Goal: Task Accomplishment & Management: Manage account settings

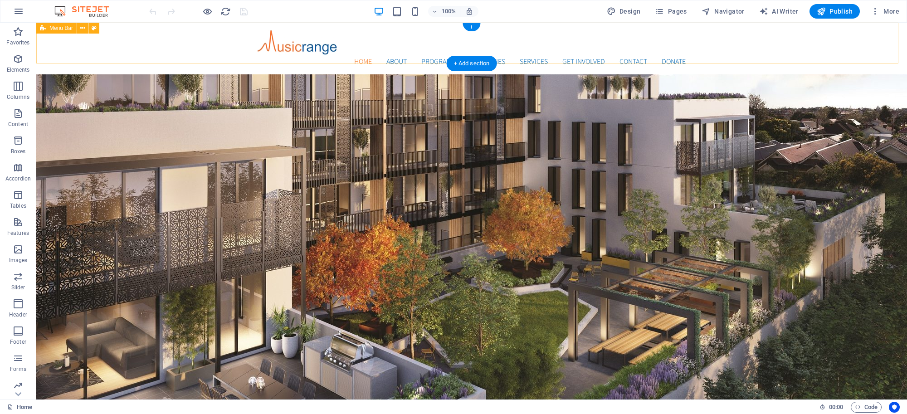
click at [704, 42] on div "Home About Programme Facilities Services Get Involved Contact Donate Menu" at bounding box center [471, 49] width 871 height 52
click at [544, 56] on nav "Home About Programme Facilities Services Get Involved Contact Donate" at bounding box center [472, 61] width 428 height 11
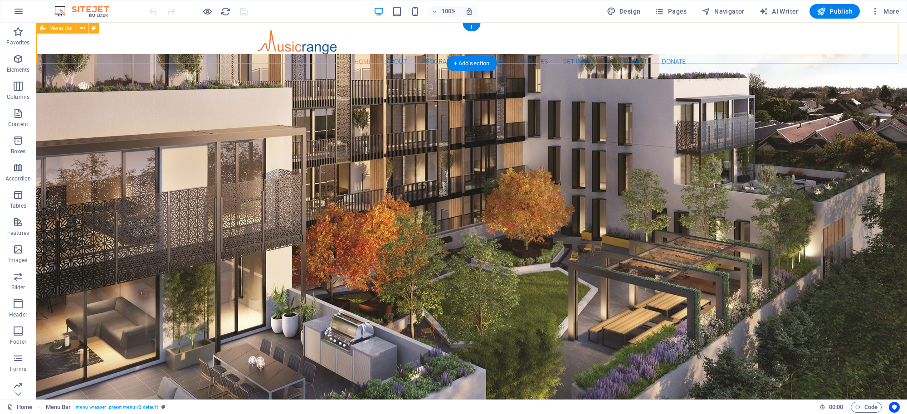
select select "header"
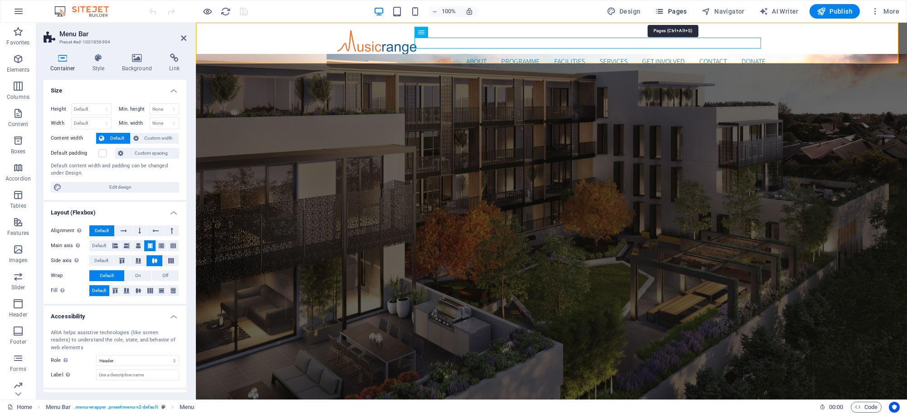
click at [686, 13] on span "Pages" at bounding box center [671, 11] width 32 height 9
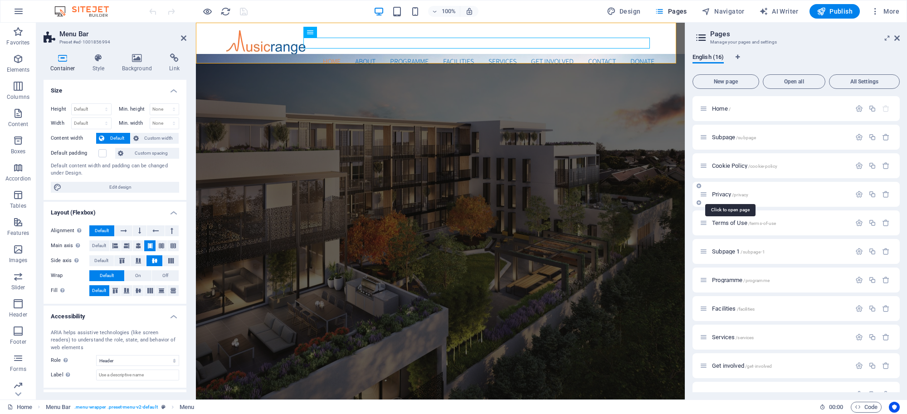
click at [719, 195] on span "Privacy /privacy" at bounding box center [730, 194] width 36 height 7
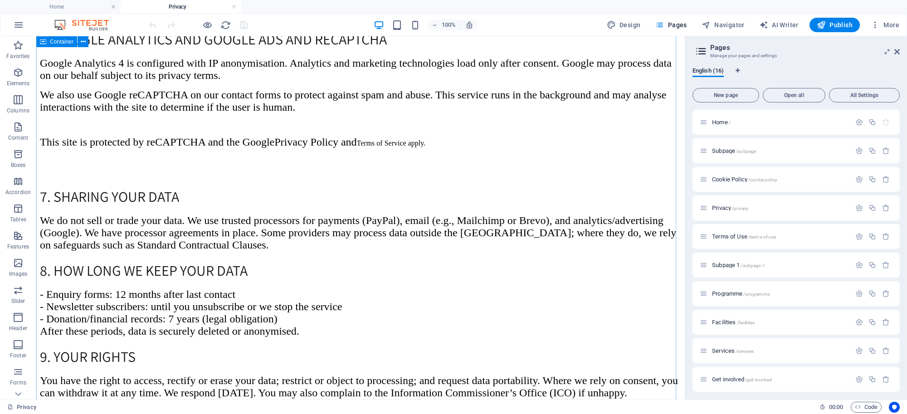
scroll to position [605, 0]
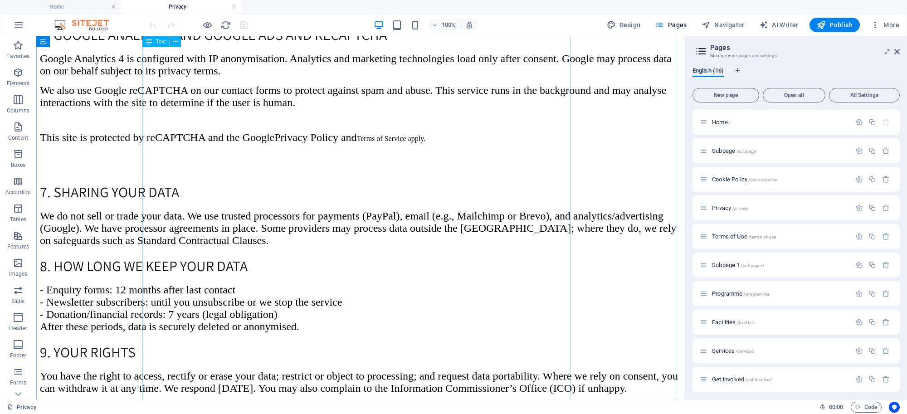
click at [356, 143] on span "Privacy Policy and" at bounding box center [315, 137] width 82 height 12
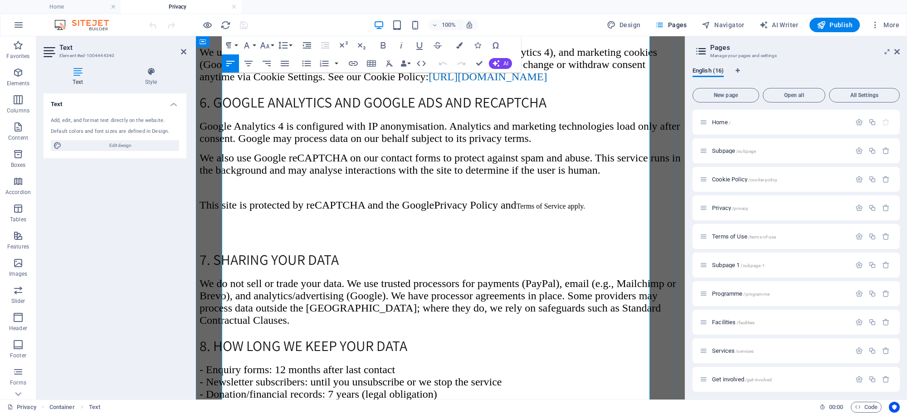
scroll to position [579, 0]
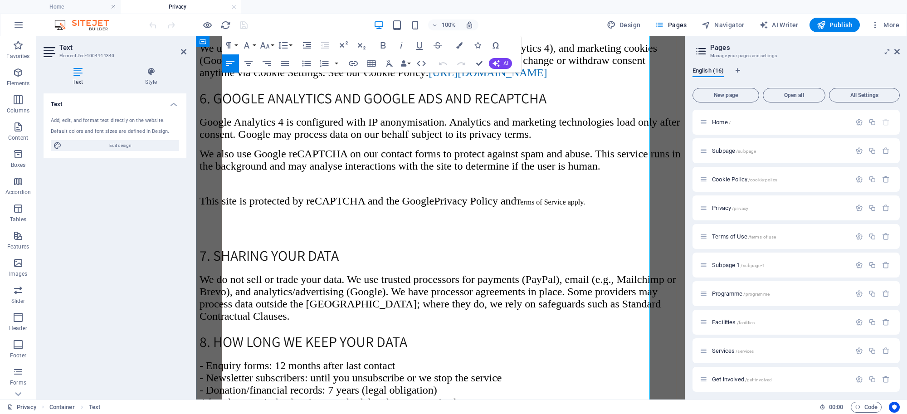
click at [470, 172] on span "We also use Google reCAPTCHA on our contact forms to protect against spam and a…" at bounding box center [440, 160] width 481 height 24
click at [463, 172] on span "We also use Google reCAPTCHA on our contact forms to protect against spam and a…" at bounding box center [440, 160] width 481 height 24
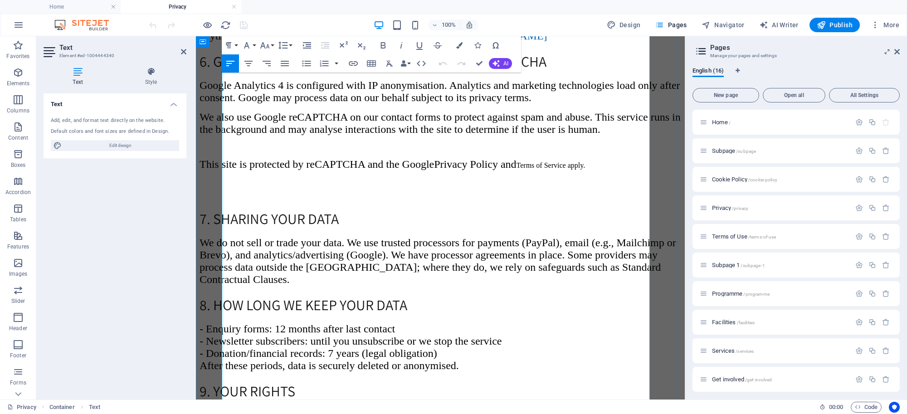
scroll to position [617, 0]
drag, startPoint x: 511, startPoint y: 274, endPoint x: 418, endPoint y: 276, distance: 93.0
click at [418, 169] on p "T his site is protected by reCAPTCHA and the Google Privacy Policy and Terms of…" at bounding box center [441, 163] width 482 height 12
click at [357, 63] on icon "button" at bounding box center [353, 63] width 9 height 5
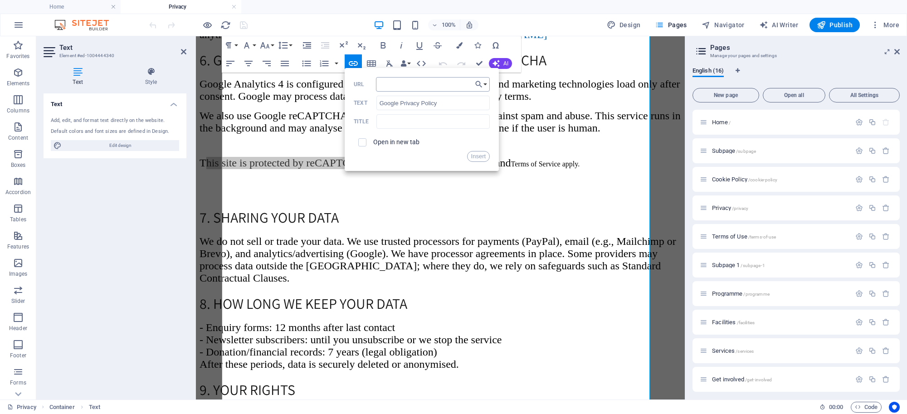
click at [388, 78] on input "URL" at bounding box center [433, 84] width 114 height 15
type input "https://policies.google.com/privacy"
drag, startPoint x: 481, startPoint y: 159, endPoint x: 286, endPoint y: 123, distance: 198.2
click at [481, 159] on button "Insert" at bounding box center [478, 156] width 23 height 11
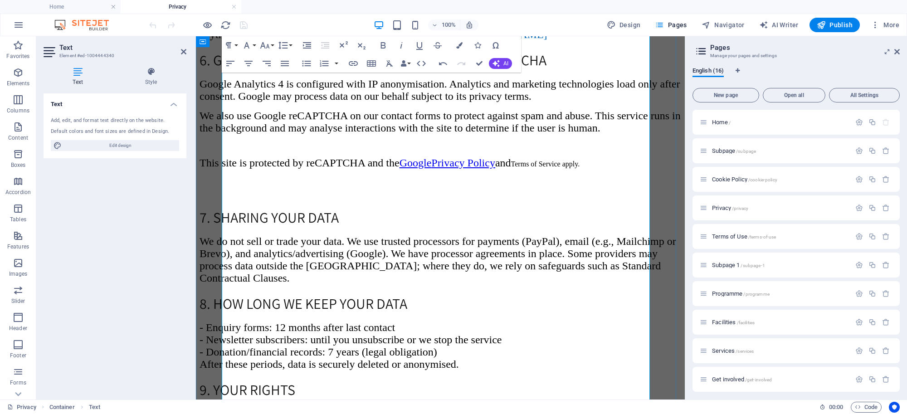
click at [515, 134] on span "We also use Google reCAPTCHA on our contact forms to protect against spam and a…" at bounding box center [440, 122] width 481 height 24
drag, startPoint x: 534, startPoint y: 273, endPoint x: 608, endPoint y: 271, distance: 73.5
click at [589, 168] on link "Terms of Service apply." at bounding box center [550, 164] width 78 height 8
click at [598, 166] on icon at bounding box center [593, 161] width 9 height 9
drag, startPoint x: 533, startPoint y: 273, endPoint x: 604, endPoint y: 275, distance: 71.2
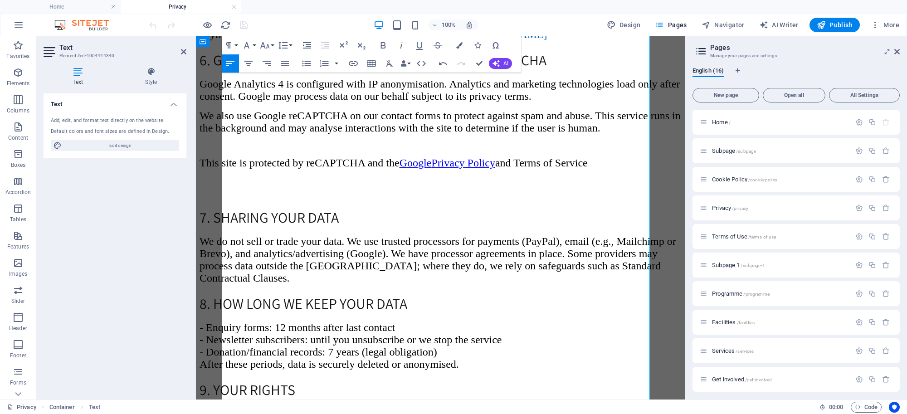
click at [604, 169] on p "T his site is protected by reCAPTCHA and the Google Privacy Policy and Terms of…" at bounding box center [441, 163] width 482 height 12
type input "Terms of Service"
click at [349, 62] on icon "button" at bounding box center [353, 63] width 11 height 11
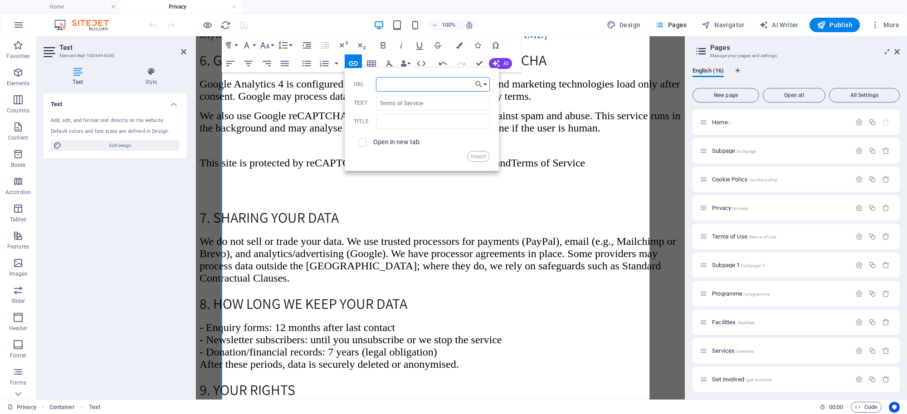
click at [414, 91] on input "URL" at bounding box center [433, 84] width 114 height 15
paste input "https://policies.google.com/terms"
type input "https://policies.google.com/terms"
drag, startPoint x: 475, startPoint y: 157, endPoint x: 279, endPoint y: 121, distance: 198.8
click at [475, 157] on button "Insert" at bounding box center [478, 156] width 23 height 11
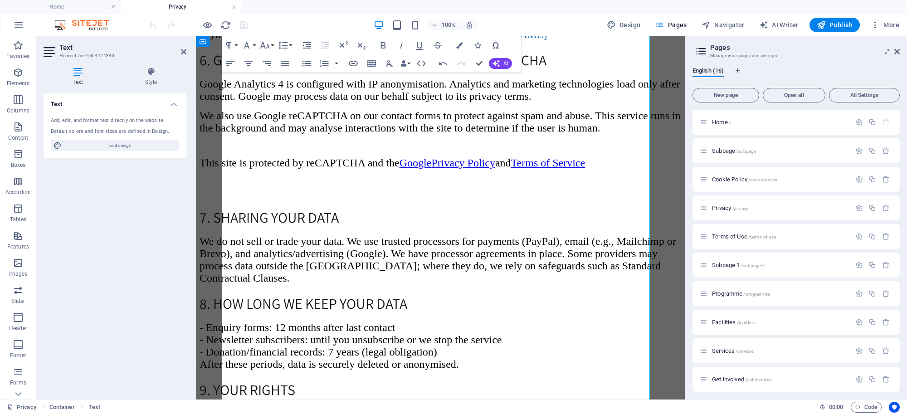
click at [495, 102] on span "Google Analytics 4 is configured with IP anonymisation. Analytics and marketing…" at bounding box center [440, 90] width 481 height 24
click at [612, 169] on p "T his site is protected by reCAPTCHA and the Google Privacy Policy and Terms of…" at bounding box center [441, 163] width 482 height 12
click at [190, 21] on div at bounding box center [189, 24] width 11 height 11
click at [242, 28] on div at bounding box center [198, 25] width 102 height 15
click at [304, 49] on p at bounding box center [441, 45] width 482 height 8
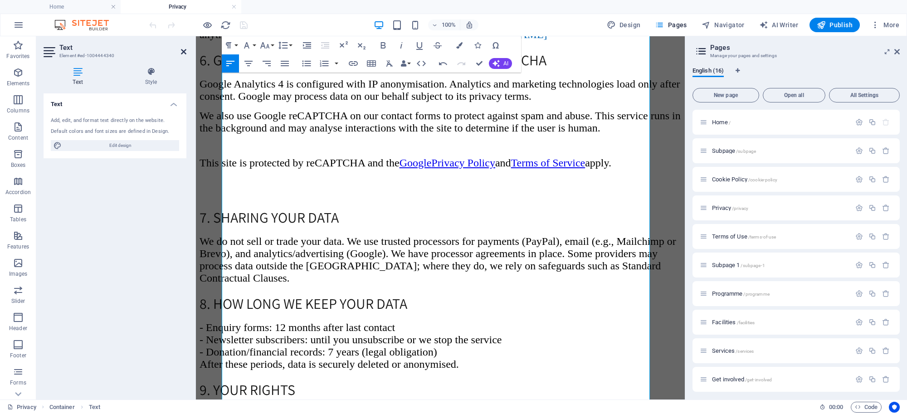
drag, startPoint x: 148, startPoint y: 12, endPoint x: 184, endPoint y: 49, distance: 51.3
click at [184, 49] on icon at bounding box center [183, 51] width 5 height 7
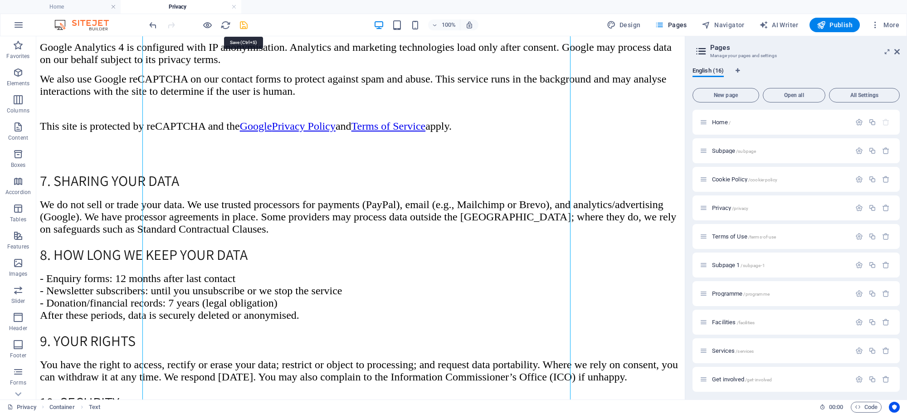
click at [244, 28] on icon "save" at bounding box center [243, 25] width 10 height 10
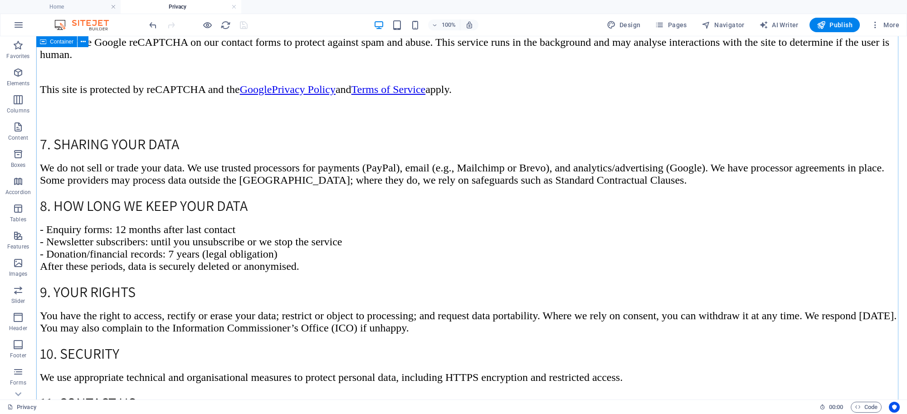
scroll to position [667, 0]
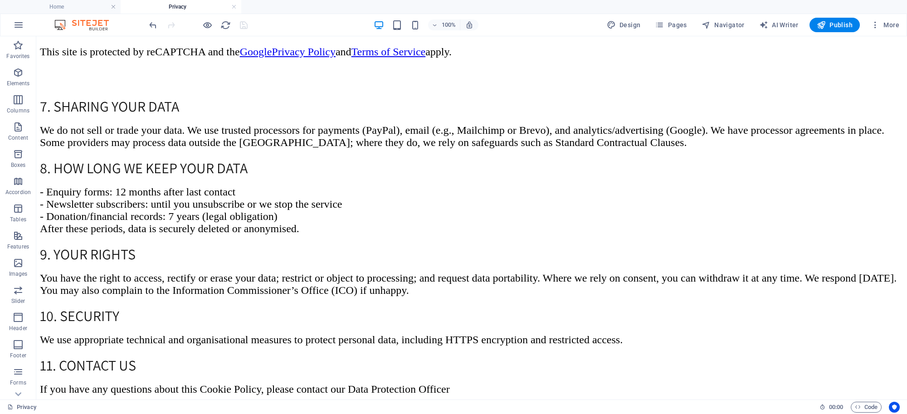
click at [184, 5] on h4 "Privacy" at bounding box center [181, 7] width 121 height 10
click at [78, 2] on h4 "Home" at bounding box center [60, 7] width 121 height 10
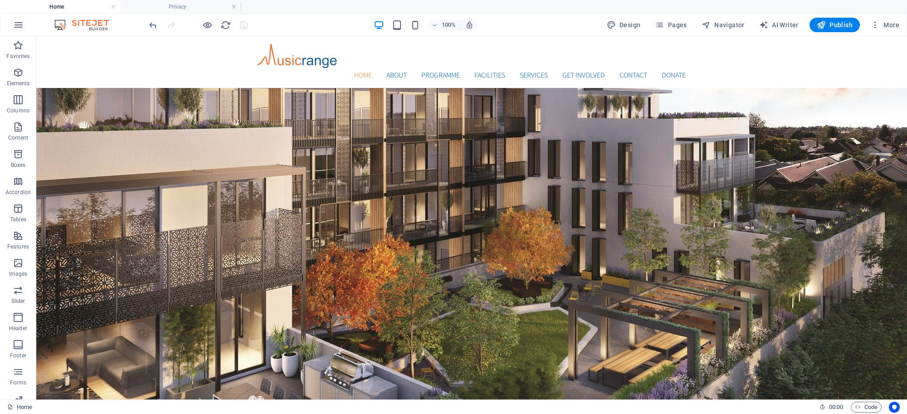
scroll to position [0, 0]
click at [234, 7] on link at bounding box center [233, 7] width 5 height 9
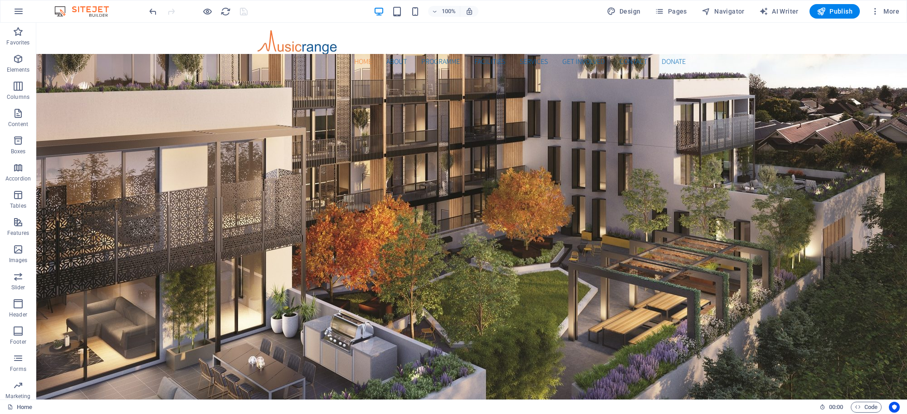
click at [214, 7] on div at bounding box center [198, 11] width 102 height 15
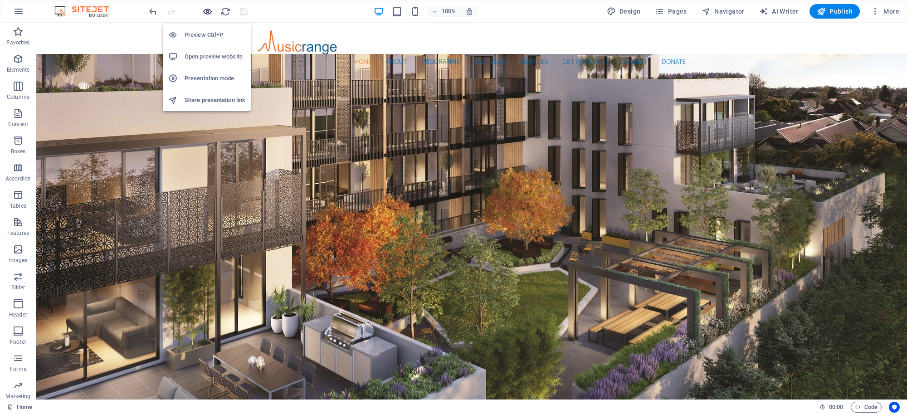
click at [209, 12] on icon "button" at bounding box center [207, 11] width 10 height 10
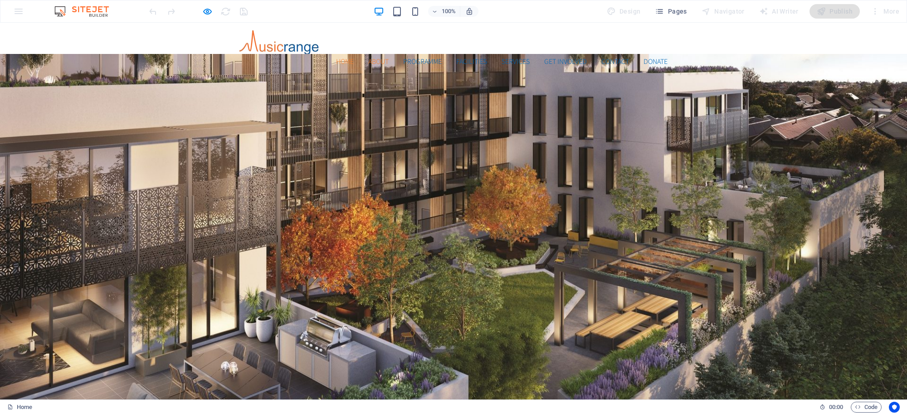
click at [376, 58] on link "About" at bounding box center [378, 61] width 20 height 7
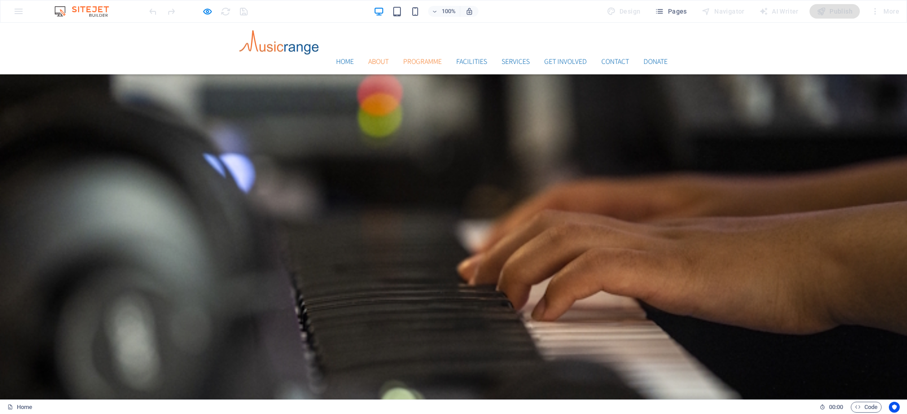
click at [403, 58] on link "Programme" at bounding box center [422, 61] width 39 height 7
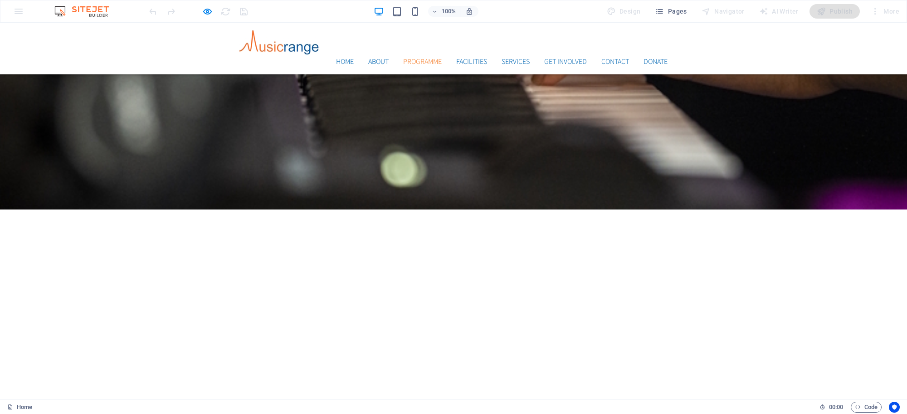
scroll to position [584, 0]
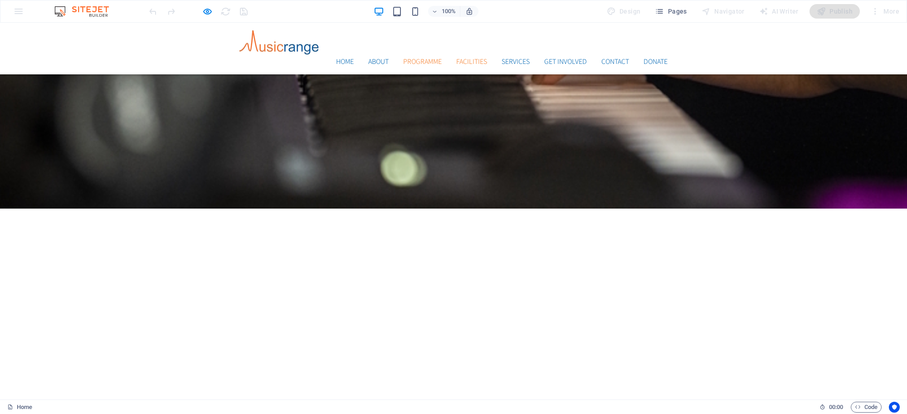
click at [465, 58] on link "Facilities" at bounding box center [471, 61] width 31 height 7
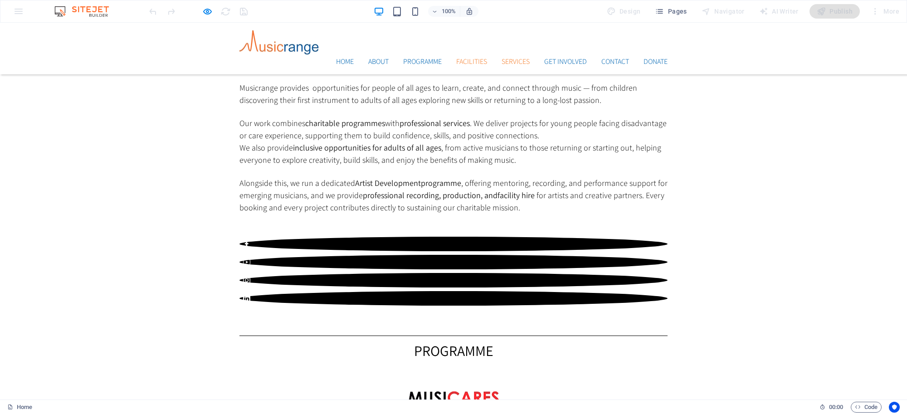
click at [516, 58] on link "Services" at bounding box center [515, 61] width 28 height 7
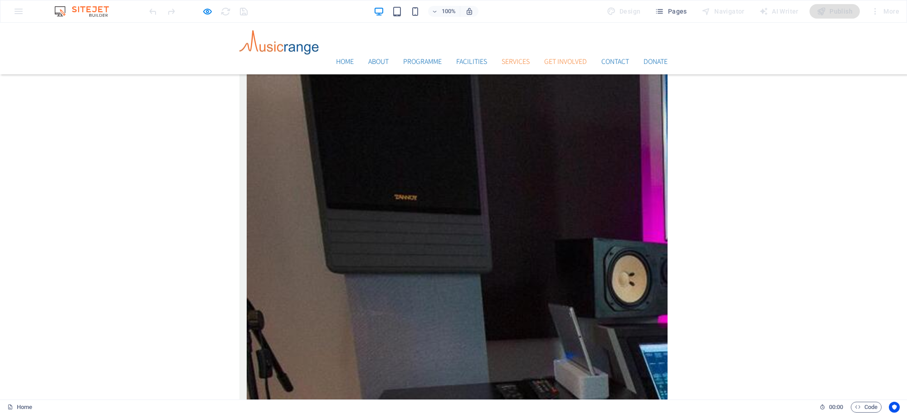
click at [552, 58] on link "Get Involved" at bounding box center [565, 61] width 43 height 7
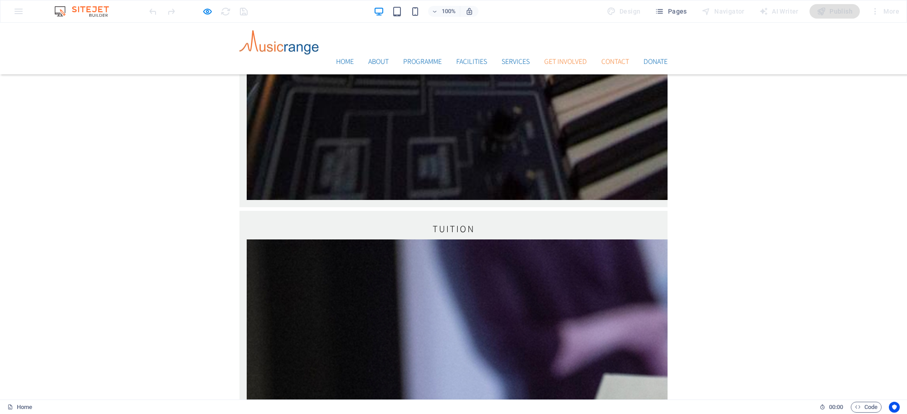
click at [601, 58] on link "Contact" at bounding box center [615, 61] width 28 height 7
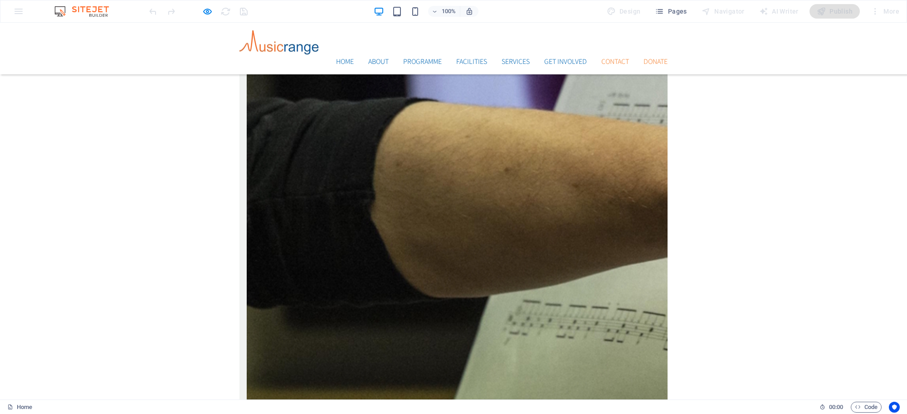
scroll to position [2723, 0]
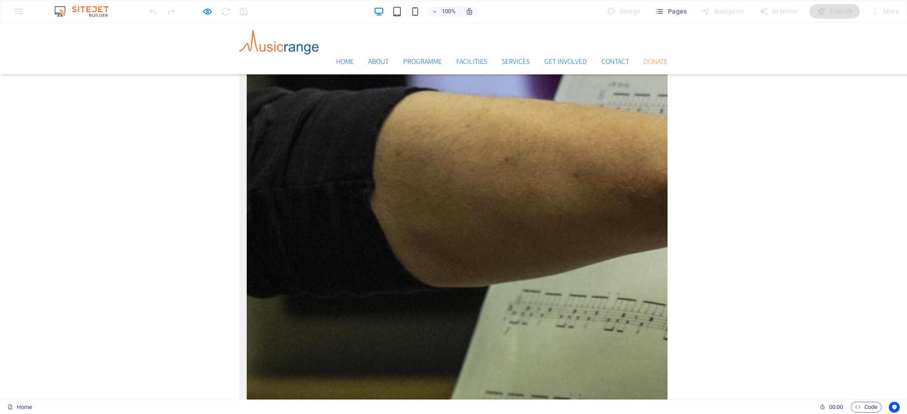
click at [659, 58] on link "Donate" at bounding box center [655, 61] width 24 height 7
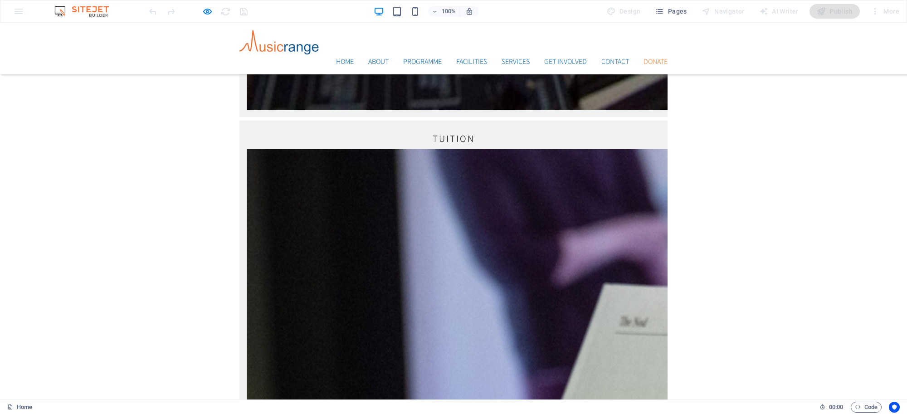
scroll to position [2411, 0]
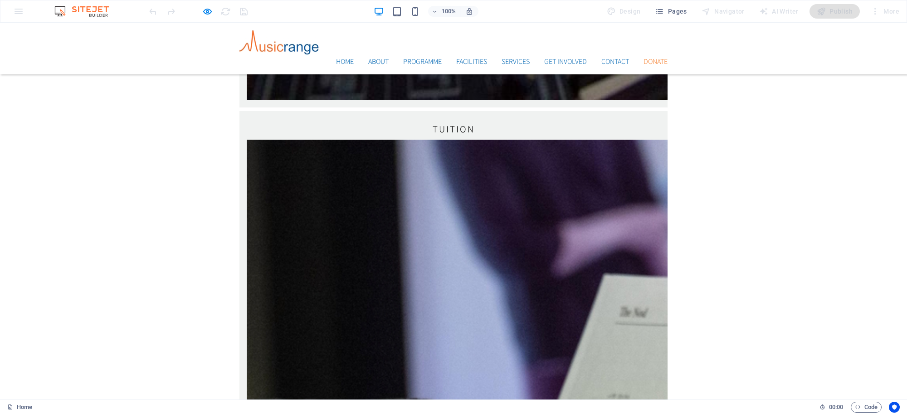
click at [651, 58] on link "Donate" at bounding box center [655, 61] width 24 height 7
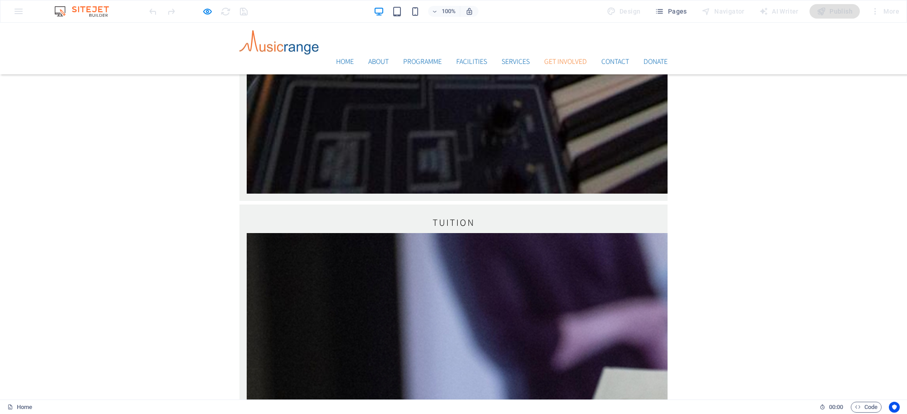
scroll to position [2307, 0]
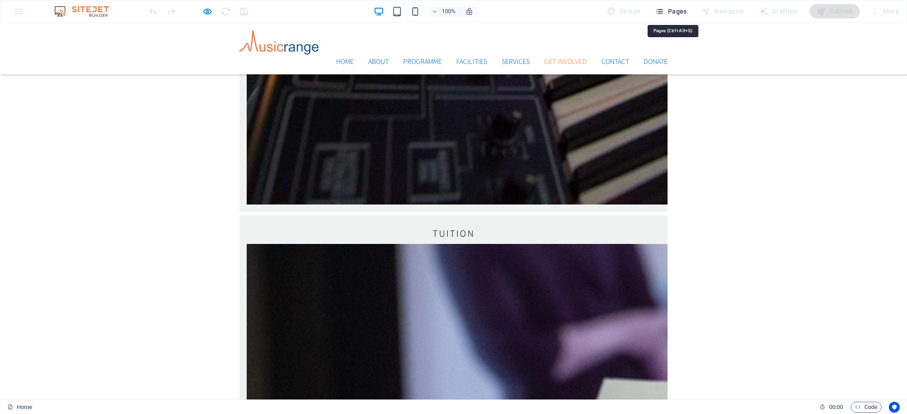
click at [689, 10] on button "Pages" at bounding box center [670, 11] width 39 height 15
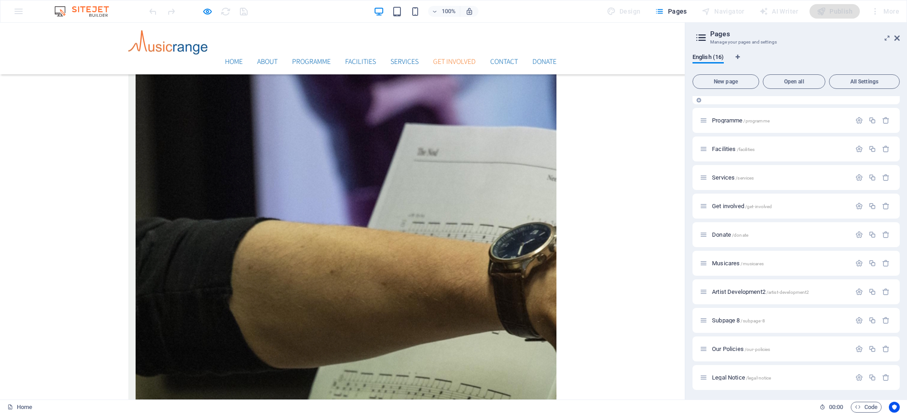
scroll to position [160, 0]
click at [724, 234] on span "Donate /donate" at bounding box center [730, 234] width 36 height 7
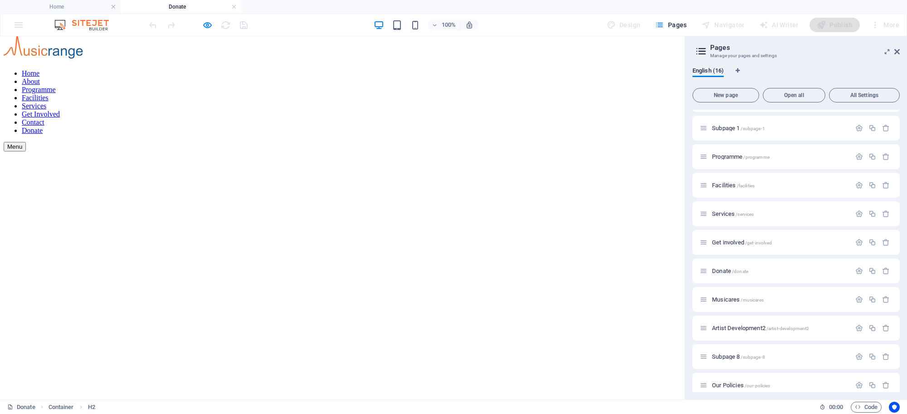
scroll to position [0, 0]
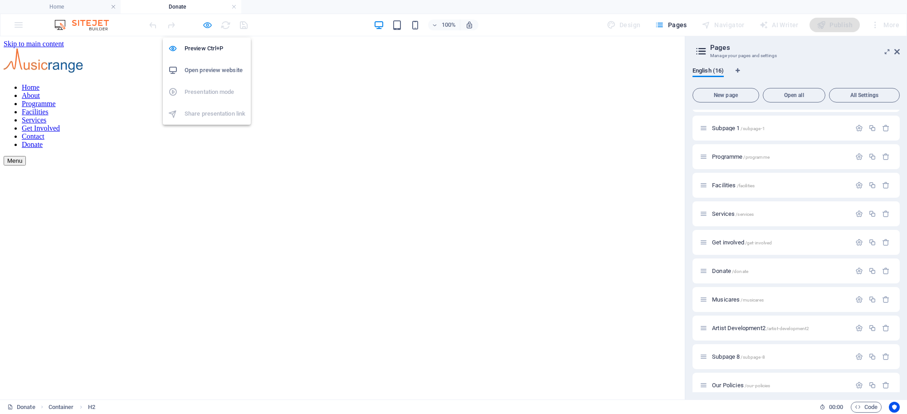
click at [205, 25] on icon "button" at bounding box center [207, 25] width 10 height 10
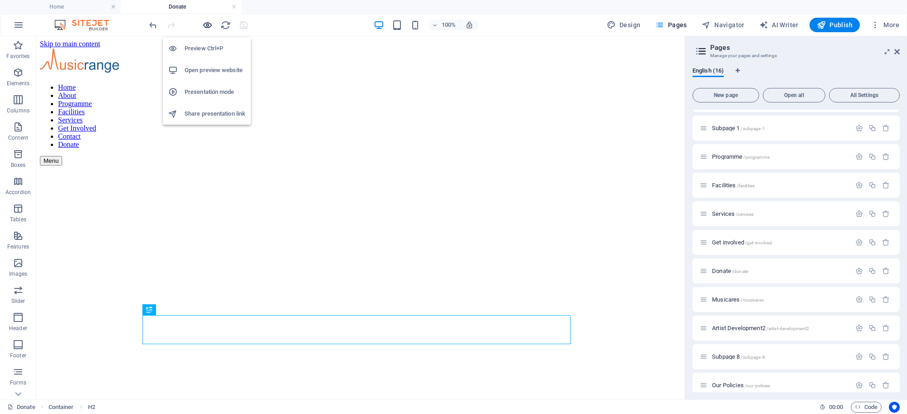
click at [204, 26] on icon "button" at bounding box center [207, 25] width 10 height 10
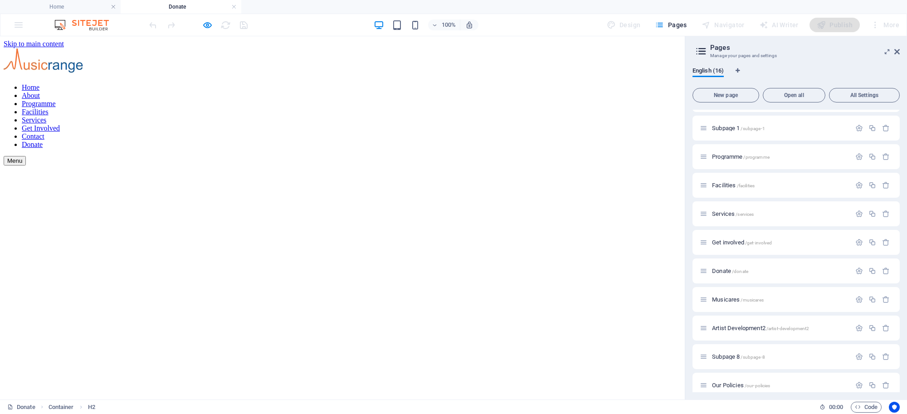
click at [40, 92] on link "About" at bounding box center [31, 96] width 18 height 8
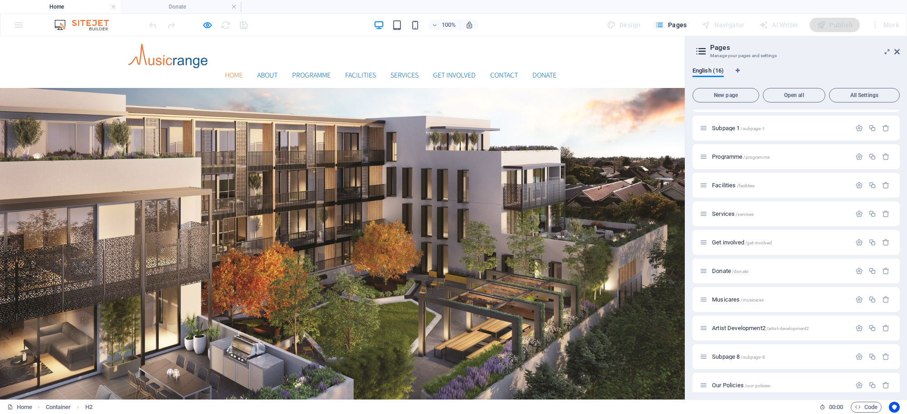
scroll to position [2327, 0]
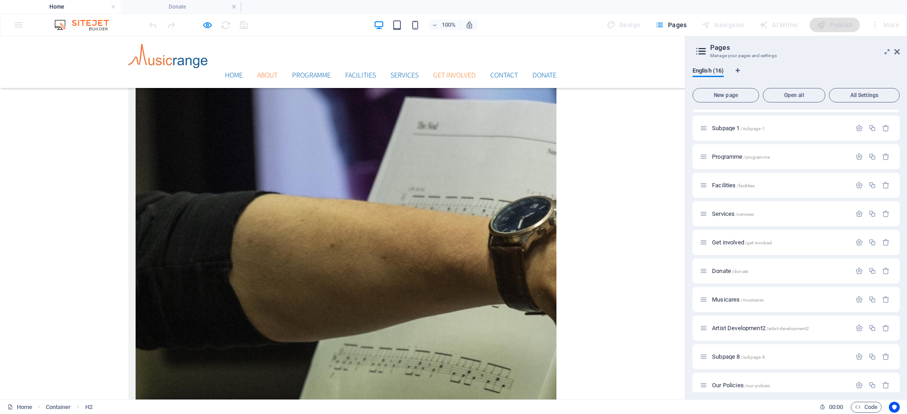
click at [258, 72] on link "About" at bounding box center [267, 75] width 20 height 7
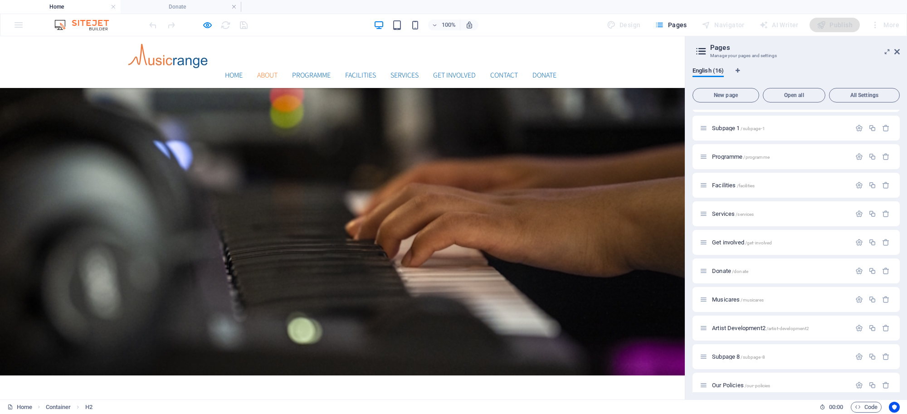
scroll to position [341, 0]
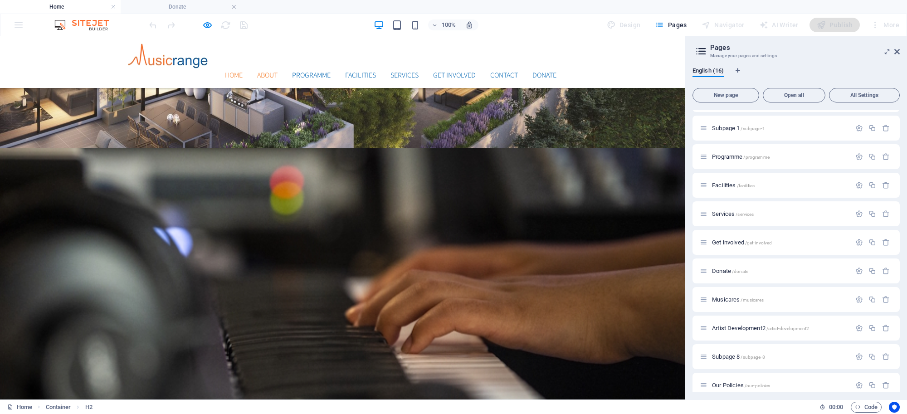
click at [228, 72] on link "Home" at bounding box center [234, 75] width 18 height 7
click at [302, 72] on link "Programme" at bounding box center [311, 75] width 39 height 7
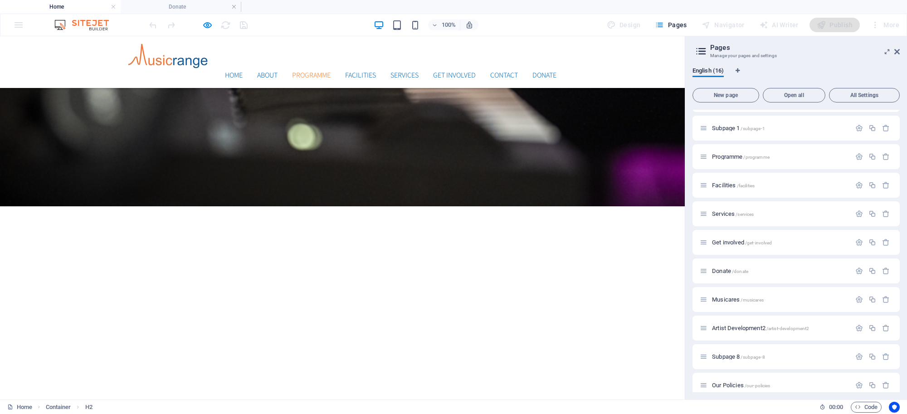
scroll to position [577, 0]
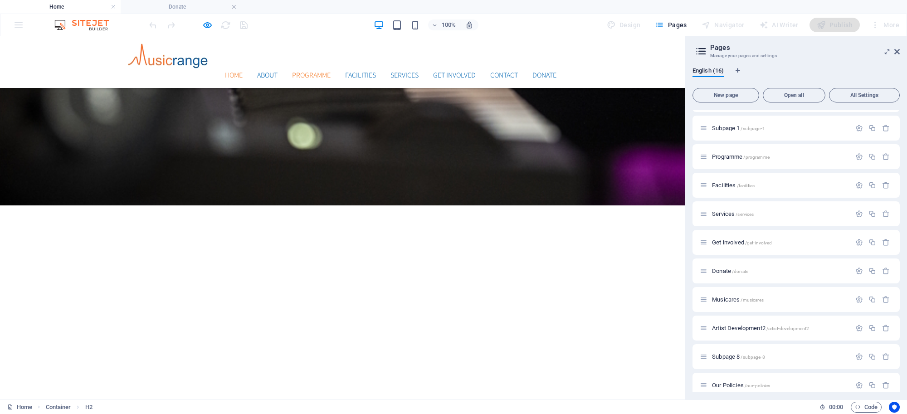
click at [225, 72] on link "Home" at bounding box center [234, 75] width 18 height 7
click at [258, 72] on link "About" at bounding box center [267, 75] width 20 height 7
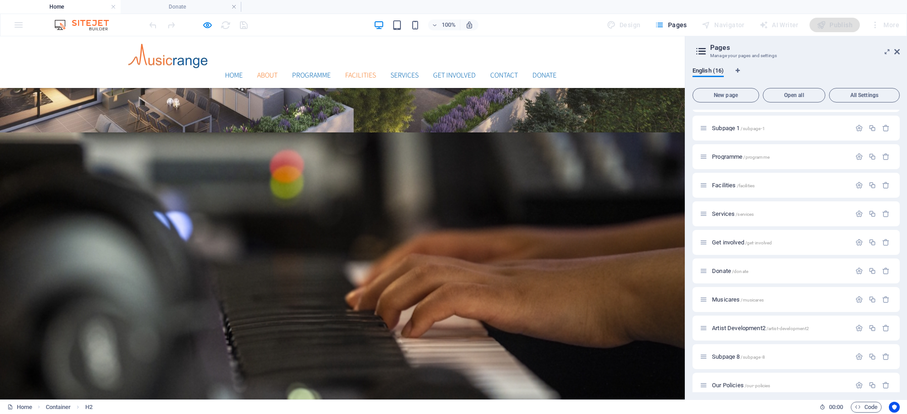
scroll to position [341, 0]
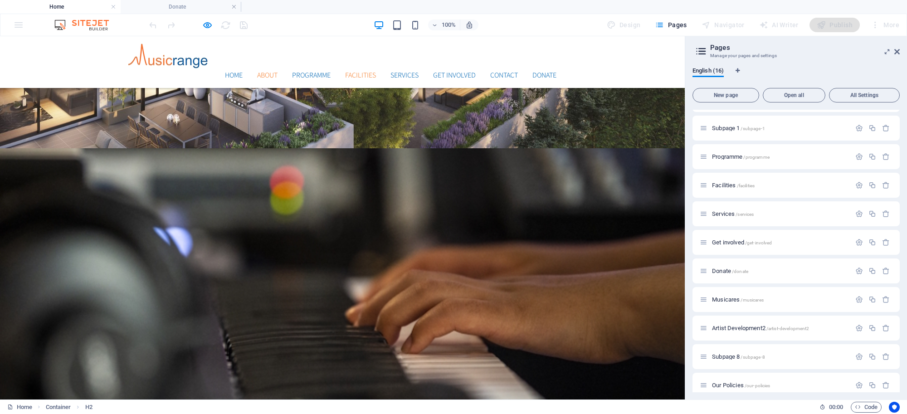
click at [352, 70] on li "Facilities" at bounding box center [360, 75] width 31 height 11
click at [357, 72] on link "Facilities" at bounding box center [360, 75] width 31 height 7
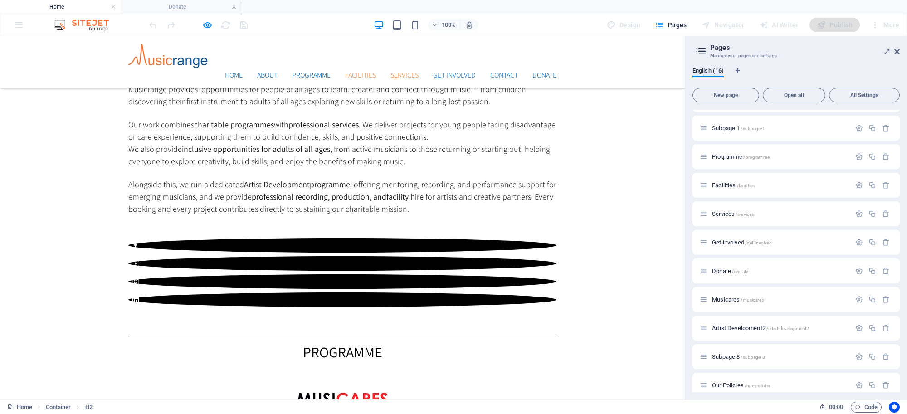
click at [409, 72] on link "Services" at bounding box center [404, 75] width 28 height 7
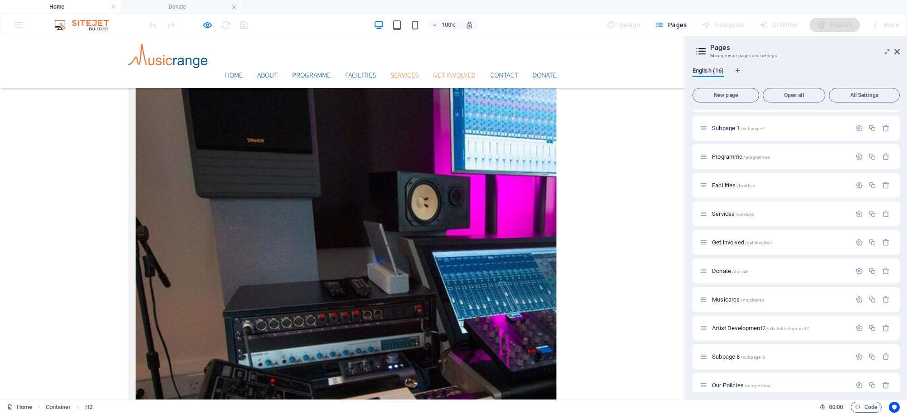
click at [439, 72] on link "Get Involved" at bounding box center [454, 75] width 43 height 7
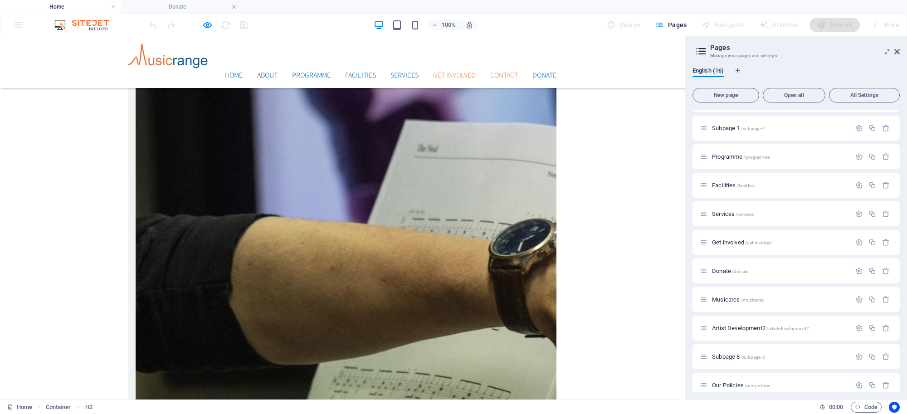
click at [504, 72] on link "Contact" at bounding box center [504, 75] width 28 height 7
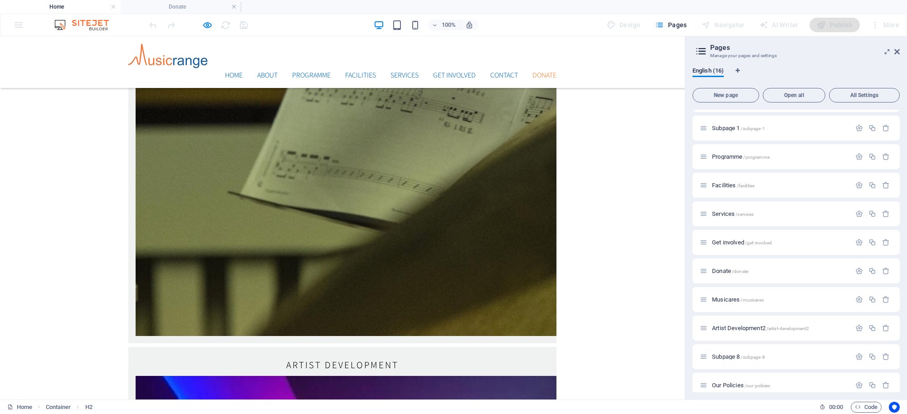
click at [537, 72] on link "Donate" at bounding box center [544, 75] width 24 height 7
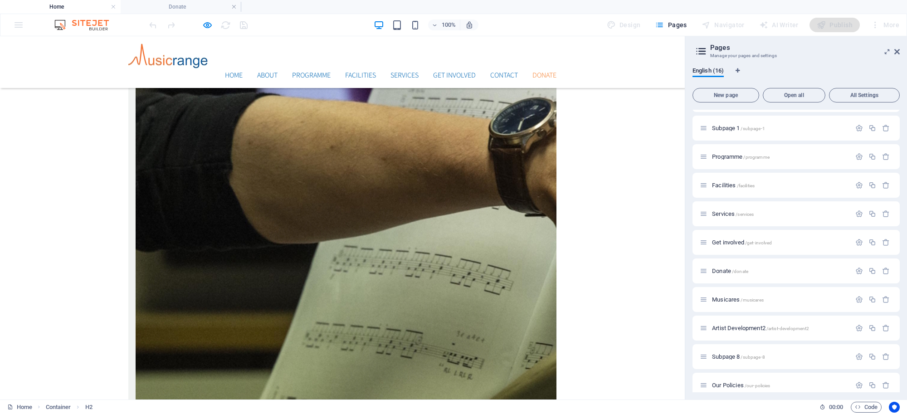
scroll to position [2423, 0]
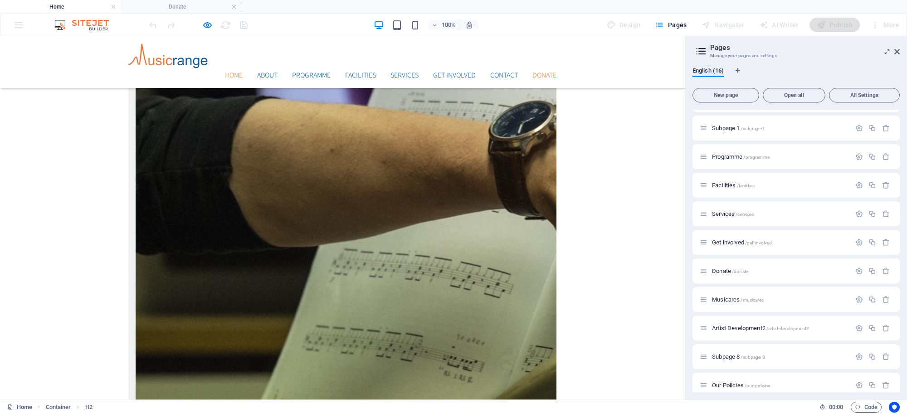
click at [230, 72] on link "Home" at bounding box center [234, 75] width 18 height 7
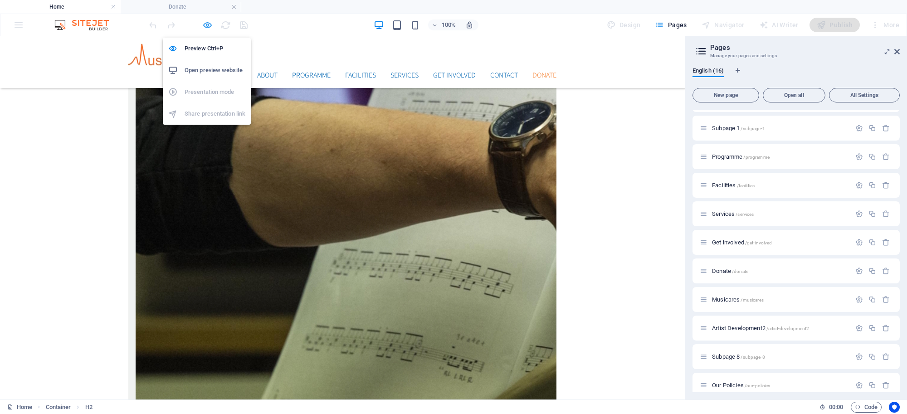
click at [207, 24] on icon "button" at bounding box center [207, 25] width 10 height 10
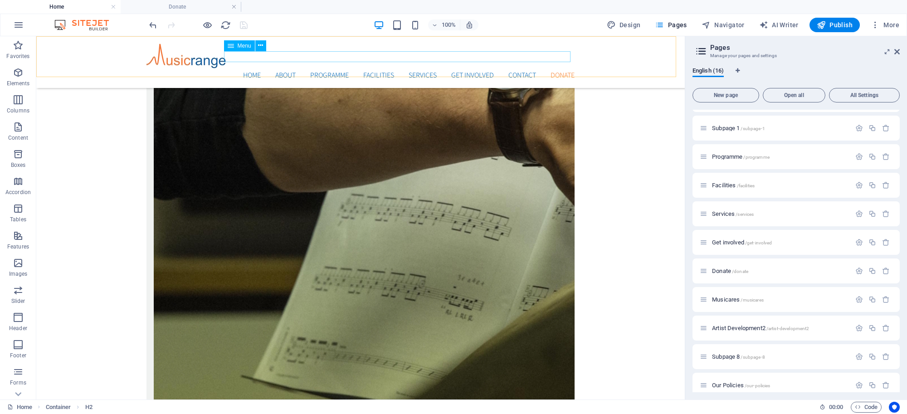
click at [244, 43] on span "Menu" at bounding box center [245, 45] width 14 height 5
select select
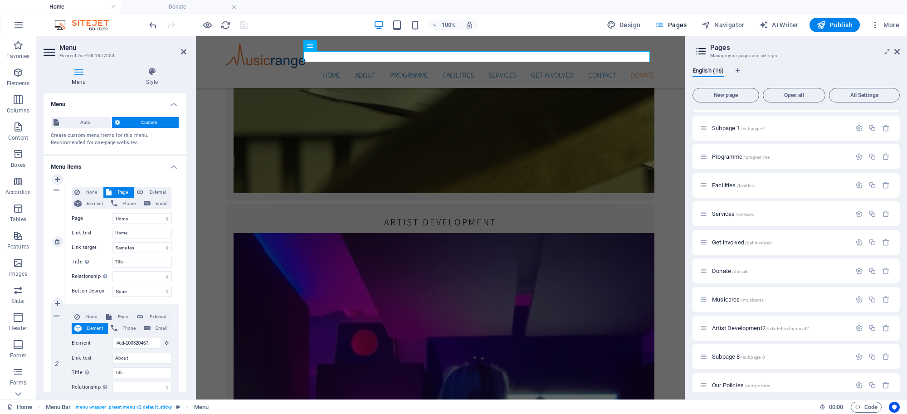
click at [122, 190] on span "Page" at bounding box center [122, 192] width 17 height 11
click at [165, 219] on select "Home Subpage Cookie Policy Privacy Terms of Use Subpage 1 Programme Facilities …" at bounding box center [141, 218] width 59 height 11
select select "3"
click at [112, 213] on select "Home Subpage Cookie Policy Privacy Terms of Use Subpage 1 Programme Facilities …" at bounding box center [141, 218] width 59 height 11
type input "Privacy"
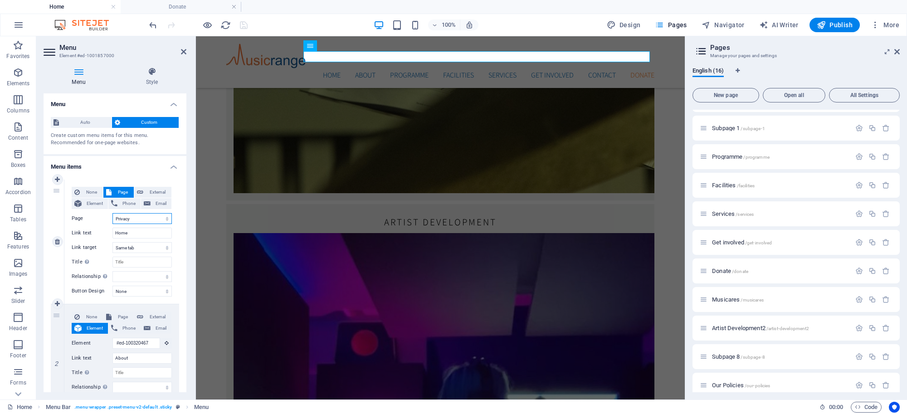
select select
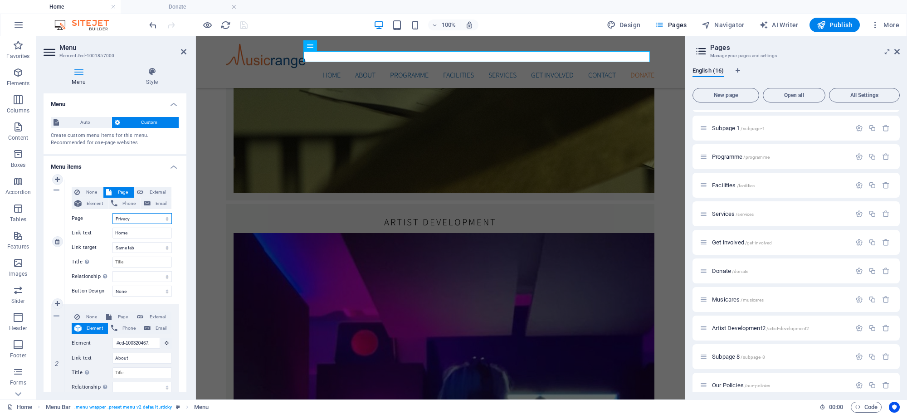
select select
click at [165, 219] on select "Home Subpage Cookie Policy Privacy Terms of Use Subpage 1 Programme Facilities …" at bounding box center [141, 218] width 59 height 11
select select "0"
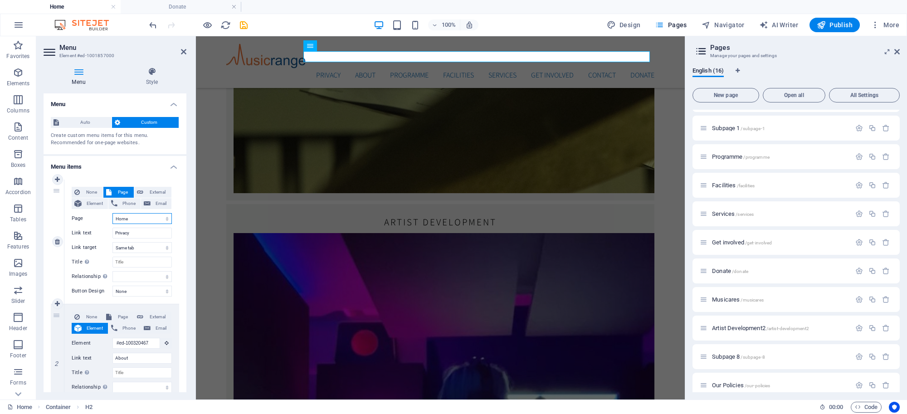
click at [112, 213] on select "Home Subpage Cookie Policy Privacy Terms of Use Subpage 1 Programme Facilities …" at bounding box center [141, 218] width 59 height 11
type input "Home"
select select
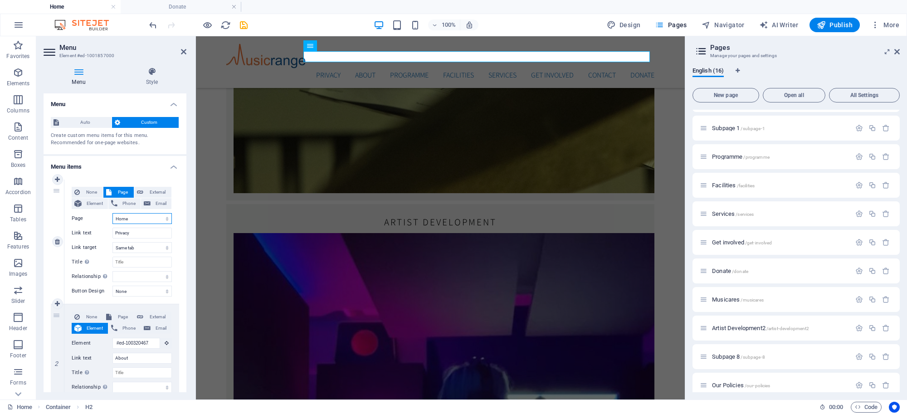
select select
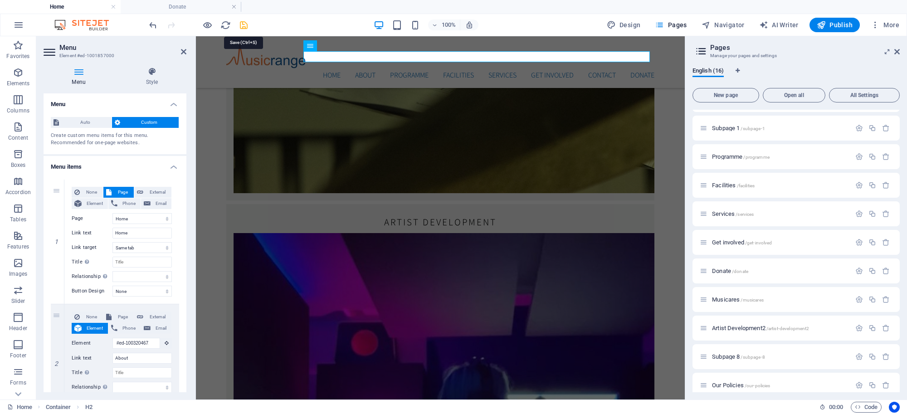
click at [245, 21] on icon "save" at bounding box center [243, 25] width 10 height 10
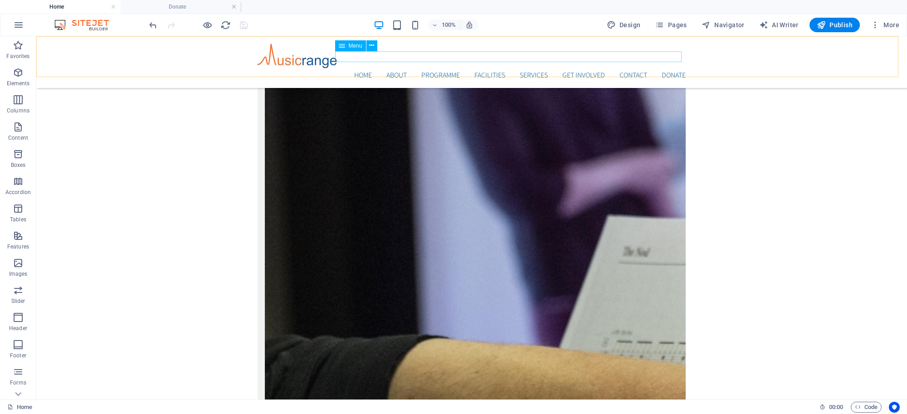
click at [395, 70] on nav "Home About Programme Facilities Services Get Involved Contact Donate" at bounding box center [472, 75] width 428 height 11
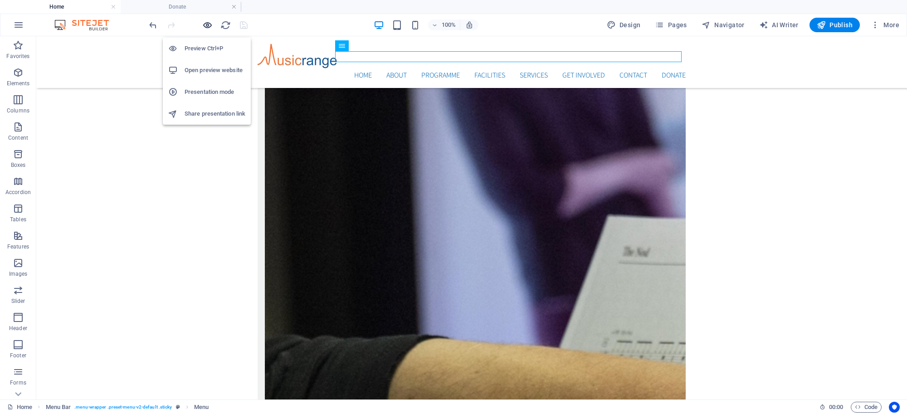
click at [210, 28] on icon "button" at bounding box center [207, 25] width 10 height 10
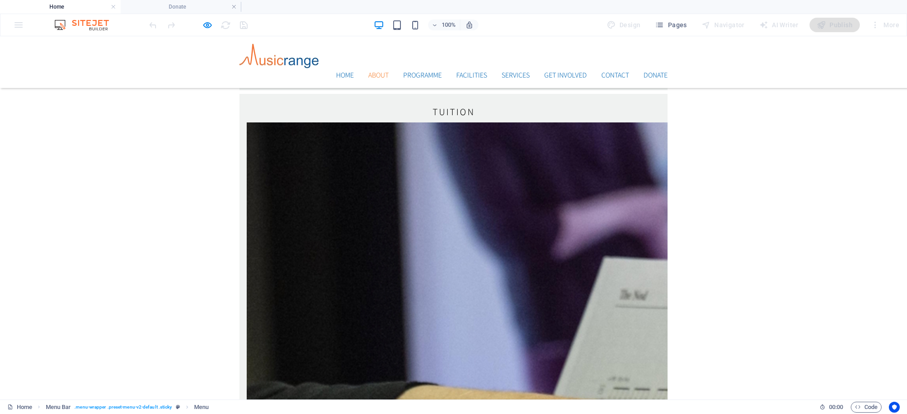
click at [373, 72] on link "About" at bounding box center [378, 75] width 20 height 7
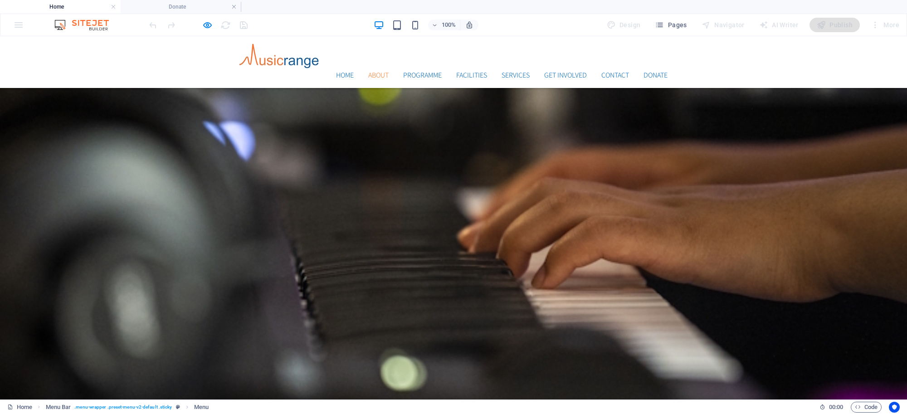
scroll to position [341, 0]
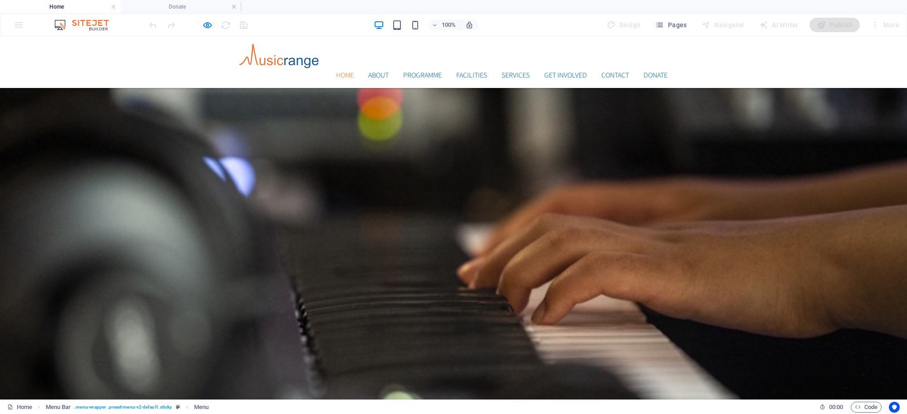
click at [339, 72] on link "Home" at bounding box center [345, 75] width 18 height 7
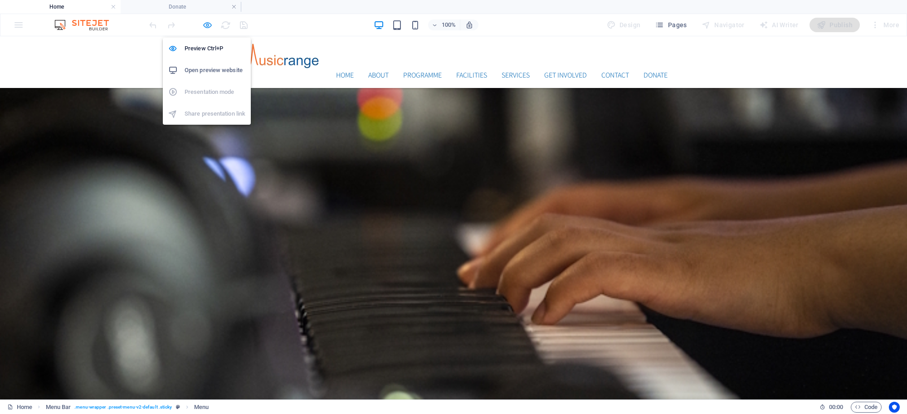
click at [203, 23] on icon "button" at bounding box center [207, 25] width 10 height 10
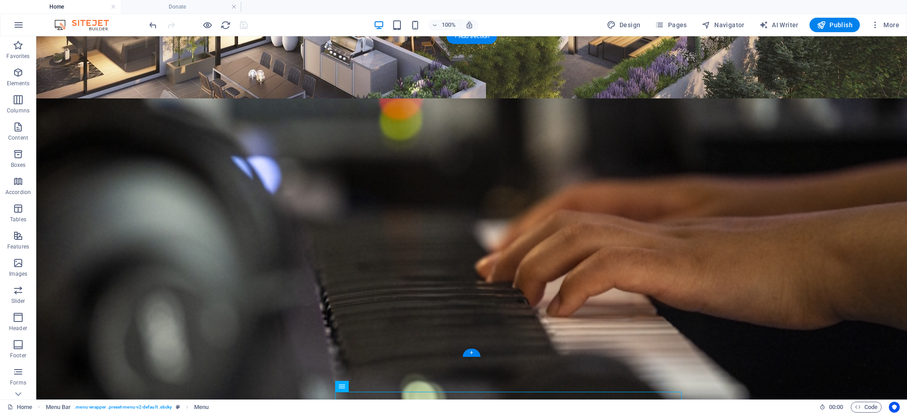
scroll to position [0, 0]
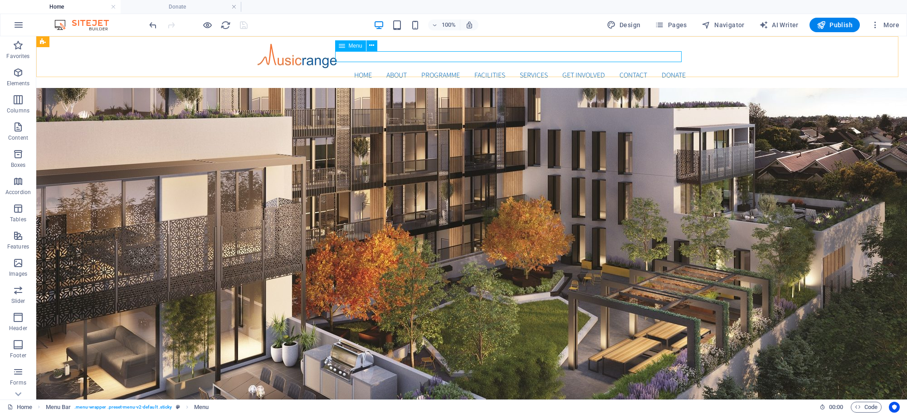
click at [356, 42] on div "Menu" at bounding box center [350, 45] width 31 height 11
select select
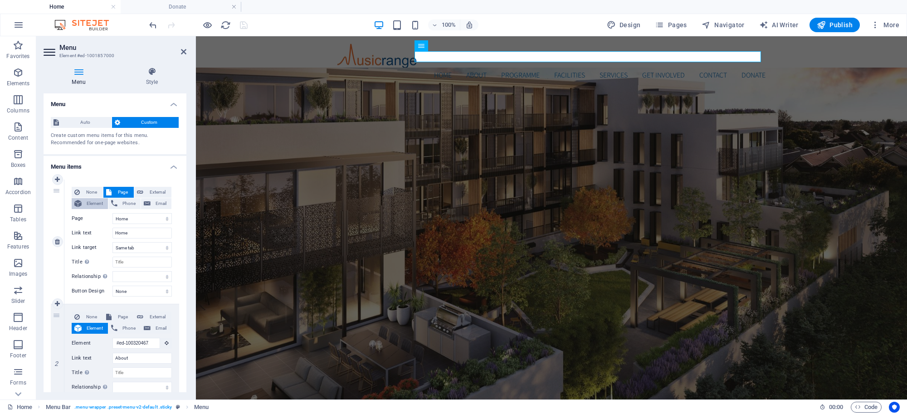
click at [98, 201] on span "Element" at bounding box center [94, 203] width 21 height 11
select select
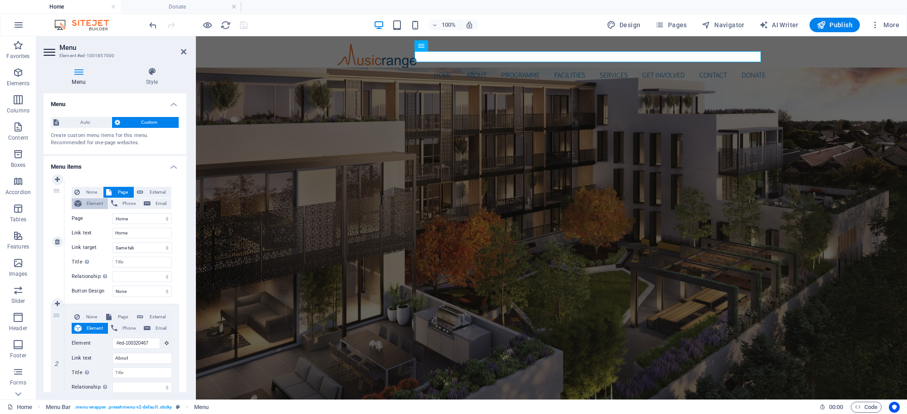
select select
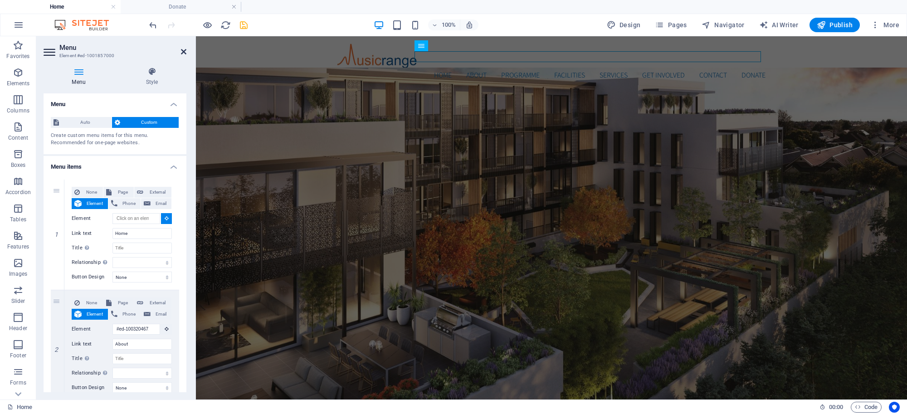
click at [181, 51] on icon at bounding box center [183, 51] width 5 height 7
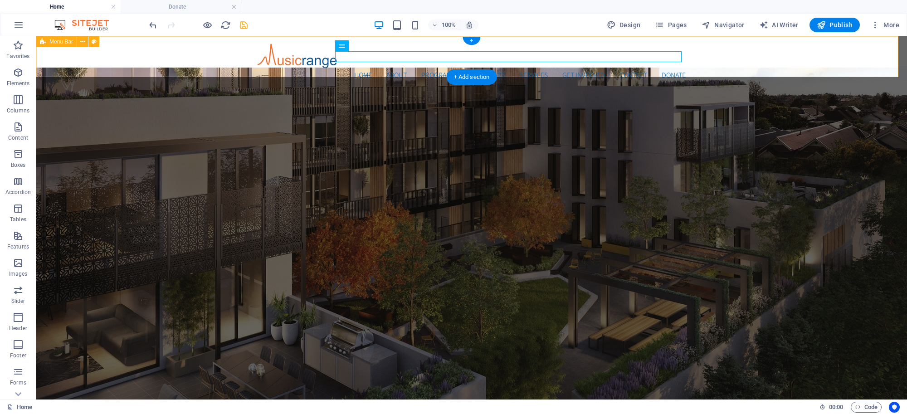
click at [45, 60] on div "Home About Programme Facilities Services Get Involved Contact Donate Menu" at bounding box center [471, 62] width 871 height 52
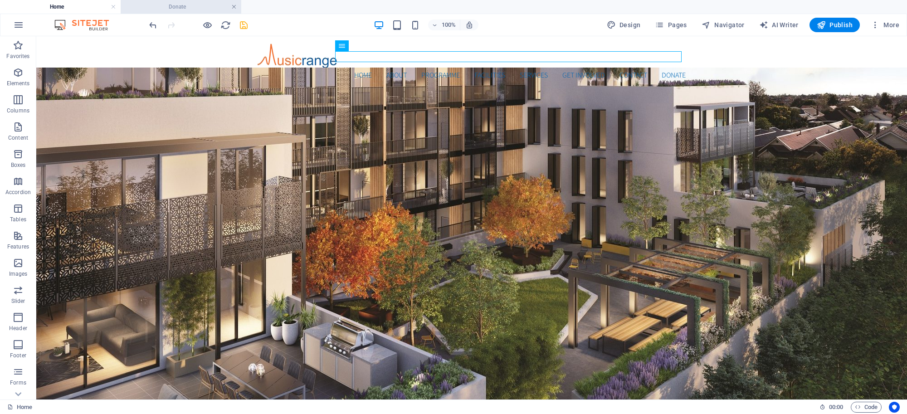
click at [234, 8] on link at bounding box center [233, 7] width 5 height 9
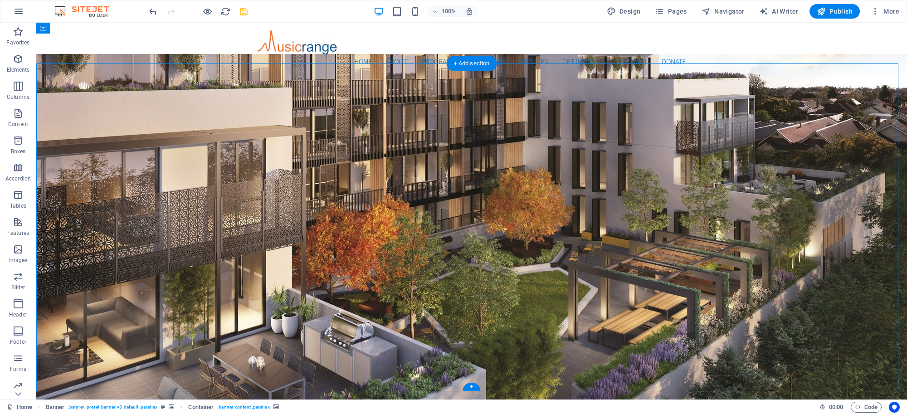
click at [349, 30] on span "Menu" at bounding box center [356, 31] width 14 height 5
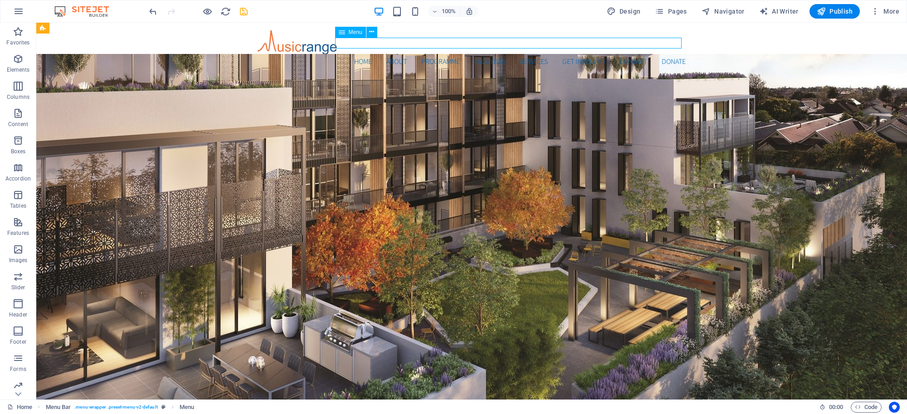
click at [350, 30] on span "Menu" at bounding box center [356, 31] width 14 height 5
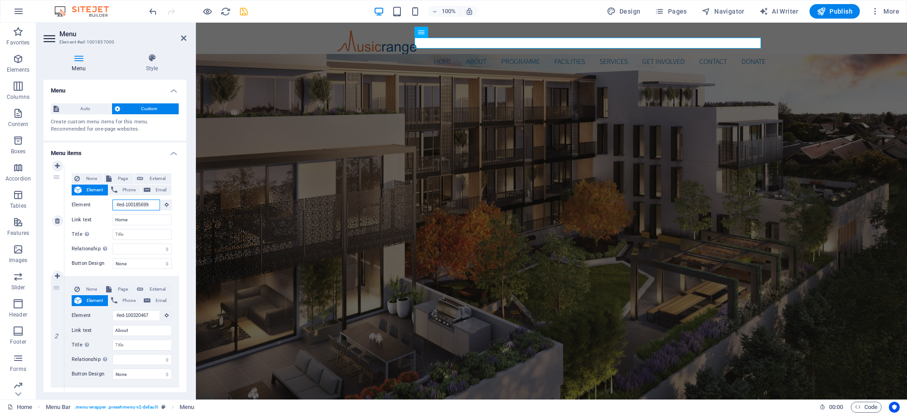
click at [152, 200] on input "#ed-1001856994" at bounding box center [136, 205] width 48 height 11
drag, startPoint x: 150, startPoint y: 200, endPoint x: 98, endPoint y: 201, distance: 51.7
click at [98, 201] on div "Element #ed-1001856994" at bounding box center [122, 205] width 100 height 11
select select
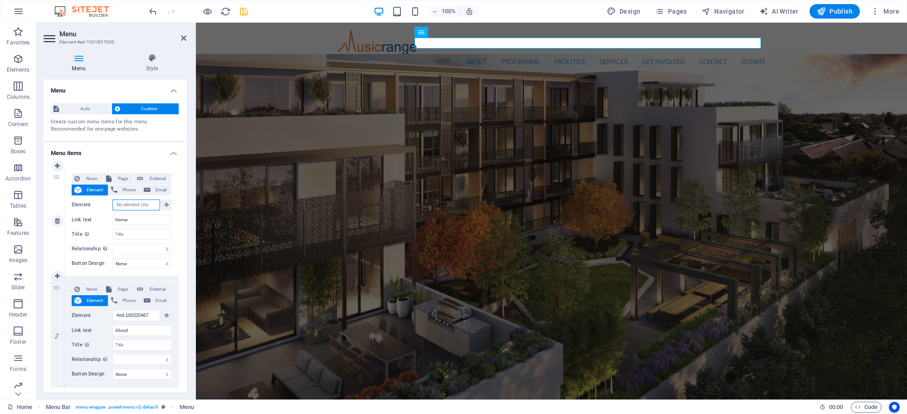
select select
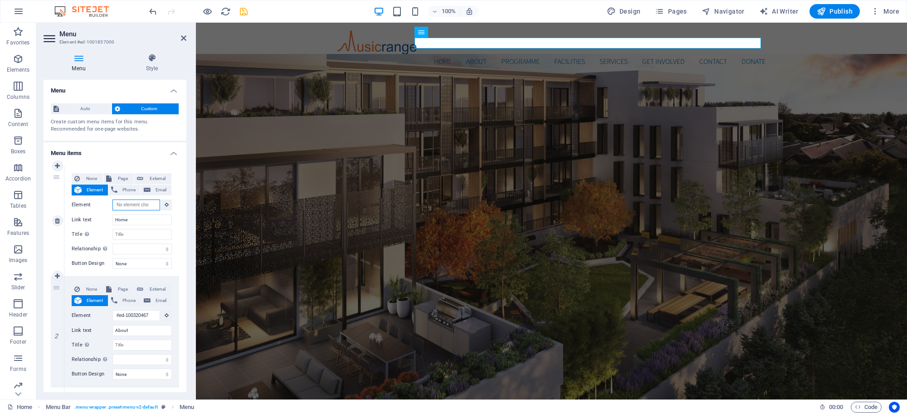
select select
click at [165, 204] on icon at bounding box center [167, 204] width 4 height 5
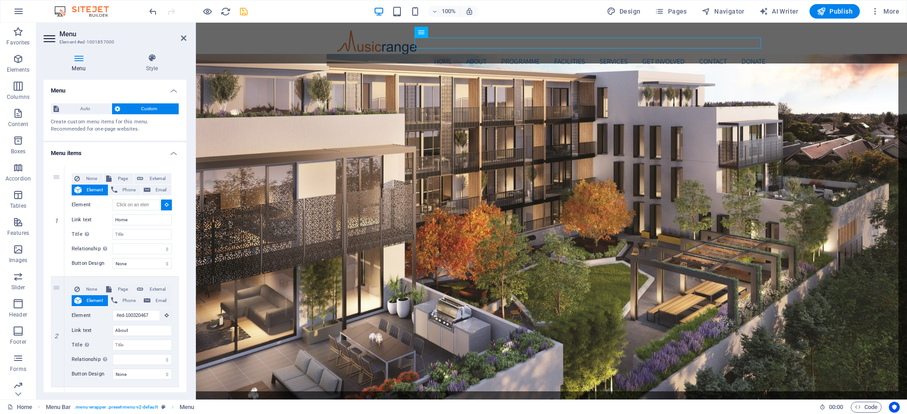
type input "#ed-1001857015"
select select
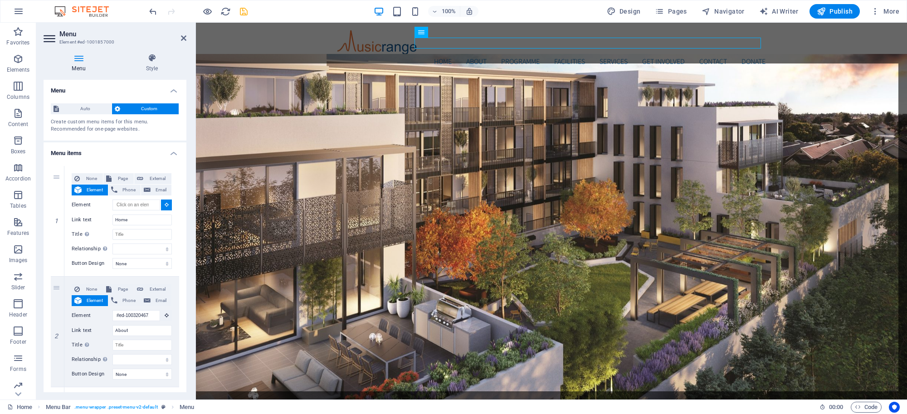
select select
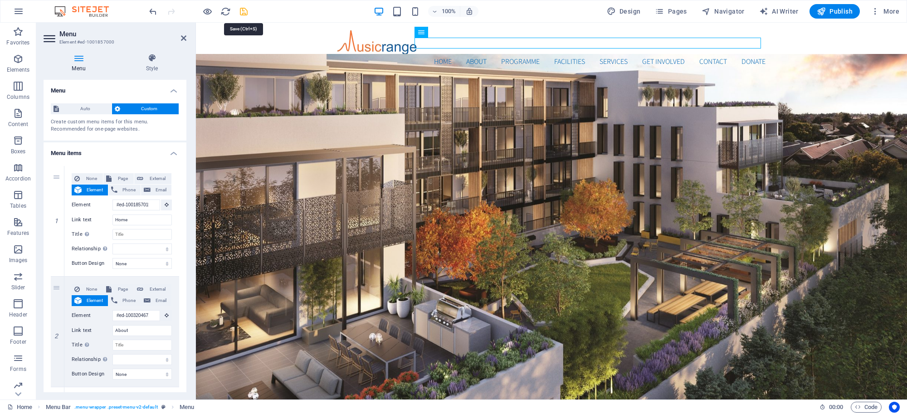
click at [243, 10] on icon "save" at bounding box center [243, 11] width 10 height 10
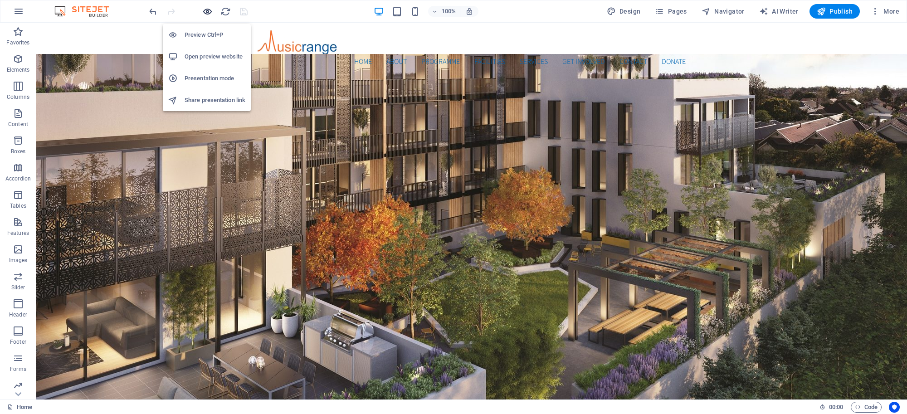
click at [209, 8] on icon "button" at bounding box center [207, 11] width 10 height 10
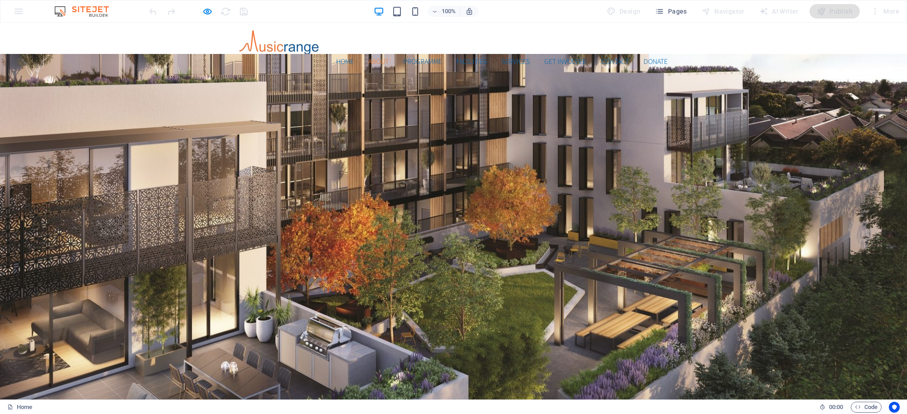
click at [374, 58] on link "About" at bounding box center [378, 61] width 20 height 7
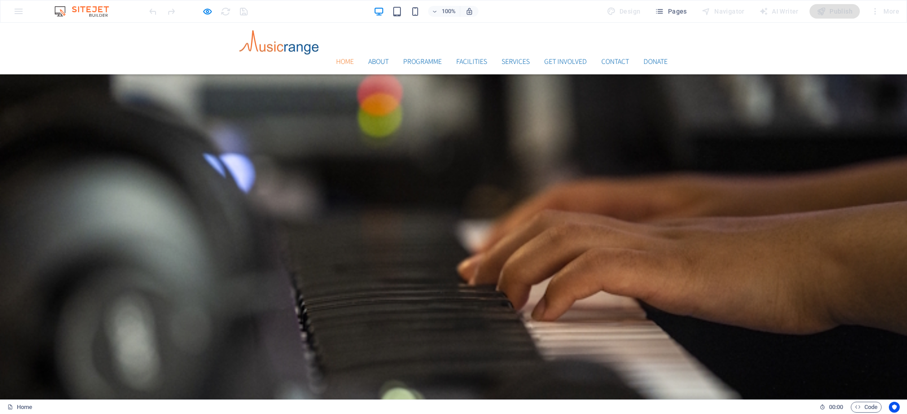
click at [336, 58] on link "Home" at bounding box center [345, 61] width 18 height 7
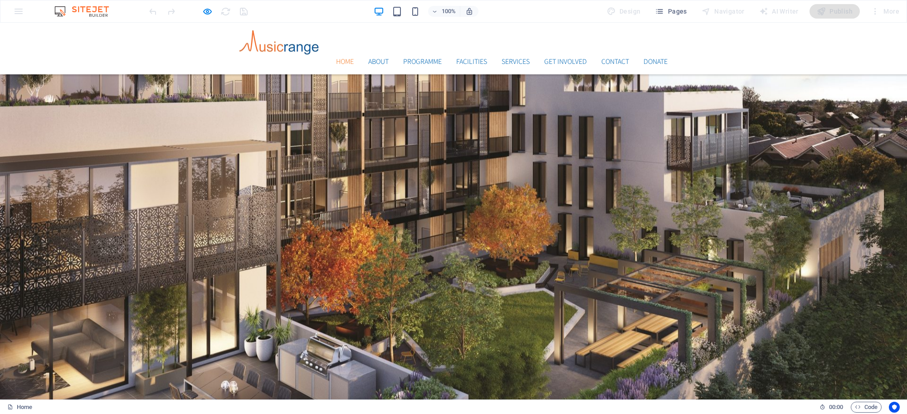
scroll to position [41, 0]
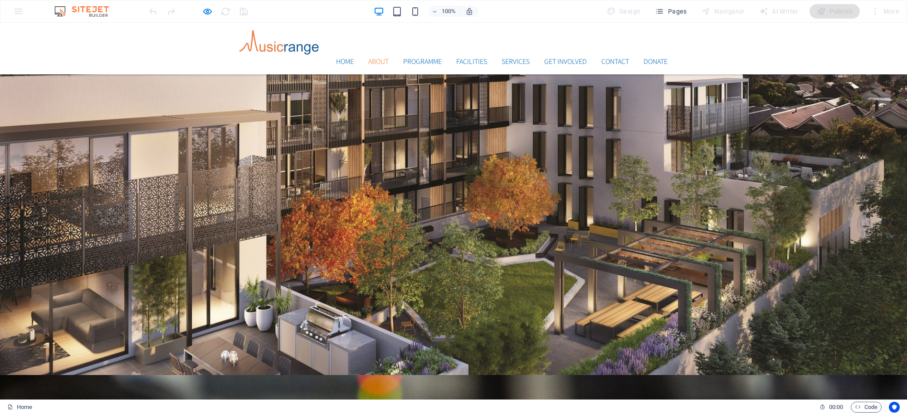
click at [368, 58] on link "About" at bounding box center [378, 61] width 20 height 7
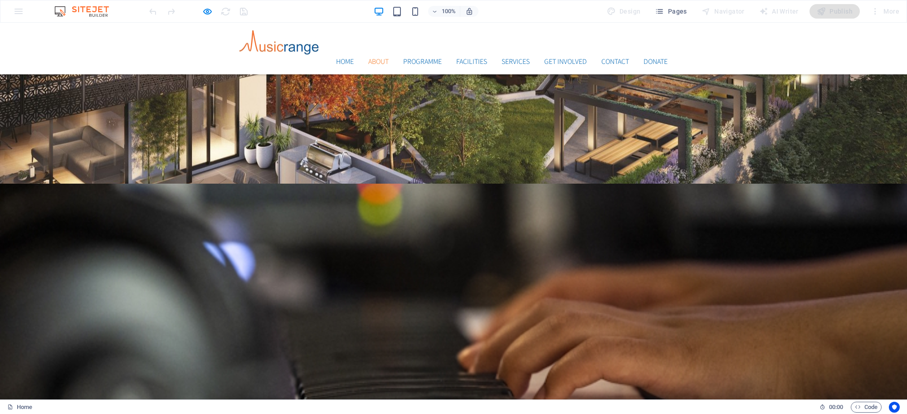
scroll to position [347, 0]
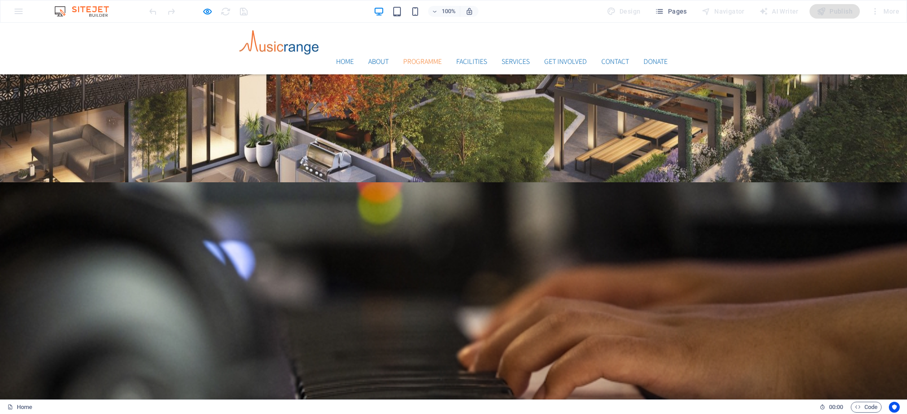
click at [413, 58] on link "Programme" at bounding box center [422, 61] width 39 height 7
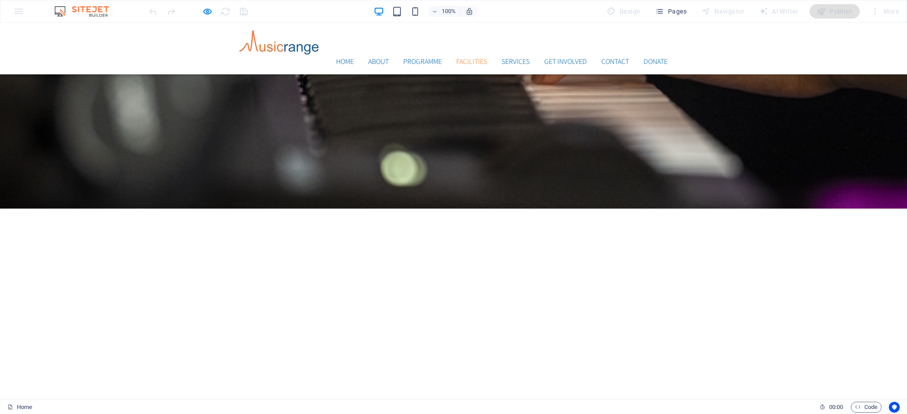
click at [459, 58] on link "Facilities" at bounding box center [471, 61] width 31 height 7
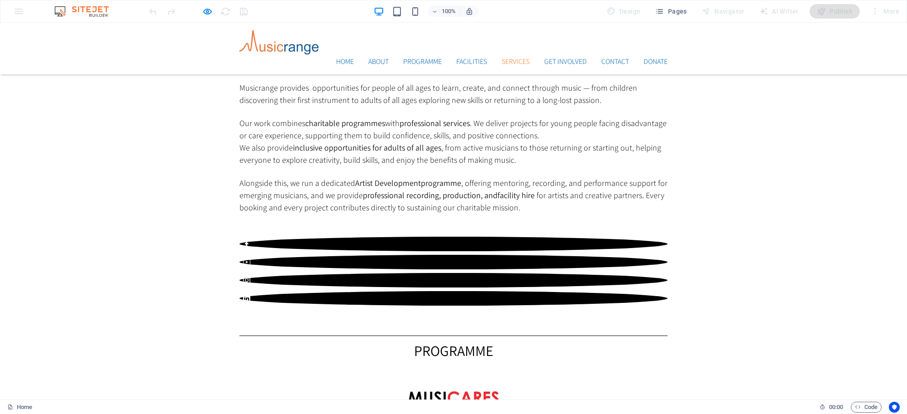
click at [511, 58] on link "Services" at bounding box center [515, 61] width 28 height 7
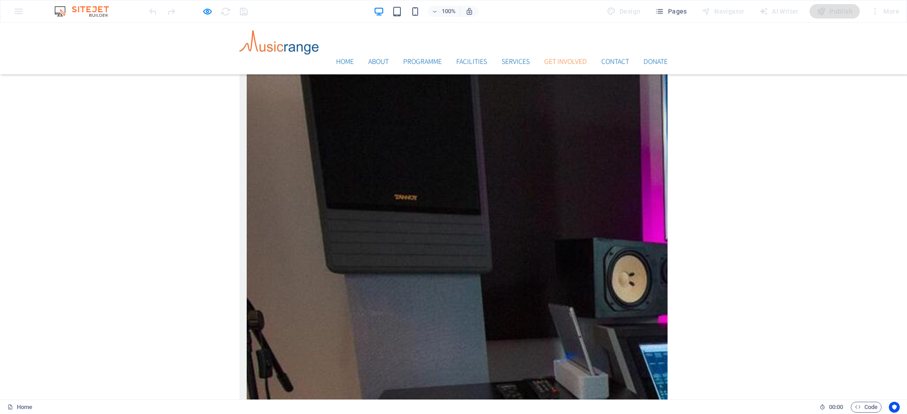
click at [556, 58] on link "Get Involved" at bounding box center [565, 61] width 43 height 7
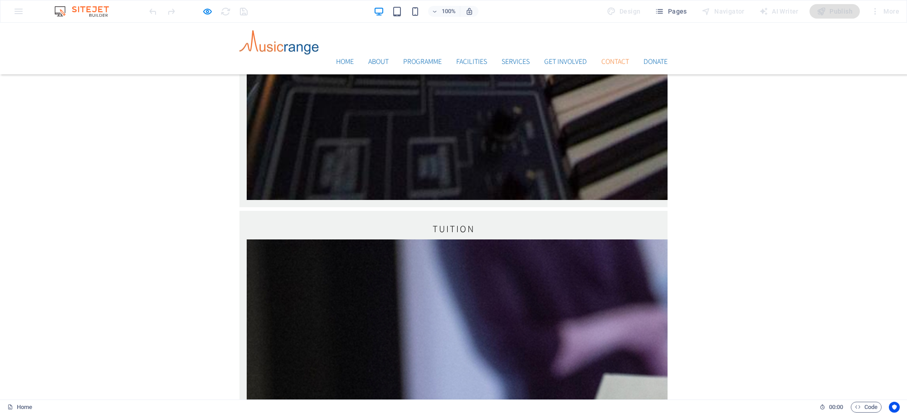
click at [611, 58] on link "Contact" at bounding box center [615, 61] width 28 height 7
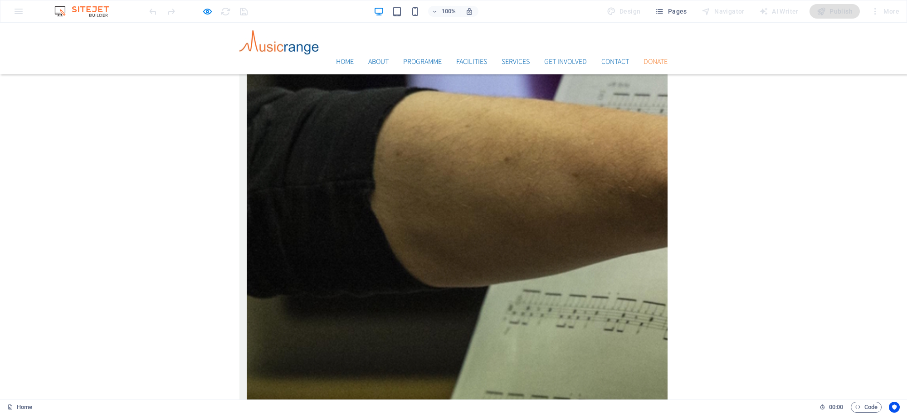
click at [656, 58] on link "Donate" at bounding box center [655, 61] width 24 height 7
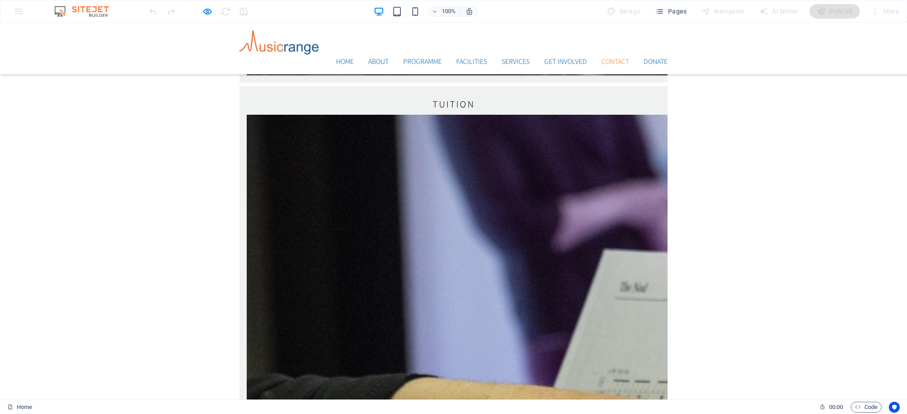
scroll to position [2430, 0]
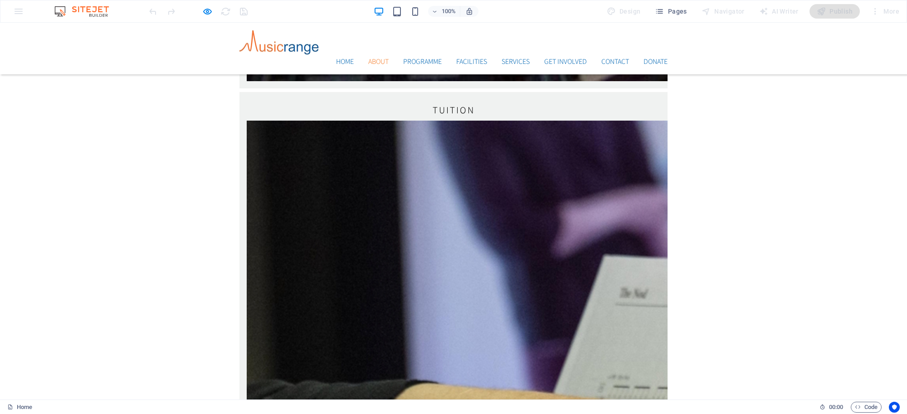
click at [372, 58] on link "About" at bounding box center [378, 61] width 20 height 7
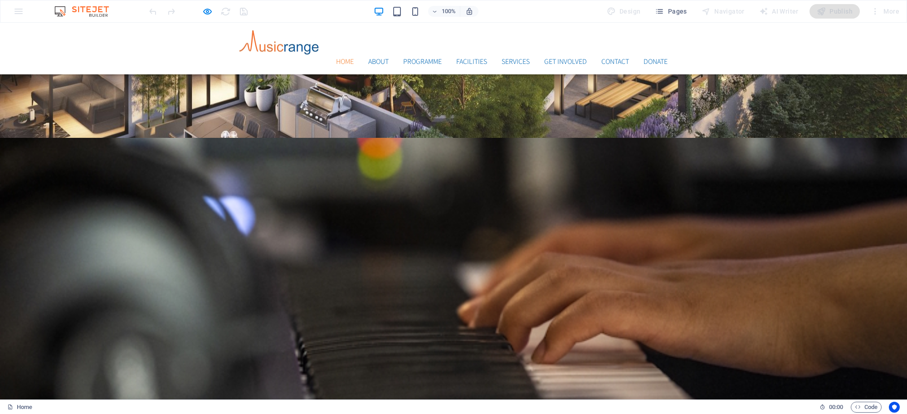
click at [336, 58] on link "Home" at bounding box center [345, 61] width 18 height 7
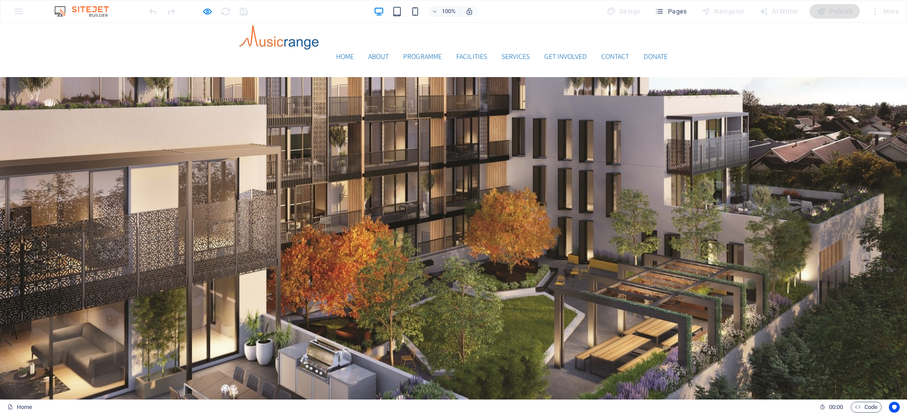
scroll to position [41, 0]
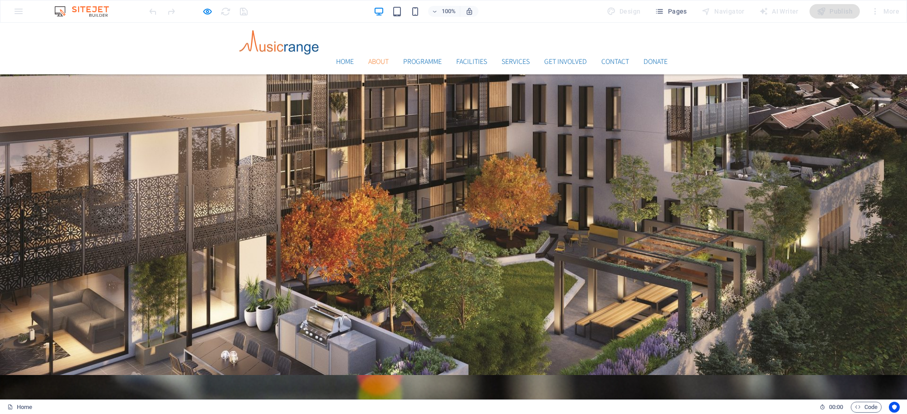
click at [368, 58] on link "About" at bounding box center [378, 61] width 20 height 7
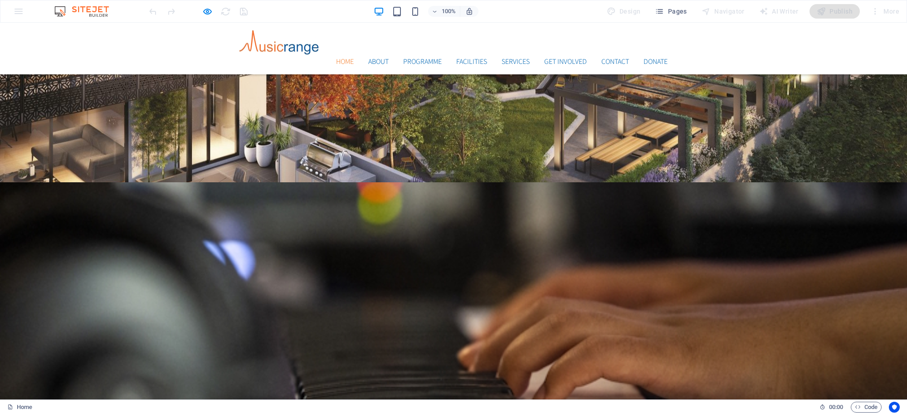
click at [336, 58] on link "Home" at bounding box center [345, 61] width 18 height 7
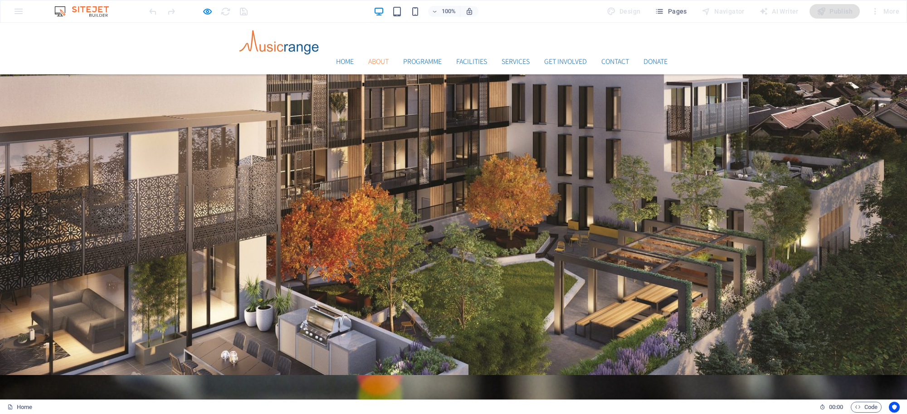
click at [370, 58] on link "About" at bounding box center [378, 61] width 20 height 7
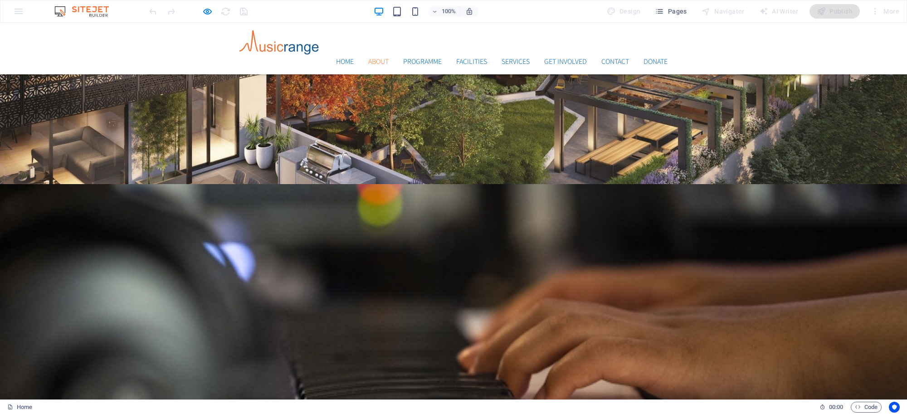
scroll to position [347, 0]
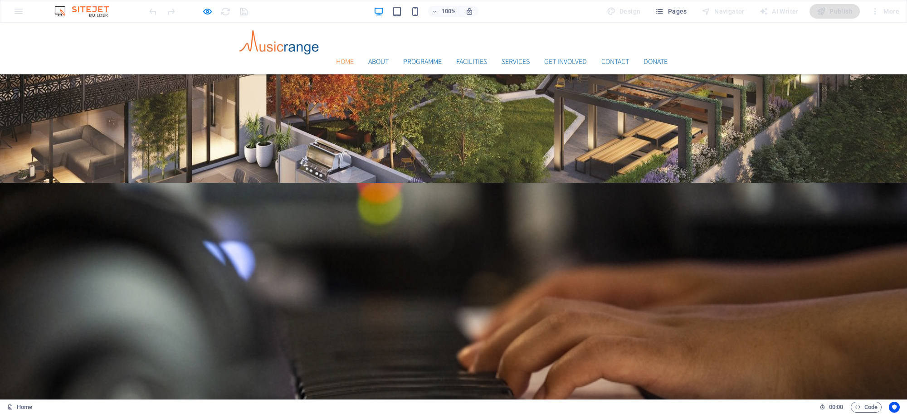
click at [339, 58] on link "Home" at bounding box center [345, 61] width 18 height 7
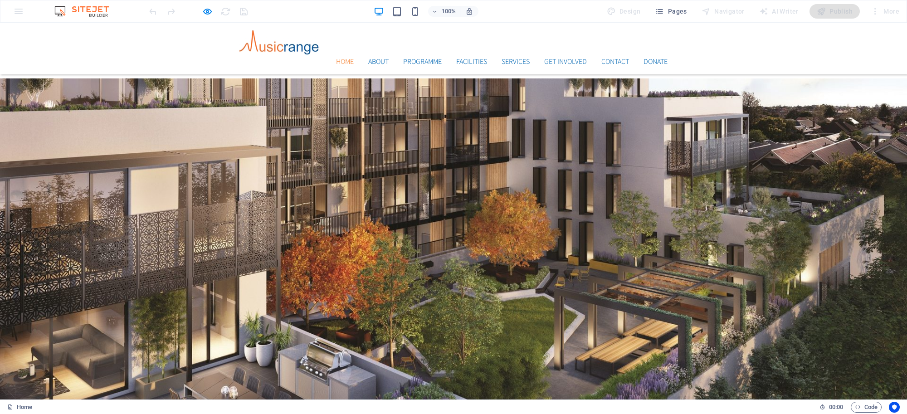
scroll to position [41, 0]
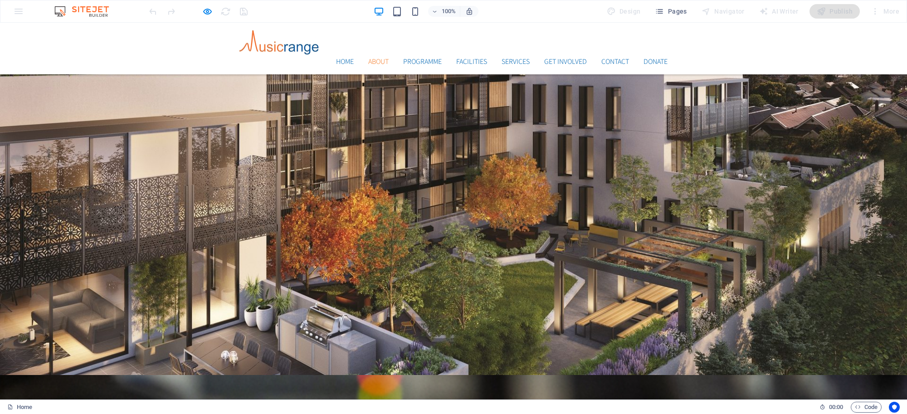
click at [373, 58] on link "About" at bounding box center [378, 61] width 20 height 7
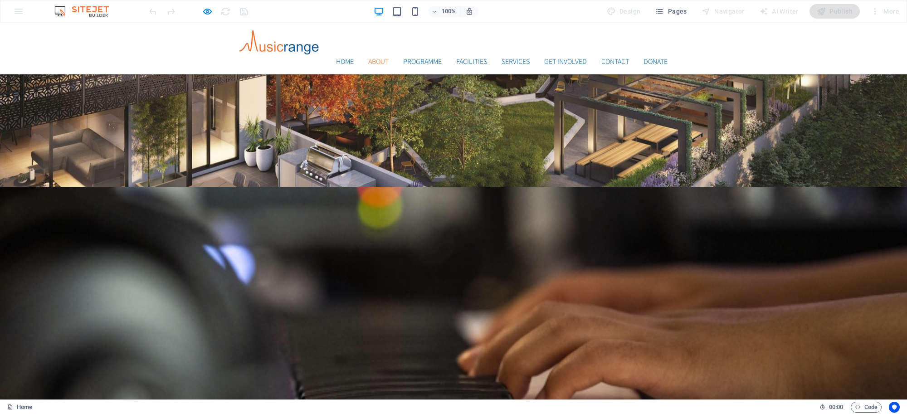
scroll to position [347, 0]
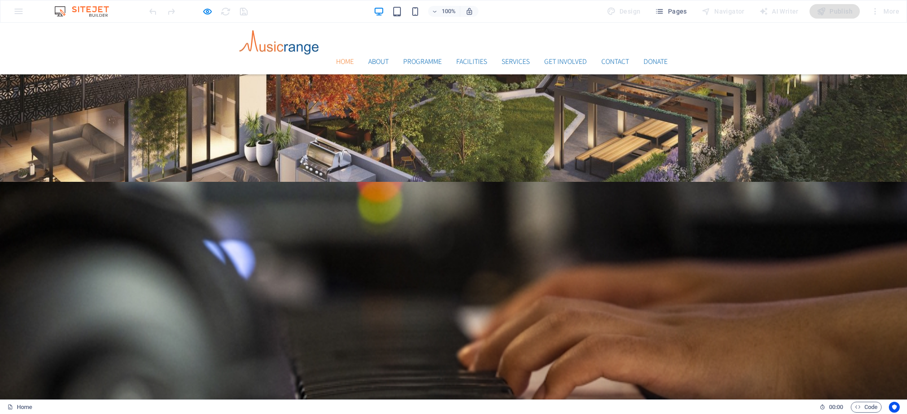
click at [336, 58] on link "Home" at bounding box center [345, 61] width 18 height 7
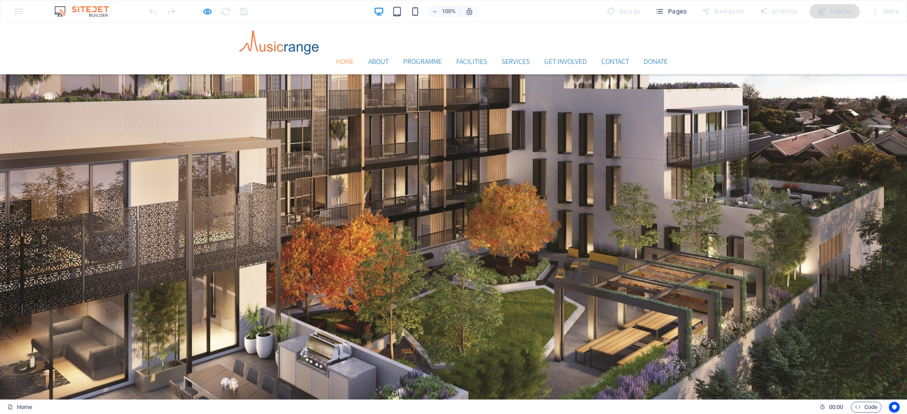
scroll to position [41, 0]
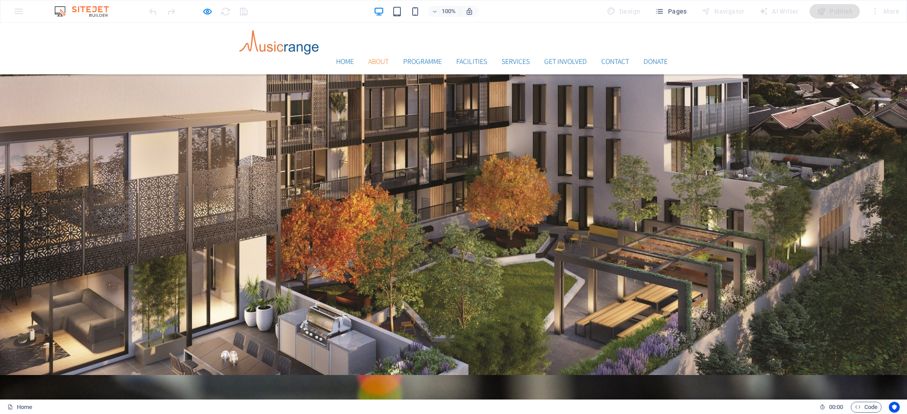
click at [371, 58] on link "About" at bounding box center [378, 61] width 20 height 7
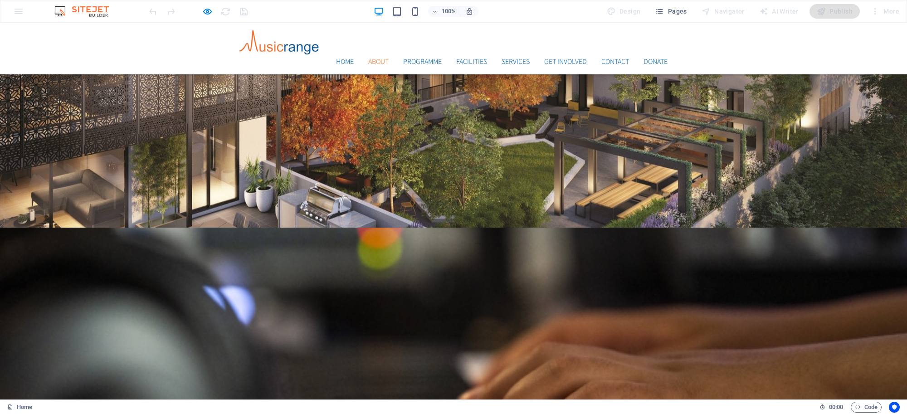
scroll to position [347, 0]
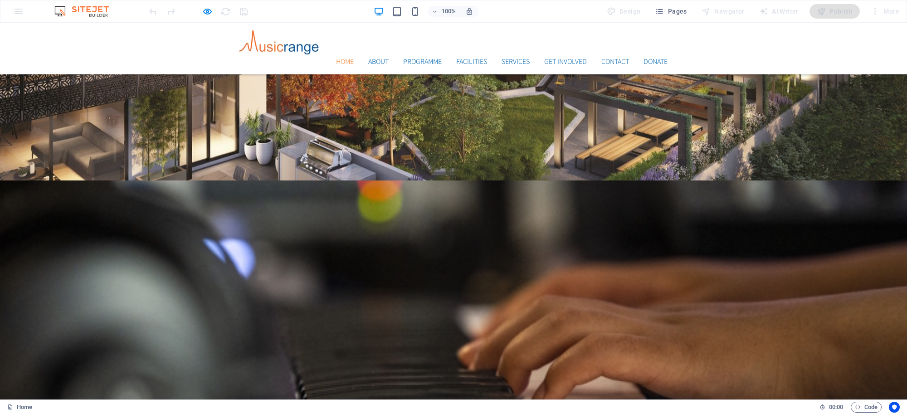
click at [339, 58] on link "Home" at bounding box center [345, 61] width 18 height 7
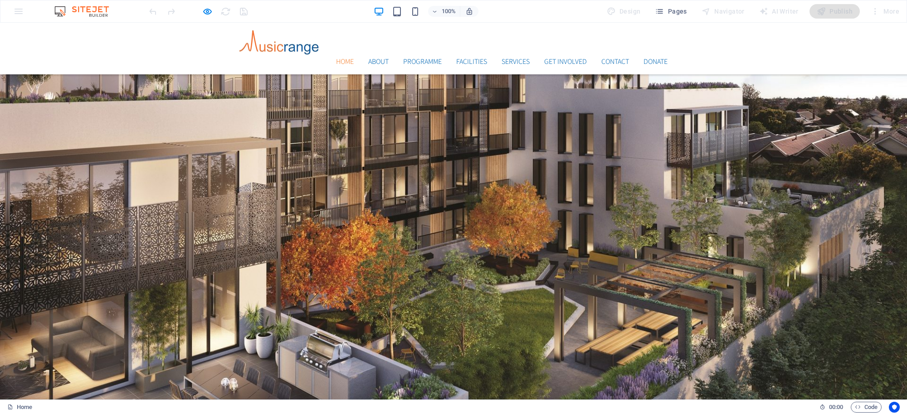
scroll to position [41, 0]
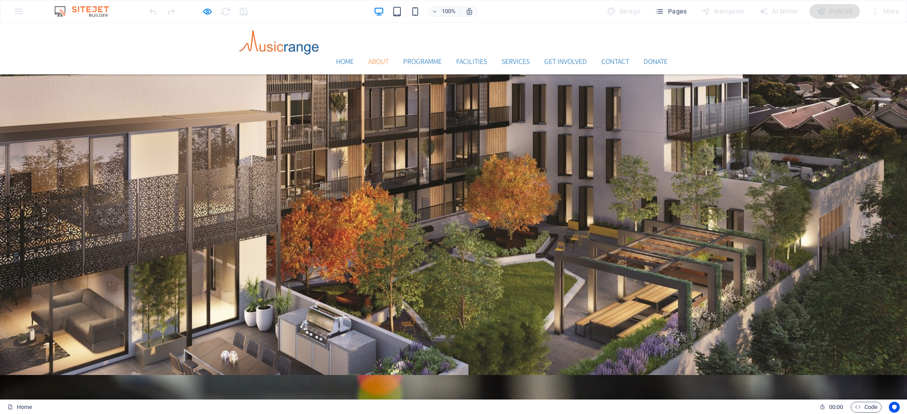
click at [368, 58] on link "About" at bounding box center [378, 61] width 20 height 7
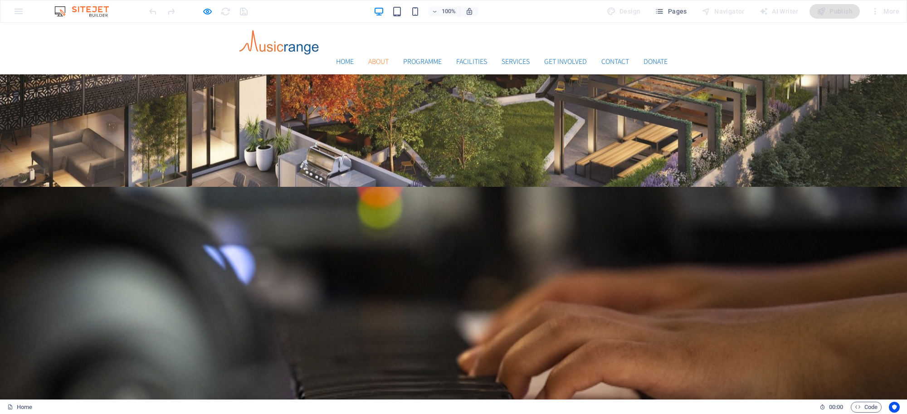
scroll to position [347, 0]
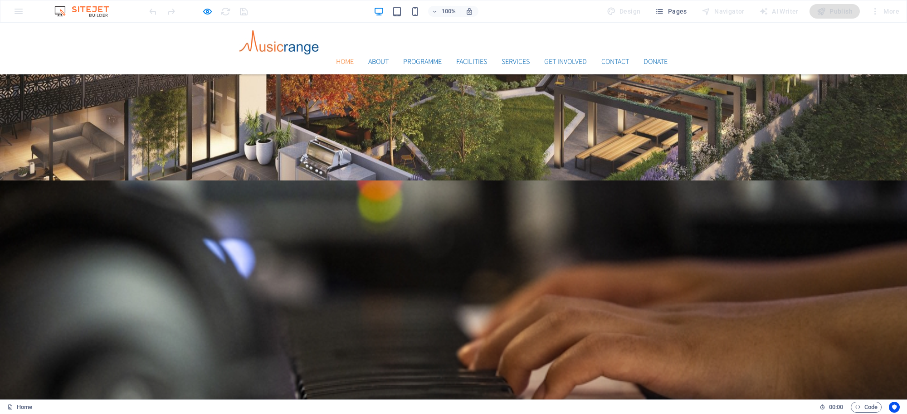
click at [337, 58] on link "Home" at bounding box center [345, 61] width 18 height 7
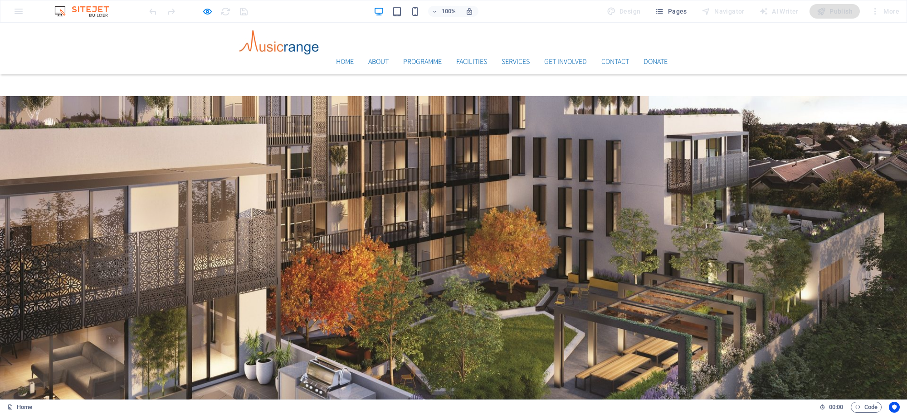
scroll to position [41, 0]
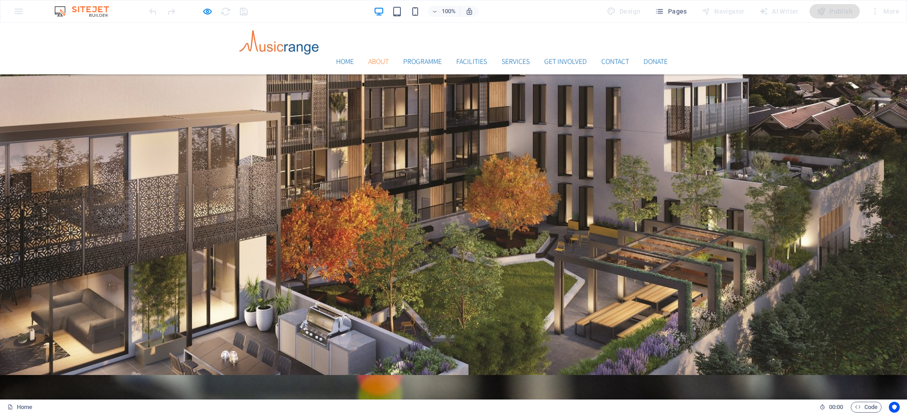
click at [368, 58] on link "About" at bounding box center [378, 61] width 20 height 7
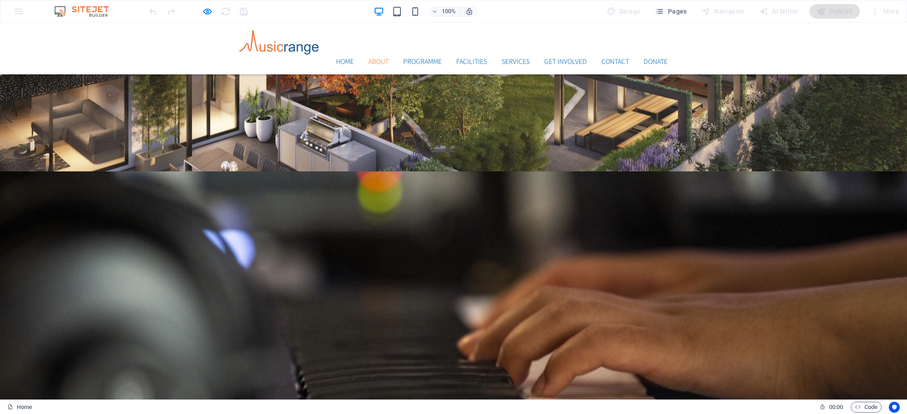
scroll to position [347, 0]
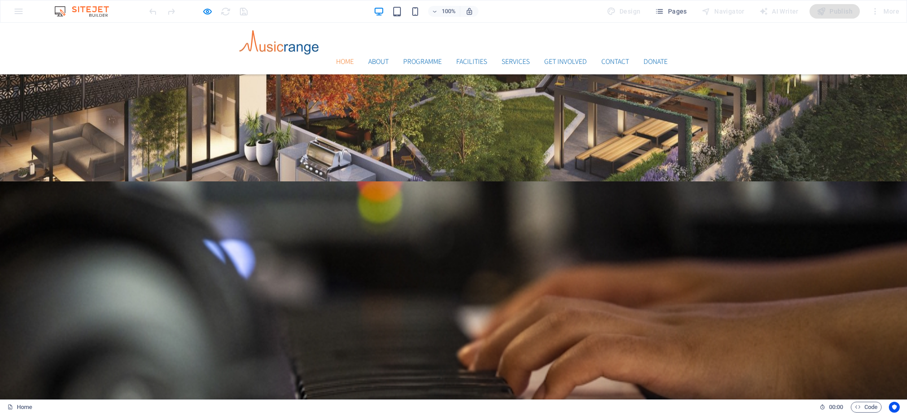
click at [336, 58] on link "Home" at bounding box center [345, 61] width 18 height 7
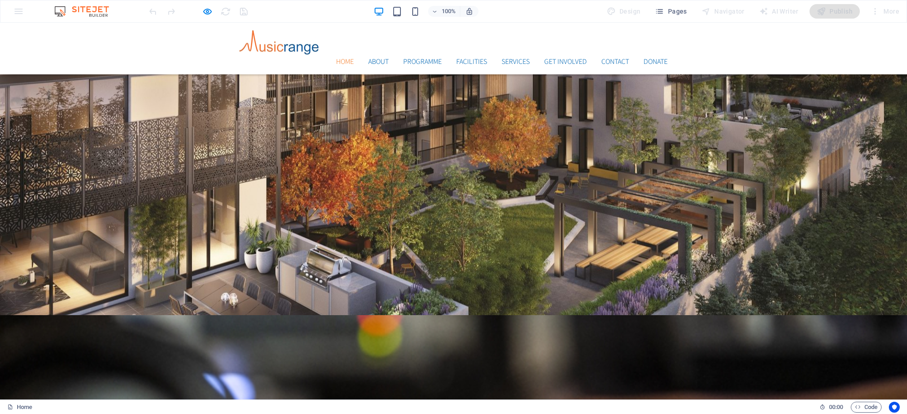
scroll to position [41, 0]
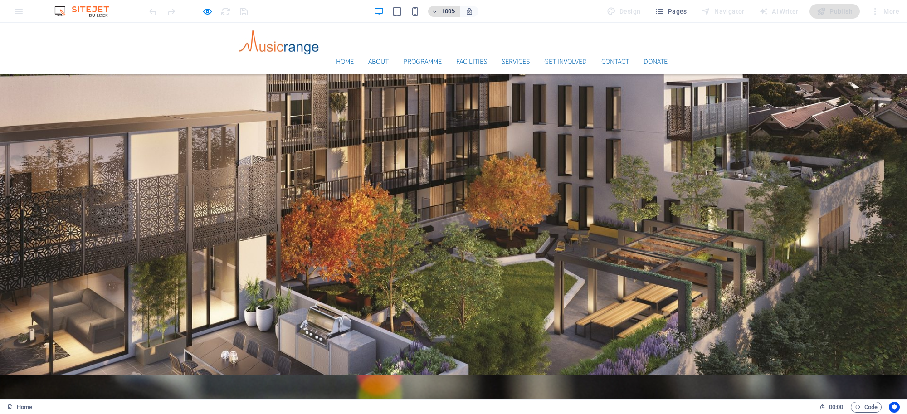
drag, startPoint x: 425, startPoint y: 14, endPoint x: 441, endPoint y: 12, distance: 16.4
click at [425, 14] on div "100%" at bounding box center [426, 11] width 105 height 15
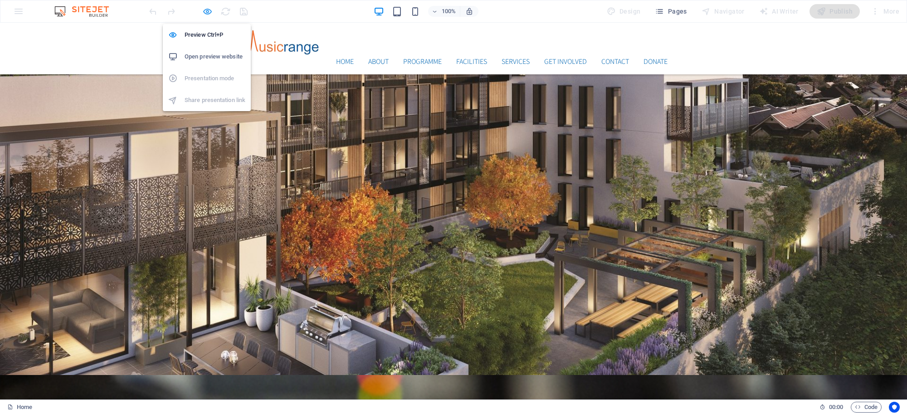
click at [205, 8] on icon "button" at bounding box center [207, 11] width 10 height 10
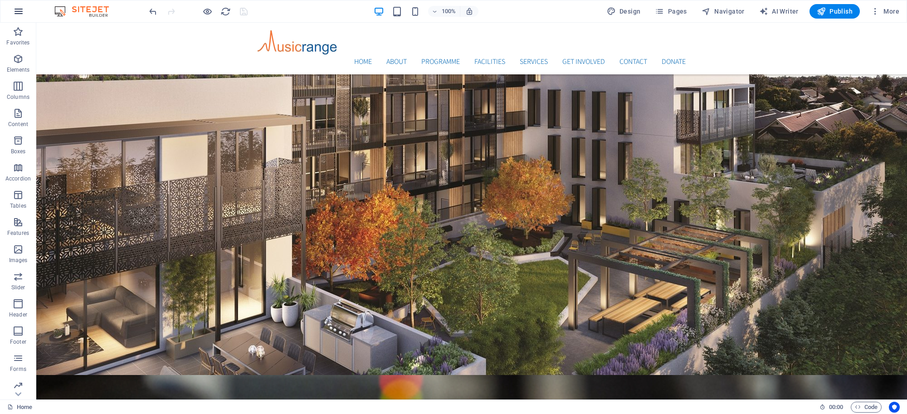
click at [14, 10] on icon "button" at bounding box center [18, 11] width 11 height 11
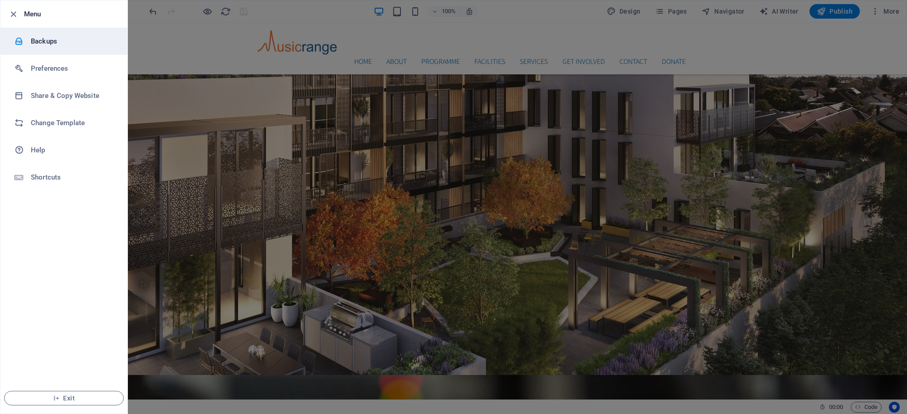
click at [44, 40] on h6 "Backups" at bounding box center [73, 41] width 84 height 11
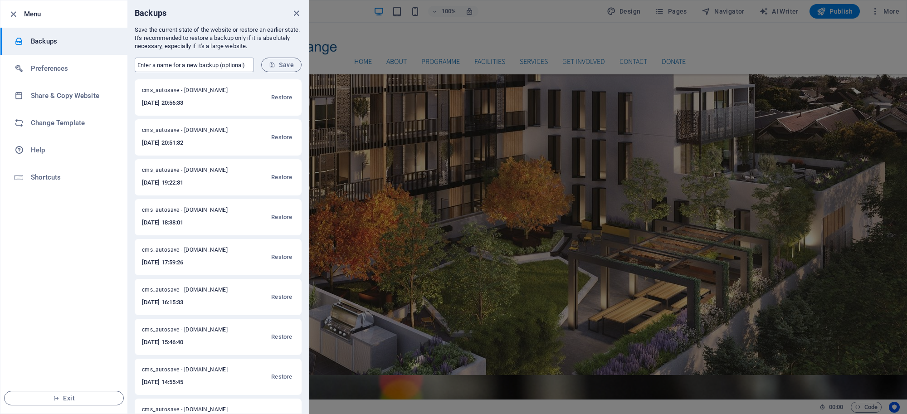
click at [187, 66] on input "text" at bounding box center [194, 65] width 119 height 15
click at [186, 66] on input "text" at bounding box center [194, 65] width 119 height 15
click at [105, 176] on h6 "Shortcuts" at bounding box center [73, 177] width 84 height 11
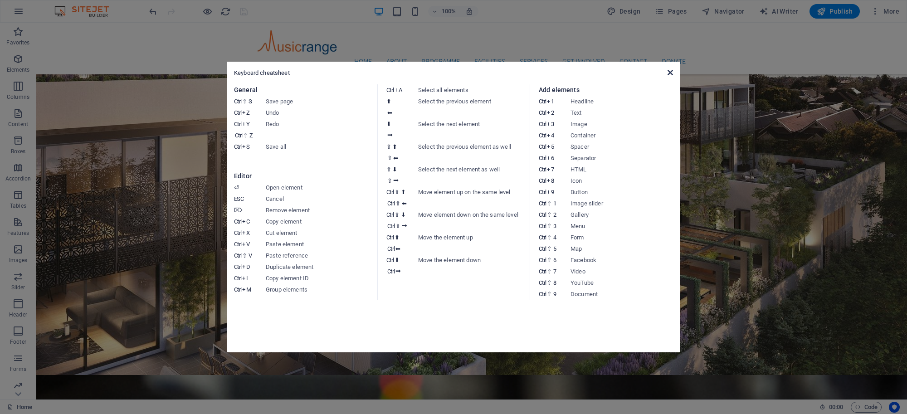
click at [671, 73] on icon at bounding box center [669, 72] width 5 height 7
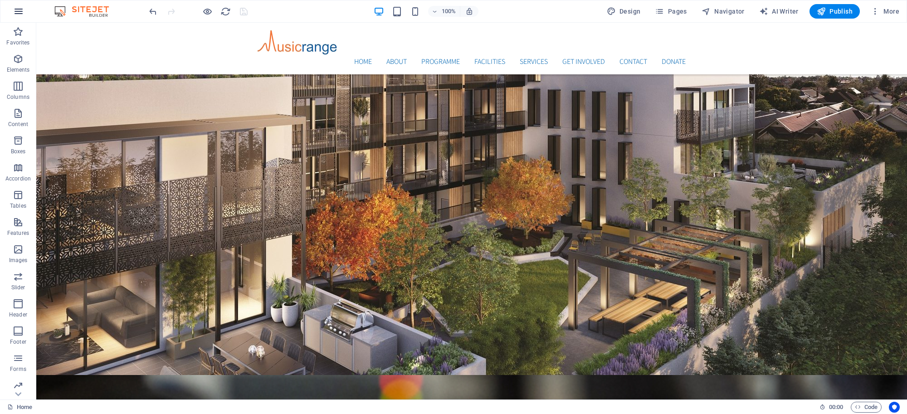
click at [12, 11] on button "button" at bounding box center [19, 11] width 22 height 22
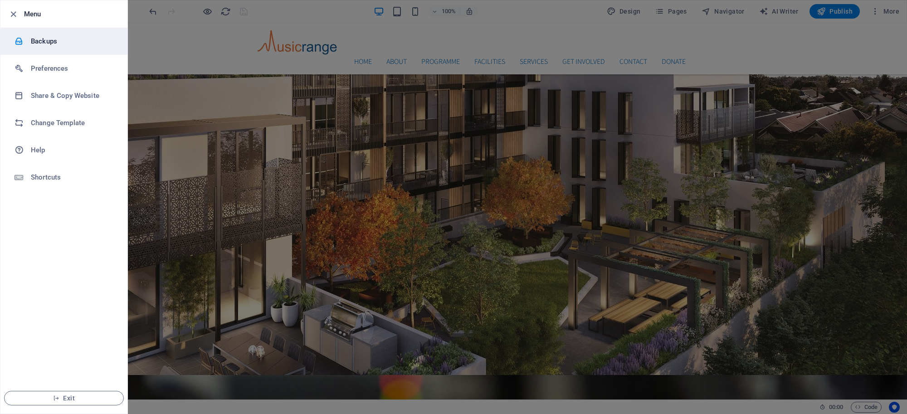
click at [38, 35] on li "Backups" at bounding box center [63, 41] width 127 height 27
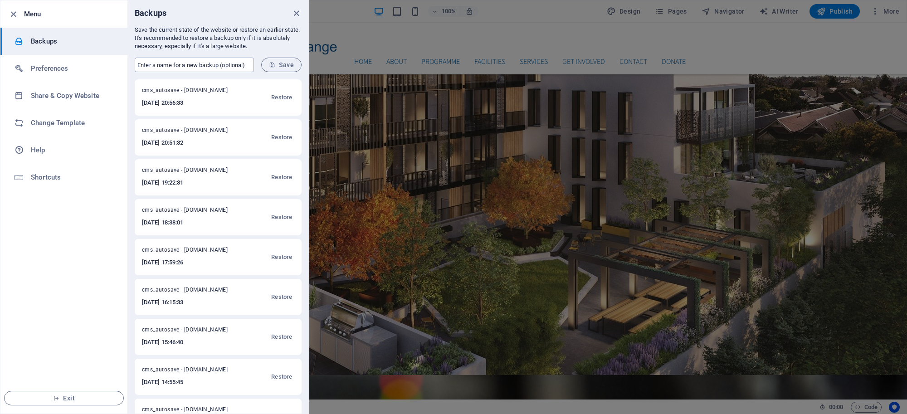
click at [172, 60] on input "text" at bounding box center [194, 65] width 119 height 15
click at [173, 64] on input "text" at bounding box center [194, 65] width 119 height 15
type input "Home Done"
click at [277, 60] on button "Save" at bounding box center [281, 65] width 40 height 15
click at [294, 9] on icon "close" at bounding box center [296, 13] width 10 height 10
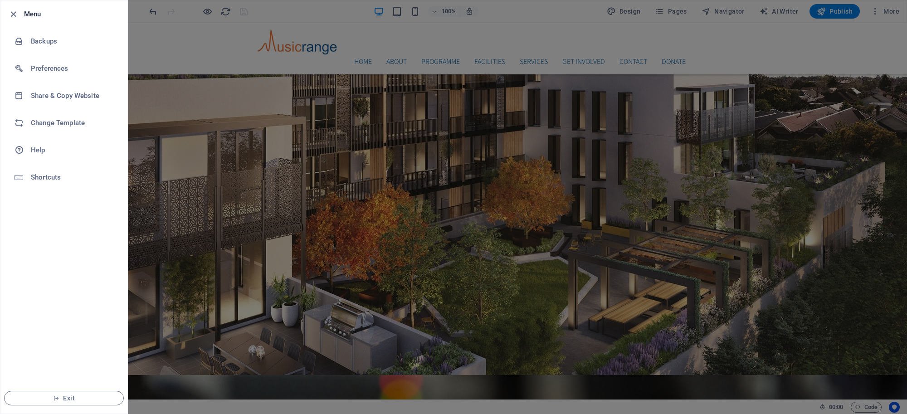
click at [175, 54] on div at bounding box center [453, 207] width 907 height 414
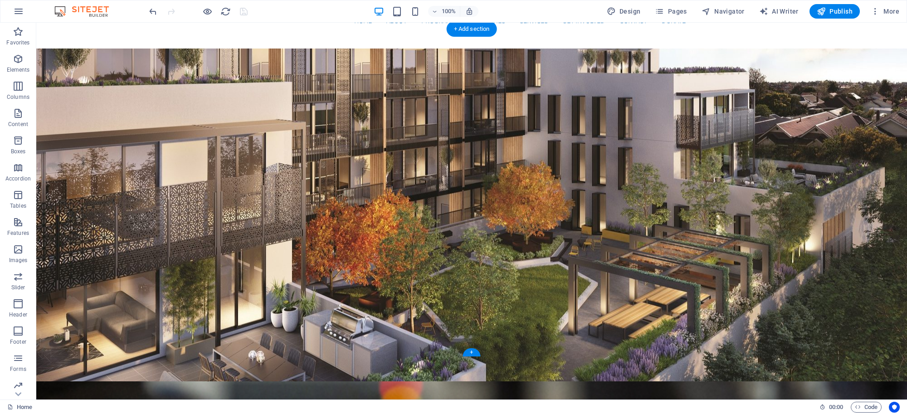
scroll to position [0, 0]
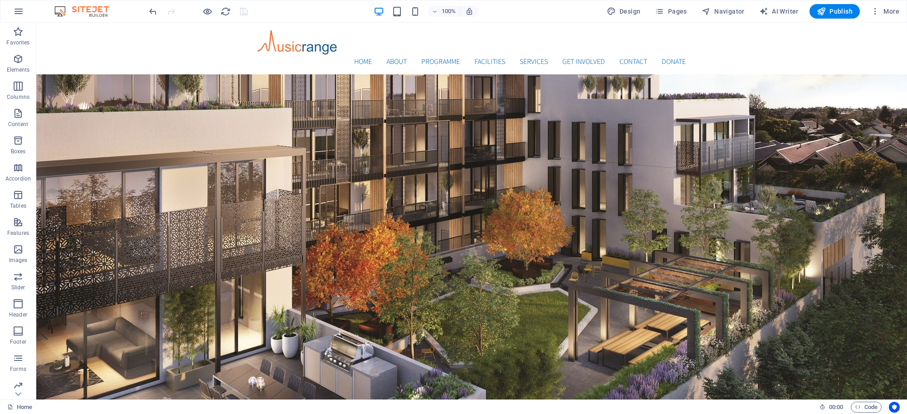
click at [243, 13] on div at bounding box center [198, 11] width 102 height 15
click at [830, 9] on span "Publish" at bounding box center [835, 11] width 36 height 9
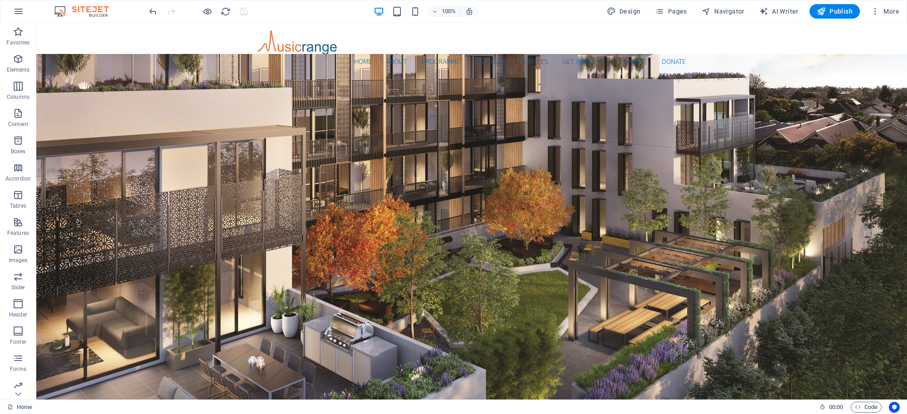
click at [243, 10] on div at bounding box center [198, 11] width 102 height 15
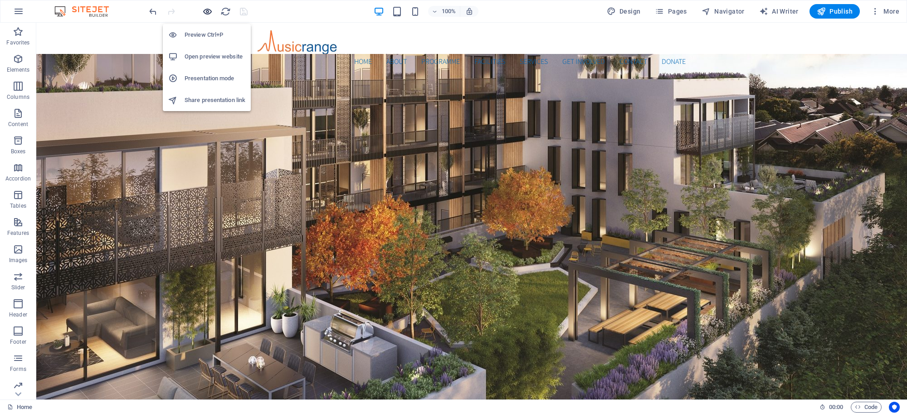
click at [209, 11] on icon "button" at bounding box center [207, 11] width 10 height 10
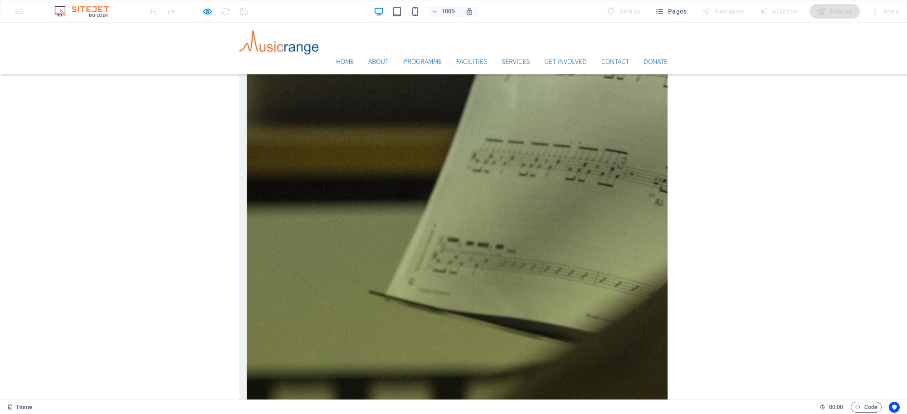
scroll to position [3114, 0]
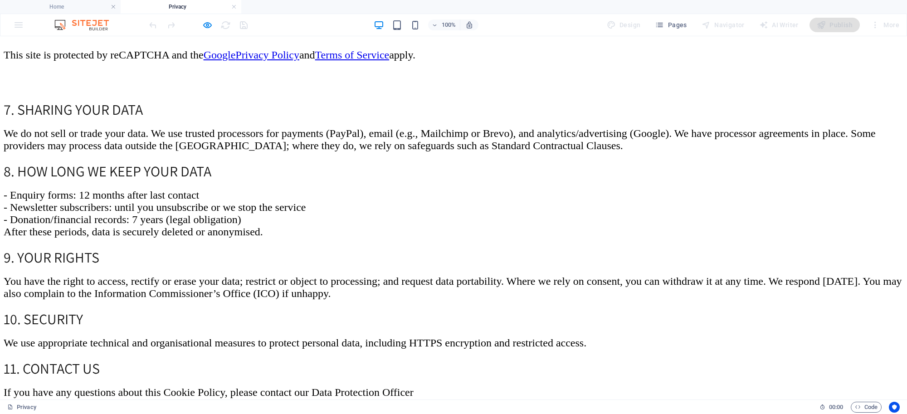
scroll to position [652, 0]
click at [236, 60] on link "Google" at bounding box center [220, 55] width 32 height 12
click at [299, 60] on link "Privacy Policy" at bounding box center [267, 55] width 64 height 12
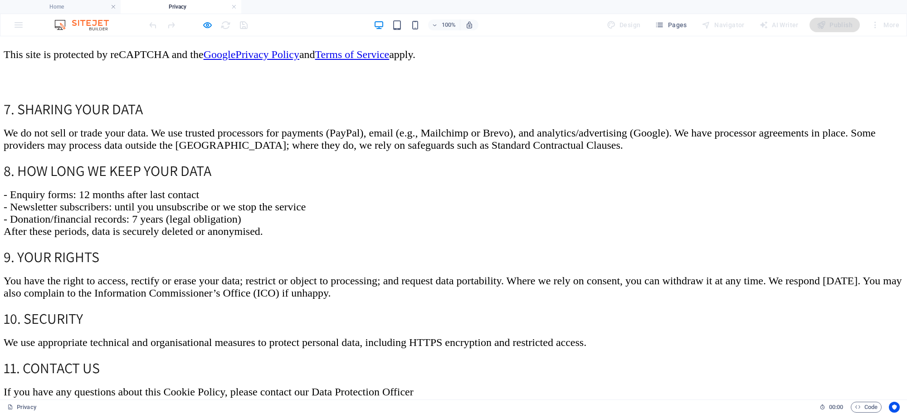
click at [236, 60] on link "Google" at bounding box center [220, 55] width 32 height 12
click at [203, 24] on icon "button" at bounding box center [207, 25] width 10 height 10
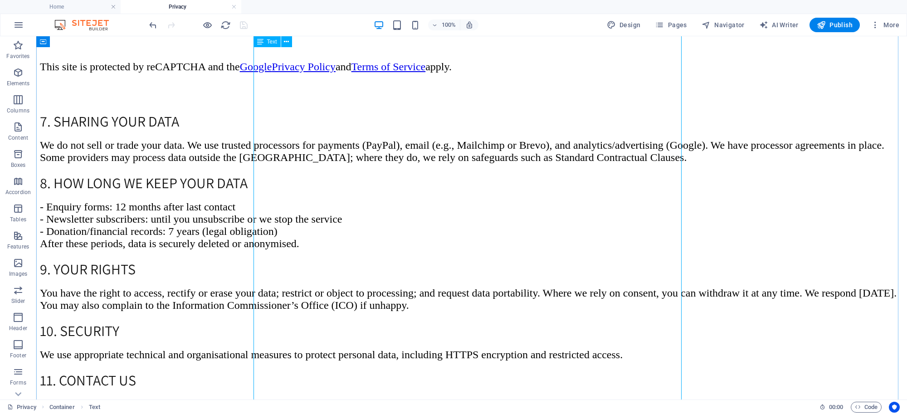
click at [336, 73] on link "Privacy Policy" at bounding box center [304, 67] width 64 height 12
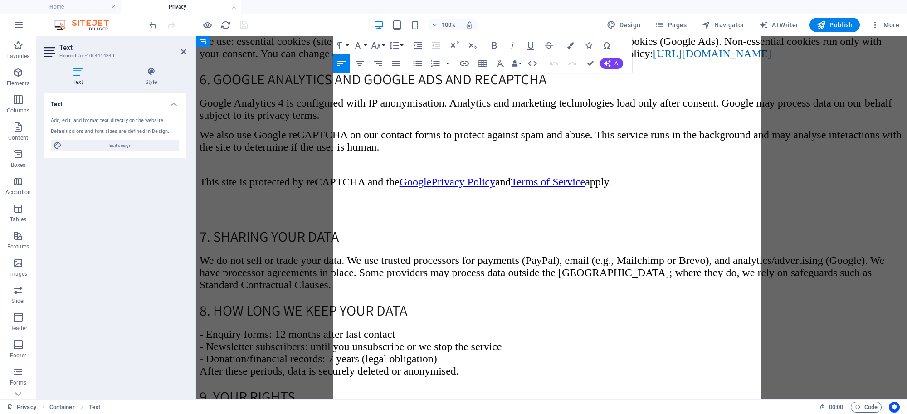
scroll to position [594, 0]
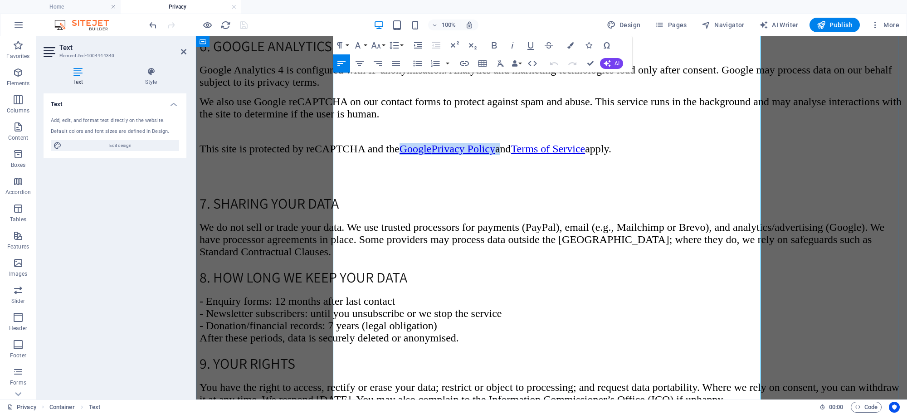
drag, startPoint x: 624, startPoint y: 296, endPoint x: 527, endPoint y: 297, distance: 97.5
click at [527, 155] on p "T his site is protected by reCAPTCHA and the Google Privacy Policy and Terms of…" at bounding box center [552, 149] width 704 height 12
click at [461, 62] on icon "button" at bounding box center [464, 63] width 11 height 11
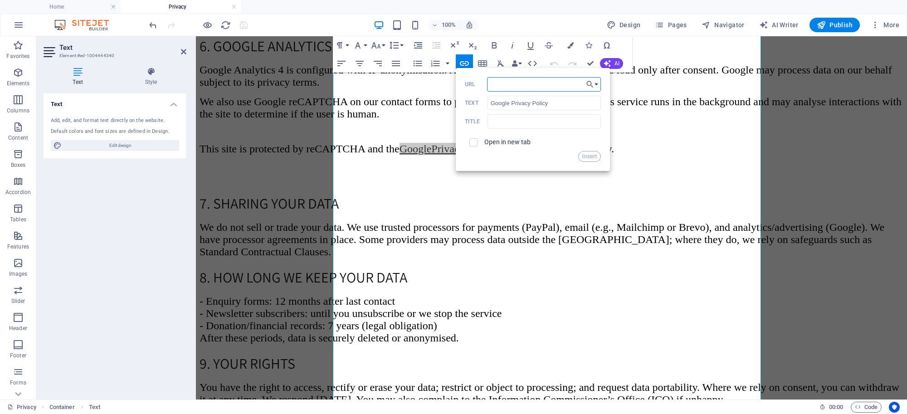
click at [534, 82] on input "URL" at bounding box center [544, 84] width 114 height 15
paste input "https://policies.google.com/privacy"
type input "https://policies.google.com/privacy"
click at [587, 151] on button "Insert" at bounding box center [589, 156] width 23 height 11
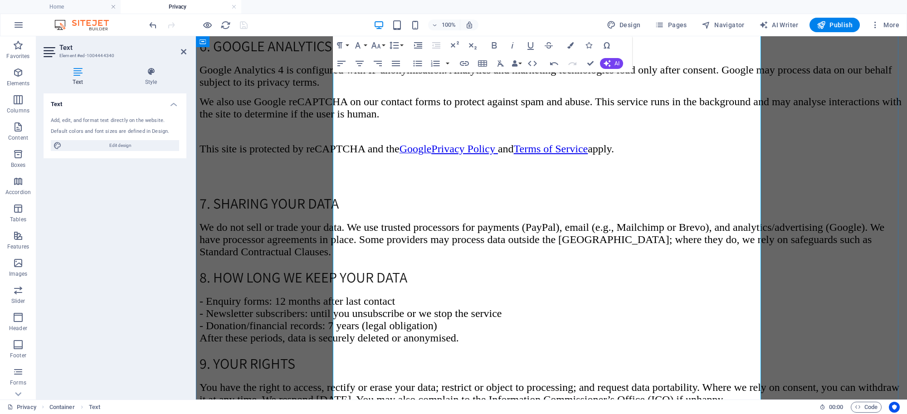
click at [602, 120] on span "We also use Google reCAPTCHA on our contact forms to protect against spam and a…" at bounding box center [551, 108] width 702 height 24
click at [181, 49] on icon at bounding box center [183, 51] width 5 height 7
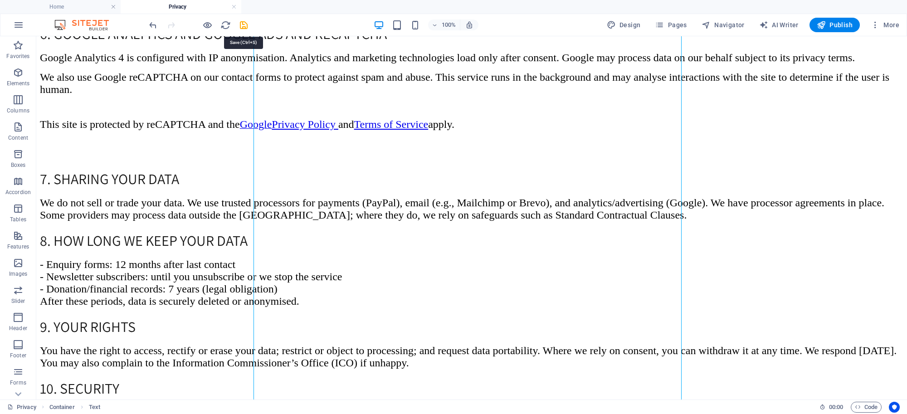
click at [240, 25] on icon "save" at bounding box center [243, 25] width 10 height 10
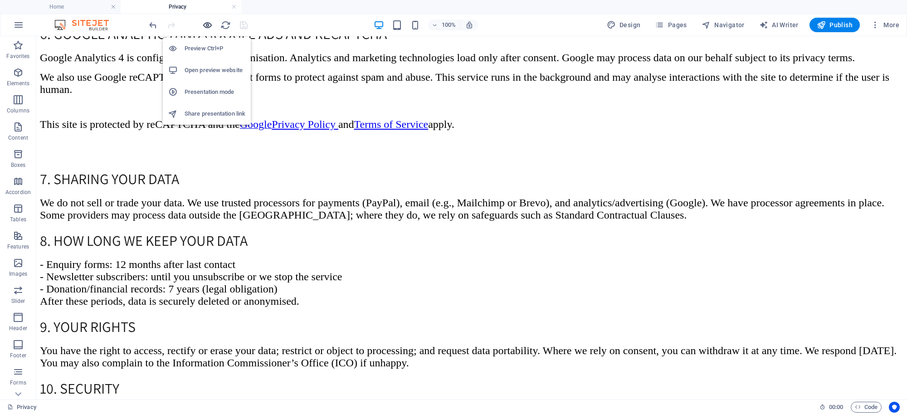
click at [206, 25] on icon "button" at bounding box center [207, 25] width 10 height 10
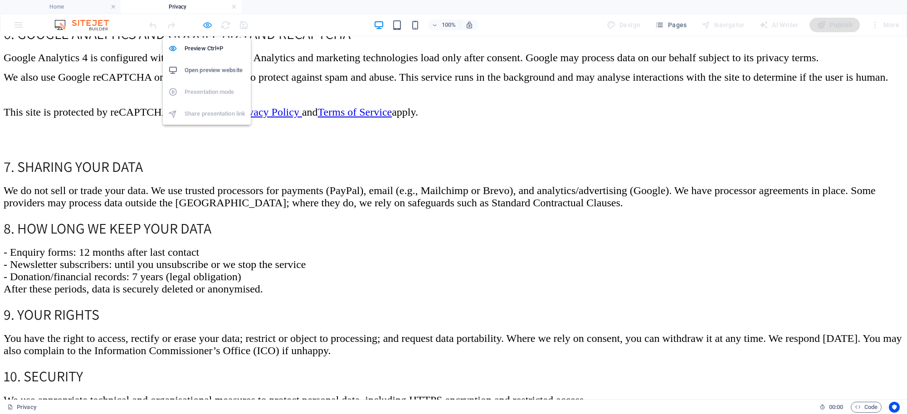
click at [209, 24] on icon "button" at bounding box center [207, 25] width 10 height 10
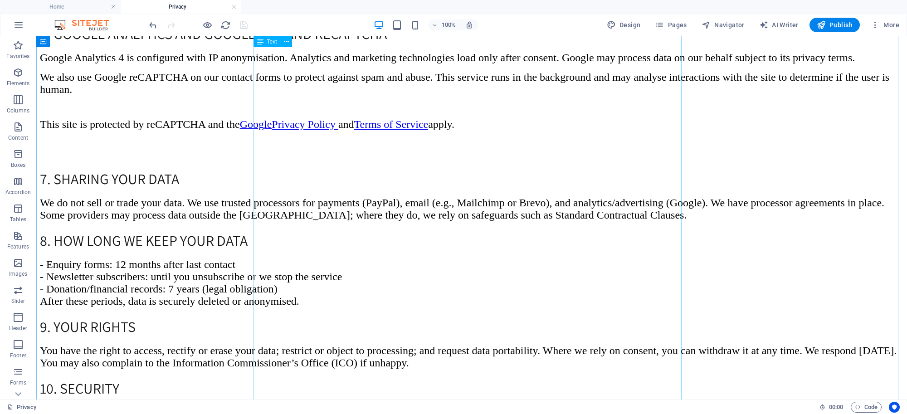
click at [429, 95] on span "We also use Google reCAPTCHA on our contact forms to protect against spam and a…" at bounding box center [464, 83] width 849 height 24
click at [430, 95] on span "We also use Google reCAPTCHA on our contact forms to protect against spam and a…" at bounding box center [464, 83] width 849 height 24
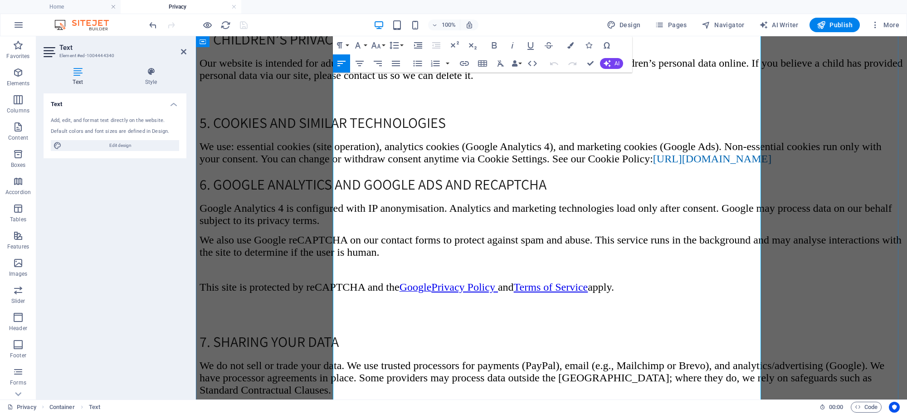
scroll to position [480, 0]
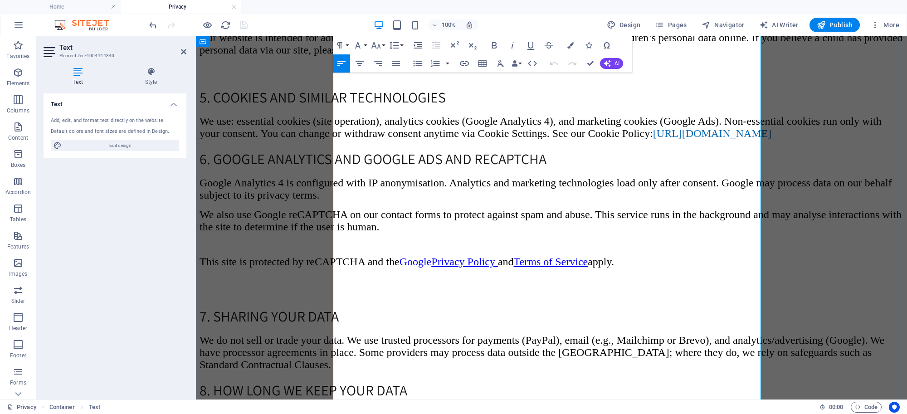
click at [563, 139] on span "We use: essential cookies (site operation), analytics cookies (Google Analytics…" at bounding box center [541, 127] width 682 height 24
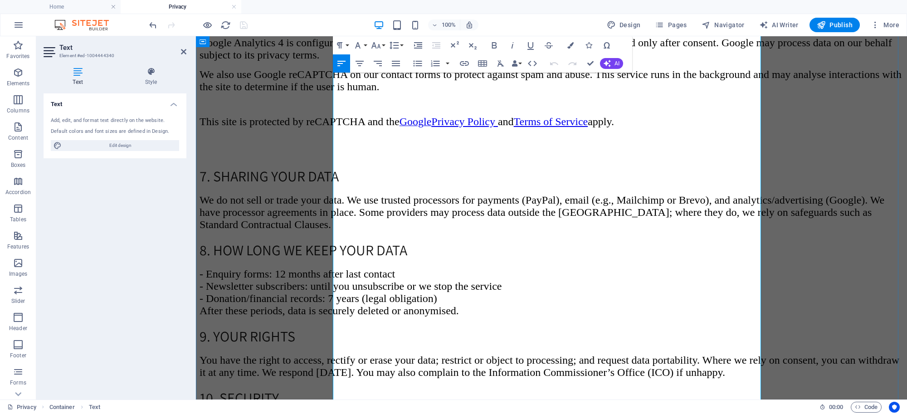
scroll to position [644, 0]
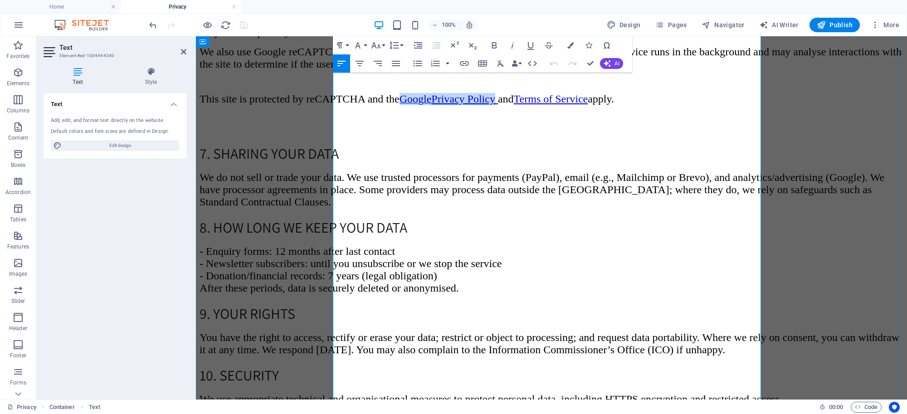
drag, startPoint x: 623, startPoint y: 245, endPoint x: 528, endPoint y: 248, distance: 94.3
click at [528, 105] on p "T his site is protected by reCAPTCHA and the Google Privacy Policy and Terms of…" at bounding box center [552, 99] width 704 height 12
click at [468, 66] on icon "button" at bounding box center [464, 63] width 11 height 11
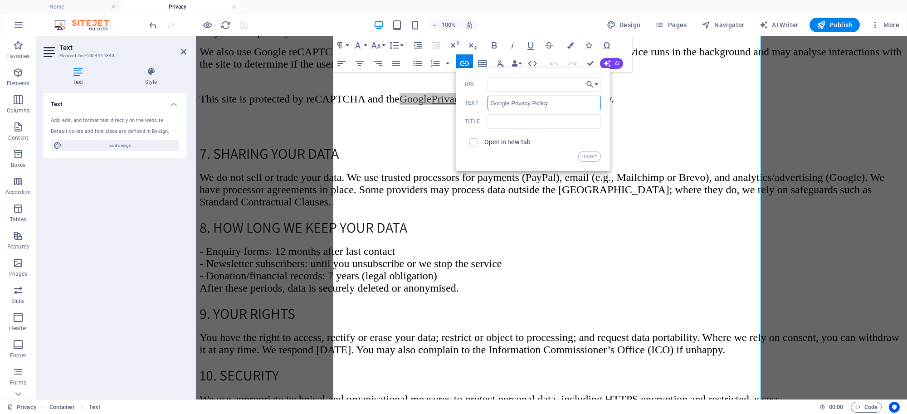
drag, startPoint x: 756, startPoint y: 137, endPoint x: 453, endPoint y: 94, distance: 306.8
click at [518, 86] on p at bounding box center [552, 82] width 704 height 8
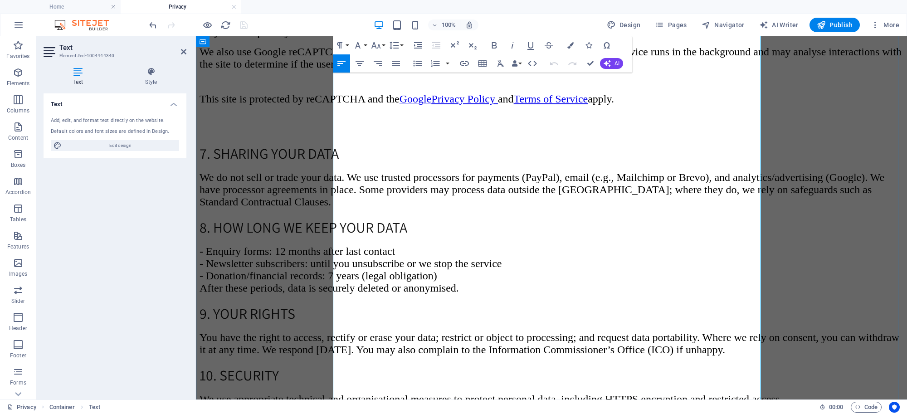
drag, startPoint x: 560, startPoint y: 248, endPoint x: 528, endPoint y: 246, distance: 32.2
click at [528, 105] on p "T his site is protected by reCAPTCHA and the Google Privacy Policy and Terms of…" at bounding box center [552, 99] width 704 height 12
type input "https://policies.google.com/privacy"
type input "Google"
click at [547, 221] on icon "button" at bounding box center [544, 225] width 11 height 11
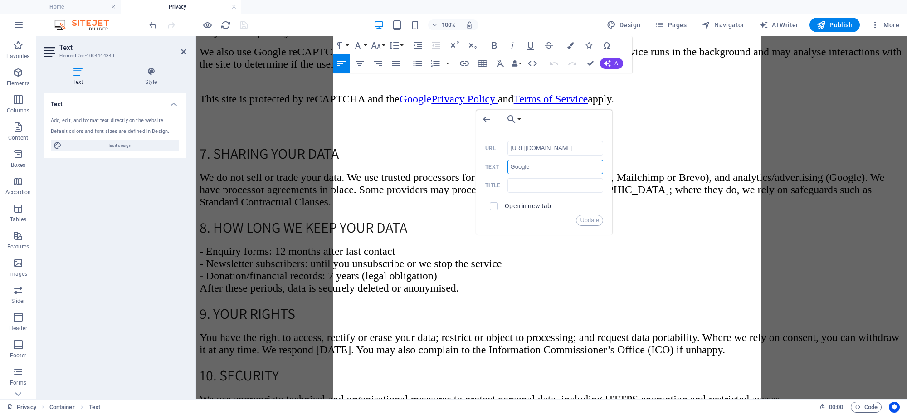
click at [534, 166] on input "Google" at bounding box center [555, 167] width 96 height 15
type input "G"
drag, startPoint x: 511, startPoint y: 146, endPoint x: 597, endPoint y: 134, distance: 86.5
click at [597, 134] on div "Back Choose Link Home Subpage Cookie Policy Privacy Terms of Use Subpage 1 Prog…" at bounding box center [544, 172] width 136 height 125
type input "y"
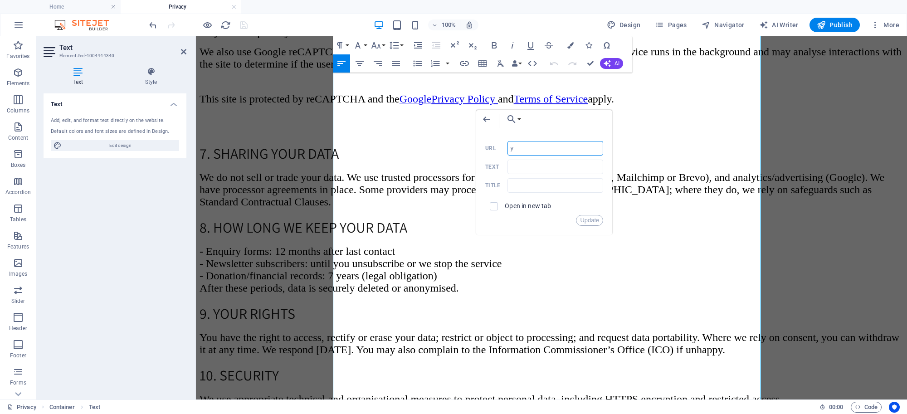
click at [568, 149] on input "y" at bounding box center [555, 148] width 96 height 15
click at [459, 70] on p "We also use Google reCAPTCHA on our contact forms to protect against spam and a…" at bounding box center [552, 58] width 704 height 24
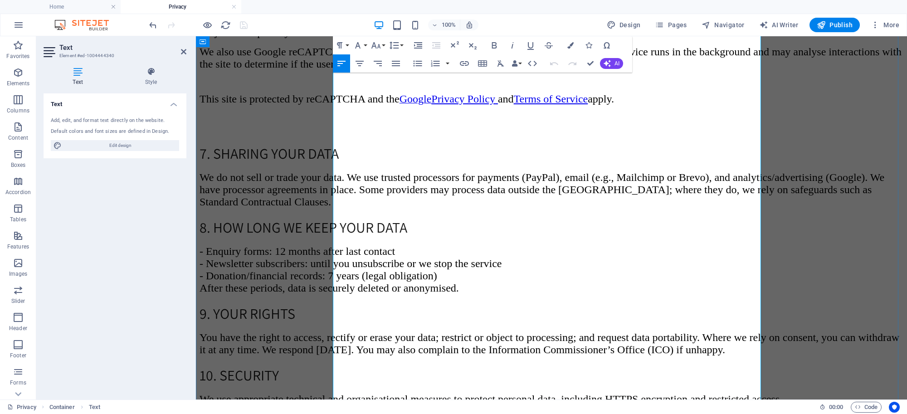
click at [495, 105] on link "Privacy Policy" at bounding box center [463, 99] width 64 height 12
click at [432, 105] on span "Google" at bounding box center [415, 99] width 32 height 12
click at [557, 224] on icon "button" at bounding box center [562, 225] width 11 height 11
click at [514, 105] on span "and" at bounding box center [506, 99] width 16 height 12
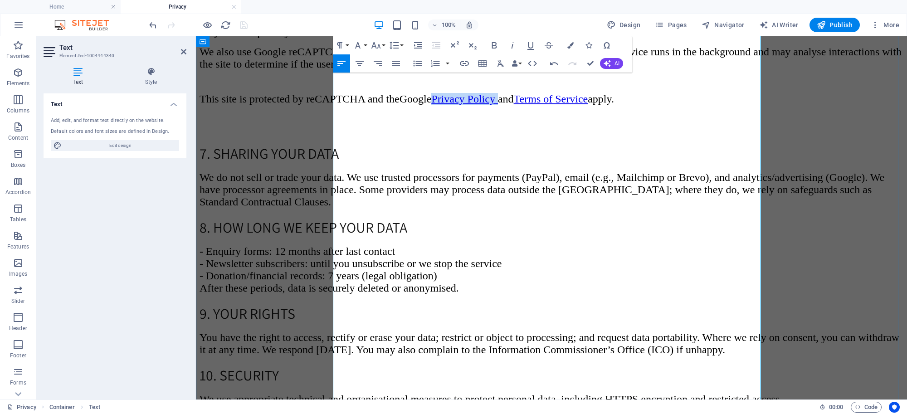
drag, startPoint x: 623, startPoint y: 246, endPoint x: 560, endPoint y: 249, distance: 63.1
click at [560, 105] on p "T his site is protected by reCAPTCHA and the Google Privacy Policy and Terms of…" at bounding box center [552, 99] width 704 height 12
type input "Privacy Policy"
click at [462, 59] on icon "button" at bounding box center [464, 63] width 11 height 11
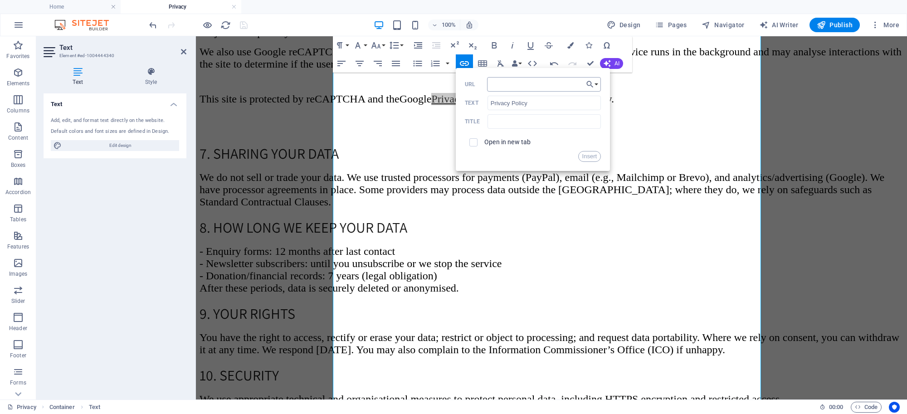
click at [496, 84] on input "URL" at bounding box center [544, 84] width 114 height 15
type input "https://policies.google.com/privacy"
click at [579, 157] on button "Insert" at bounding box center [589, 156] width 23 height 11
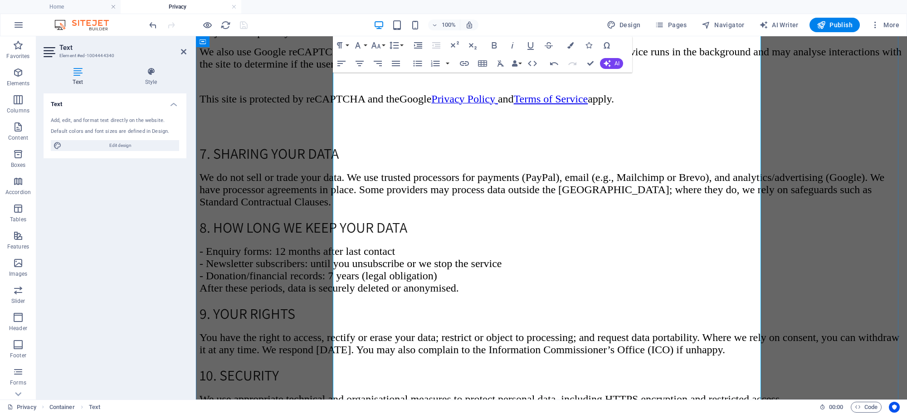
click at [590, 70] on span "We also use Google reCAPTCHA on our contact forms to protect against spam and a…" at bounding box center [551, 58] width 702 height 24
click at [181, 51] on icon at bounding box center [183, 51] width 5 height 7
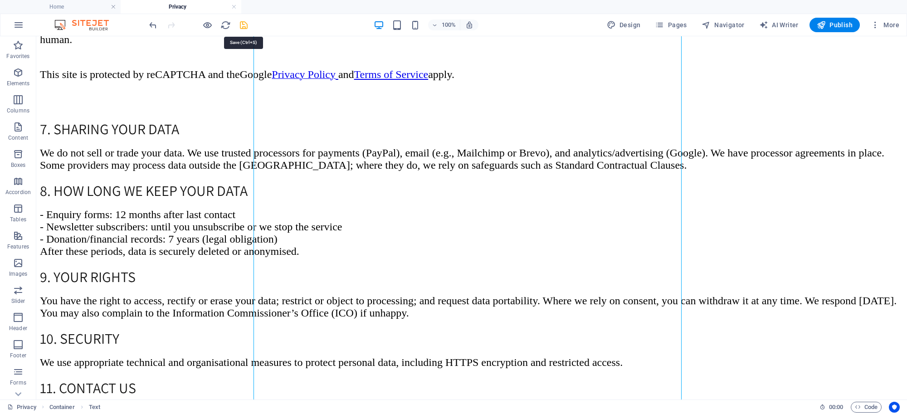
click at [243, 28] on icon "save" at bounding box center [243, 25] width 10 height 10
click at [336, 80] on span "Privacy Policy" at bounding box center [304, 74] width 64 height 12
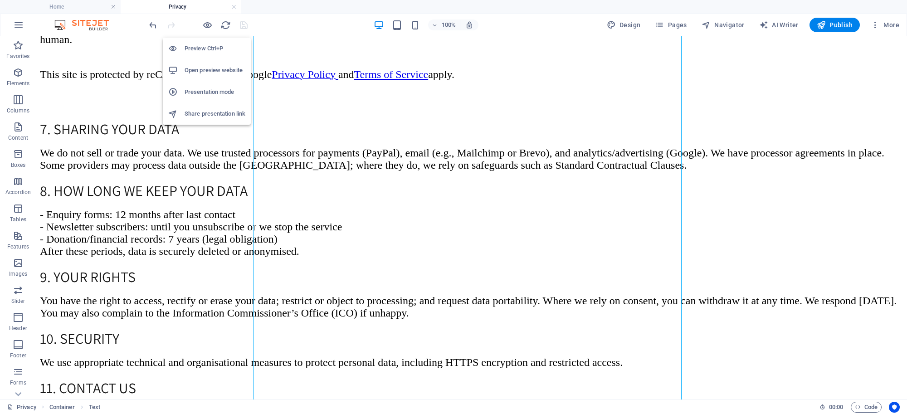
drag, startPoint x: 208, startPoint y: 23, endPoint x: 214, endPoint y: 24, distance: 6.5
click at [207, 23] on icon "button" at bounding box center [207, 25] width 10 height 10
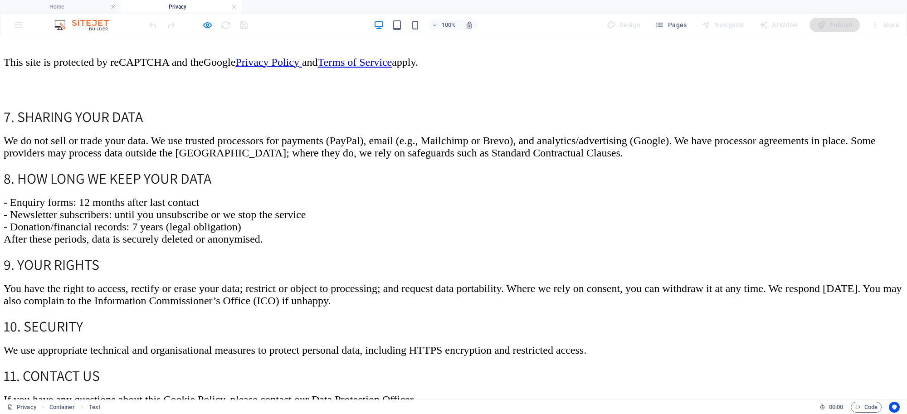
click at [299, 68] on span "Privacy Policy" at bounding box center [267, 62] width 64 height 12
click at [392, 68] on link "Terms of Service" at bounding box center [355, 62] width 74 height 12
click at [299, 68] on span "Privacy Policy" at bounding box center [267, 62] width 64 height 12
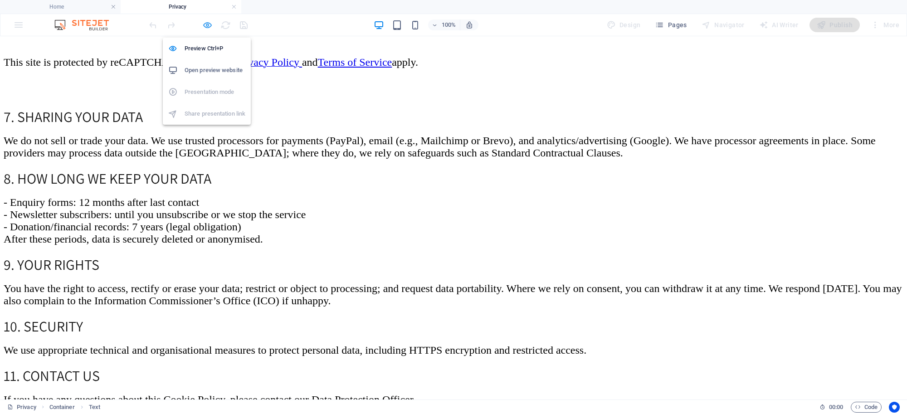
click at [206, 25] on icon "button" at bounding box center [207, 25] width 10 height 10
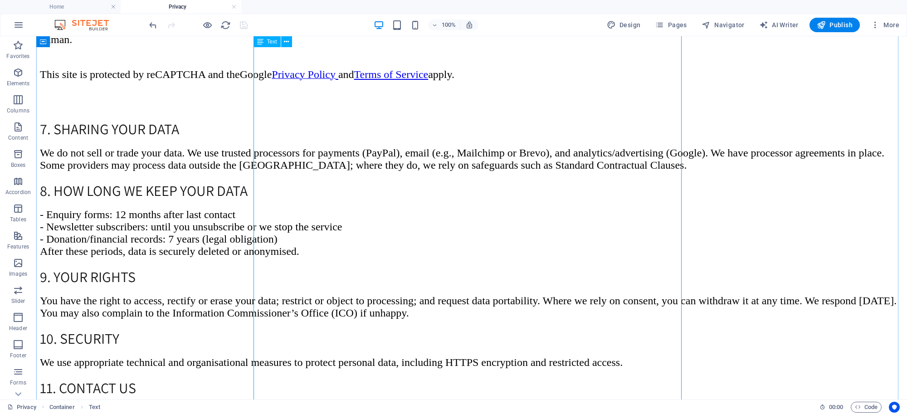
click at [336, 80] on span "Privacy Policy" at bounding box center [304, 74] width 64 height 12
drag, startPoint x: 542, startPoint y: 248, endPoint x: 486, endPoint y: 237, distance: 57.7
click at [487, 81] on p "T his site is protected by reCAPTCHA and the Google Privacy Policy and Terms of…" at bounding box center [471, 74] width 863 height 12
click at [336, 80] on span "Privacy Policy" at bounding box center [304, 74] width 64 height 12
click at [410, 45] on span "We also use Google reCAPTCHA on our contact forms to protect against spam and a…" at bounding box center [464, 33] width 849 height 24
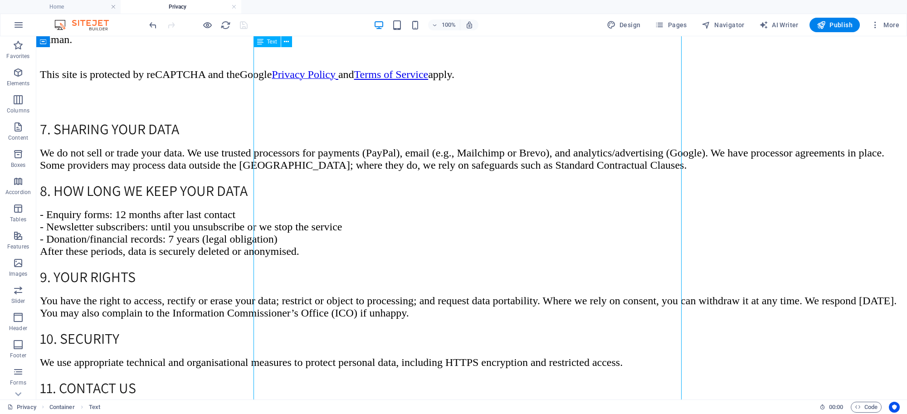
click at [410, 45] on span "We also use Google reCAPTCHA on our contact forms to protect against spam and a…" at bounding box center [464, 33] width 849 height 24
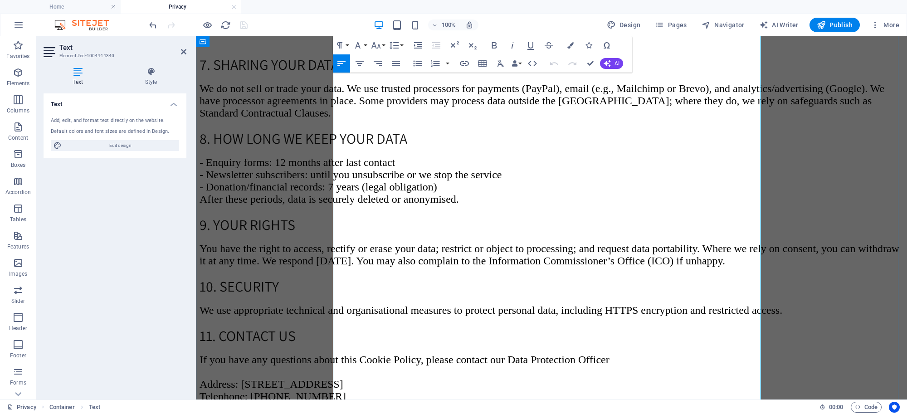
scroll to position [732, 0]
drag, startPoint x: 622, startPoint y: 157, endPoint x: 563, endPoint y: 156, distance: 59.0
click at [563, 17] on p "T his site is protected by reCAPTCHA and the Google Privacy Policy and Terms of…" at bounding box center [552, 11] width 704 height 12
click at [460, 60] on icon "button" at bounding box center [464, 63] width 11 height 11
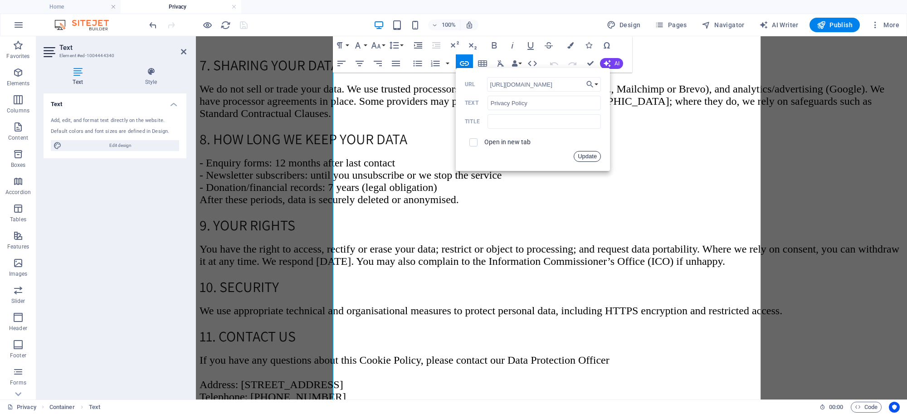
click at [590, 151] on button "Update" at bounding box center [587, 156] width 27 height 11
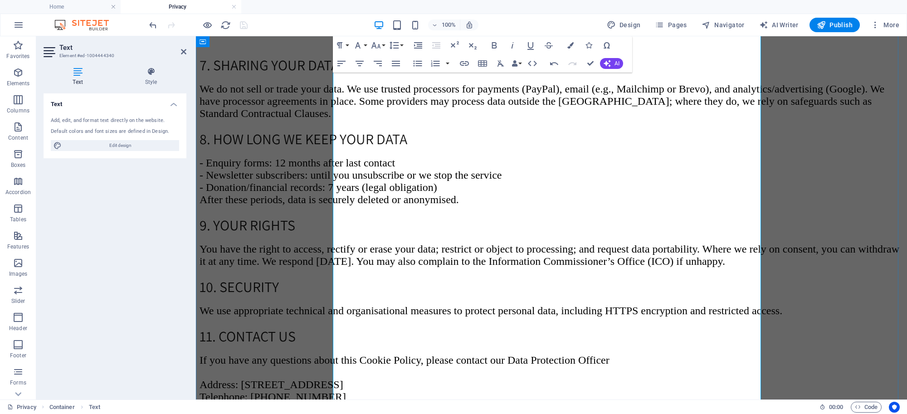
click at [606, 76] on h2 "7. Sharing your data" at bounding box center [552, 54] width 704 height 44
click at [185, 49] on icon at bounding box center [183, 51] width 5 height 7
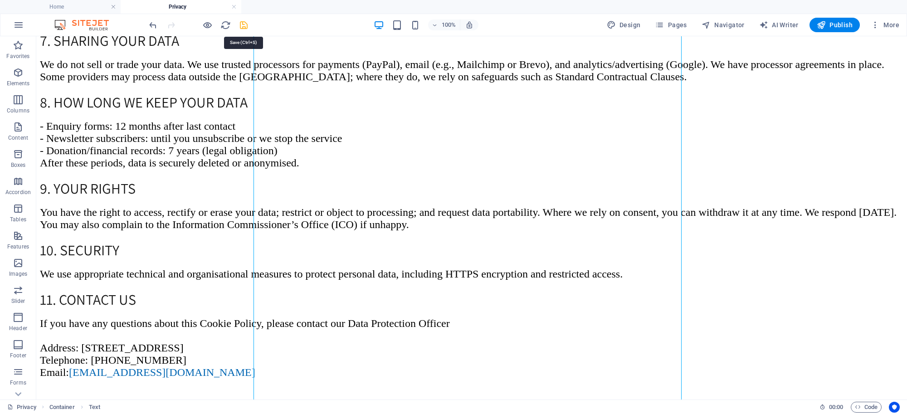
click at [246, 26] on icon "save" at bounding box center [243, 25] width 10 height 10
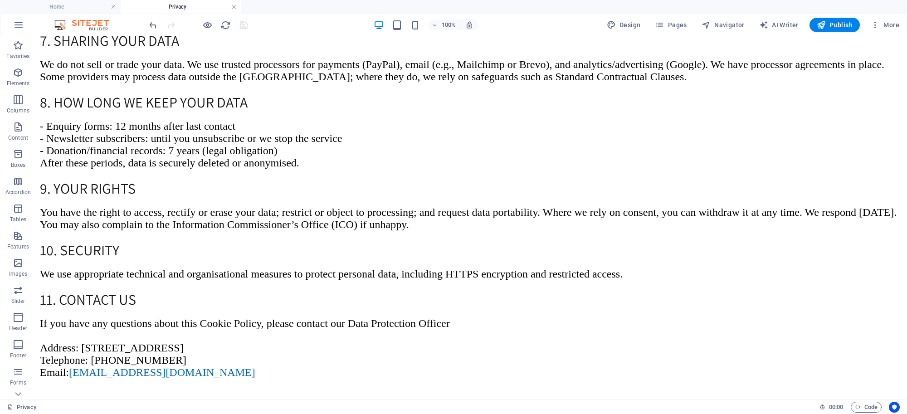
click at [236, 5] on link at bounding box center [233, 7] width 5 height 9
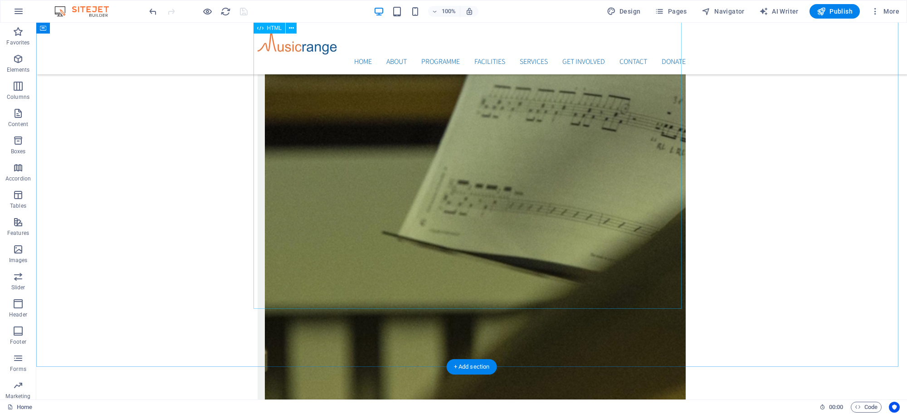
scroll to position [2961, 0]
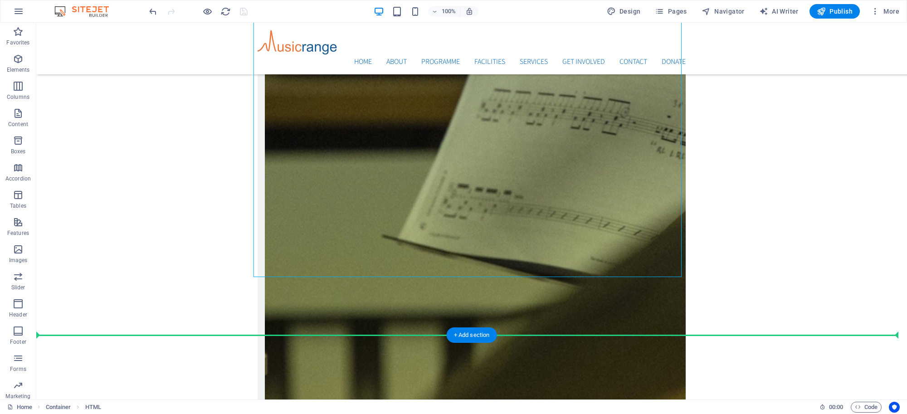
scroll to position [2998, 0]
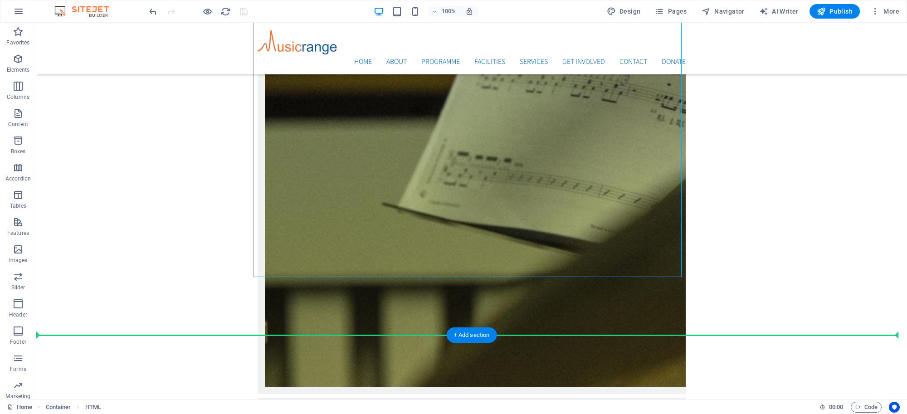
drag, startPoint x: 594, startPoint y: 107, endPoint x: 755, endPoint y: 184, distance: 179.1
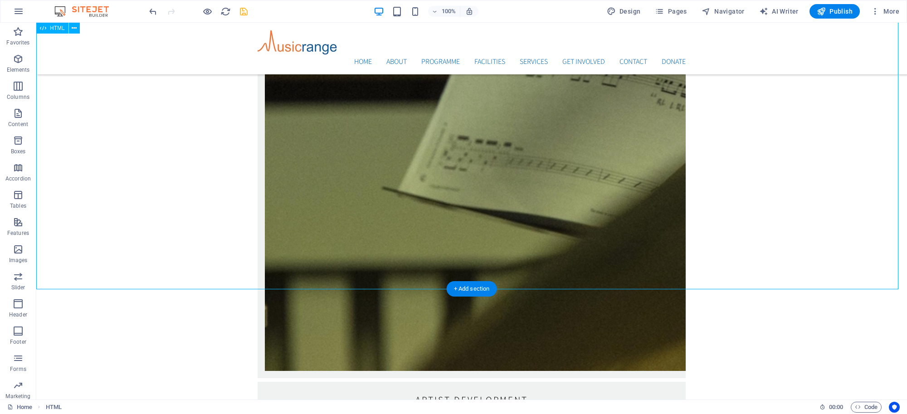
scroll to position [3056, 0]
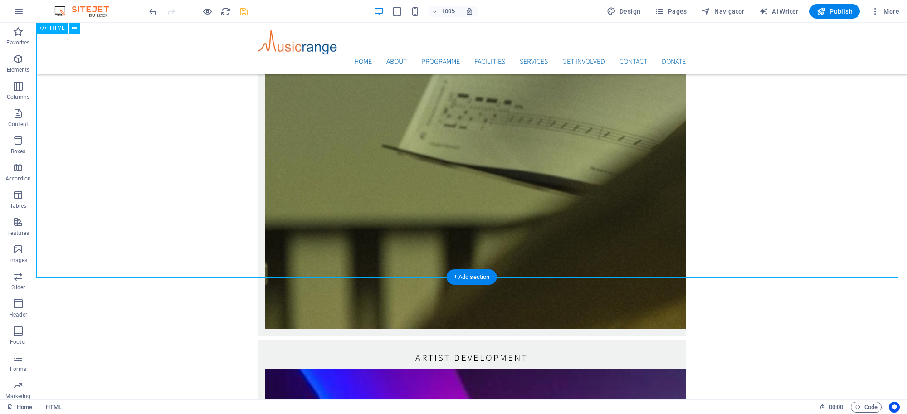
drag, startPoint x: 892, startPoint y: 107, endPoint x: 894, endPoint y: 169, distance: 62.6
drag, startPoint x: 895, startPoint y: 102, endPoint x: 900, endPoint y: 134, distance: 31.6
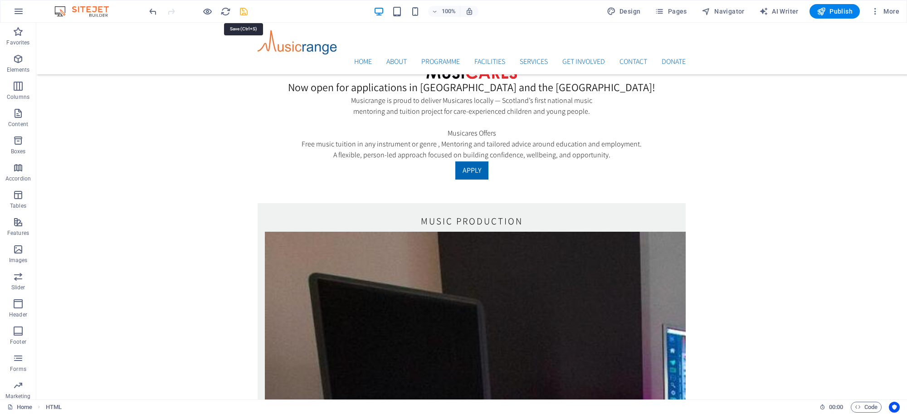
click at [243, 10] on icon "save" at bounding box center [243, 11] width 10 height 10
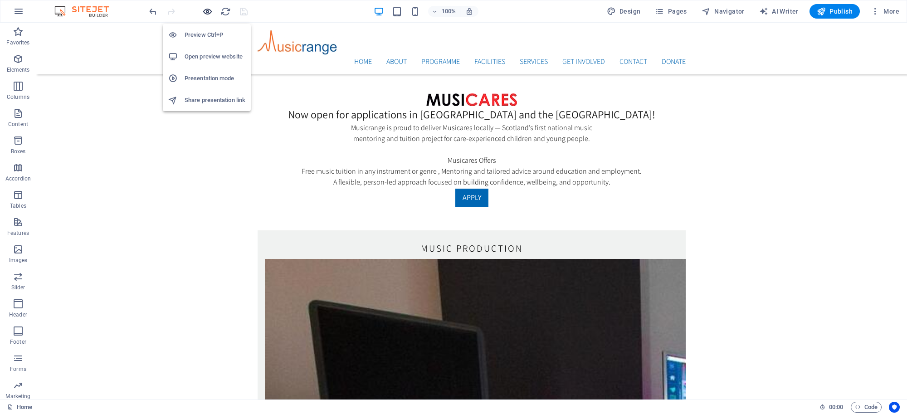
click at [210, 10] on icon "button" at bounding box center [207, 11] width 10 height 10
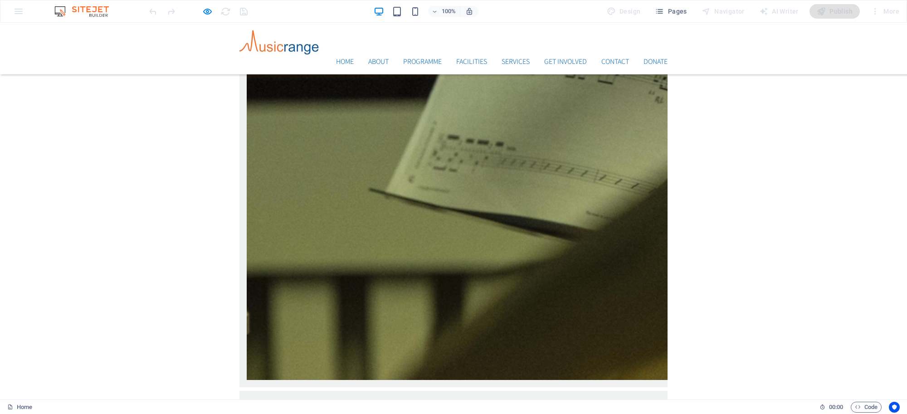
scroll to position [3070, 0]
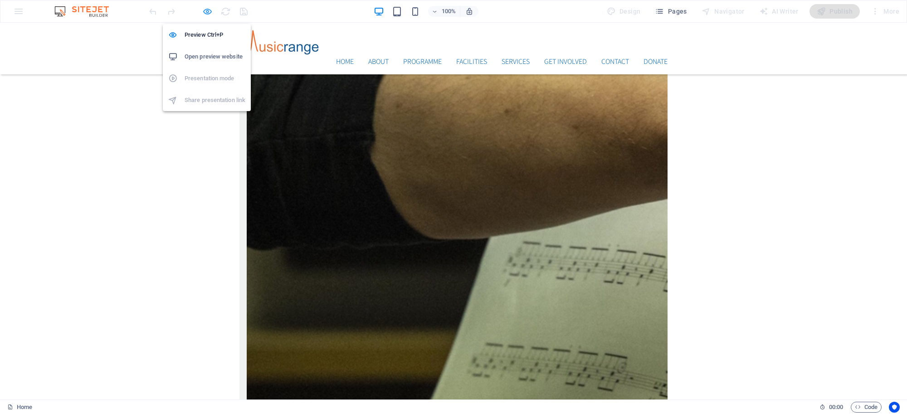
click at [204, 7] on icon "button" at bounding box center [207, 11] width 10 height 10
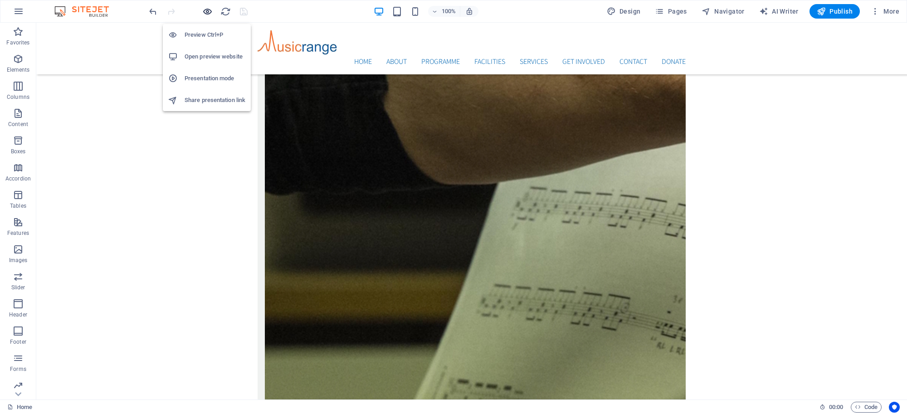
scroll to position [2764, 0]
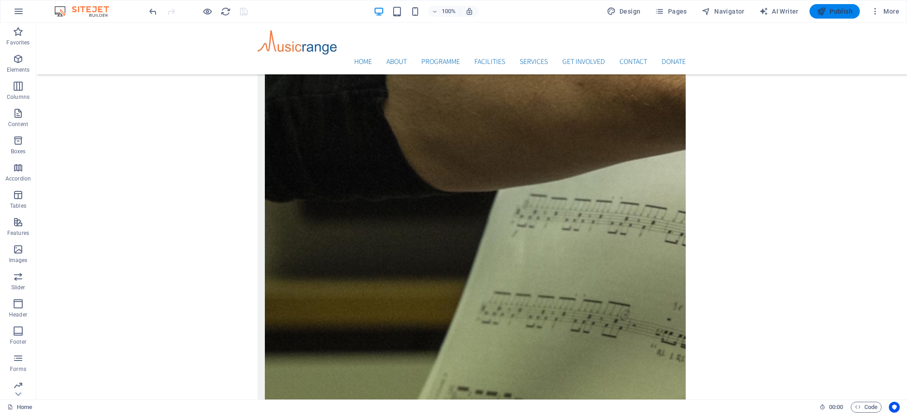
click at [837, 11] on span "Publish" at bounding box center [835, 11] width 36 height 9
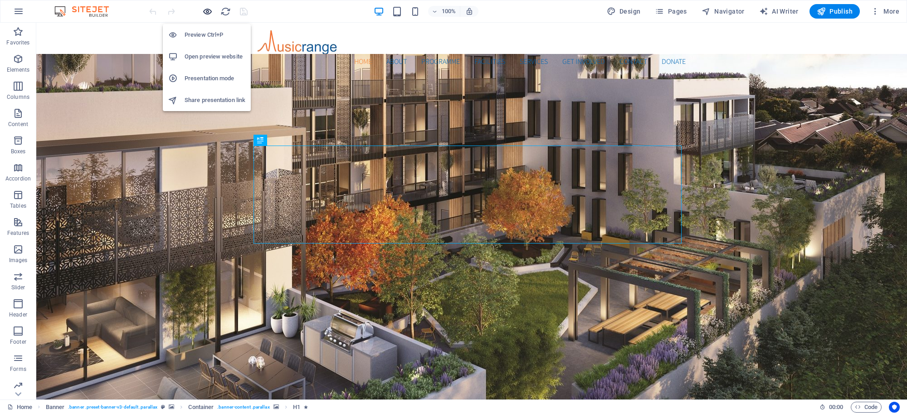
click at [209, 10] on icon "button" at bounding box center [207, 11] width 10 height 10
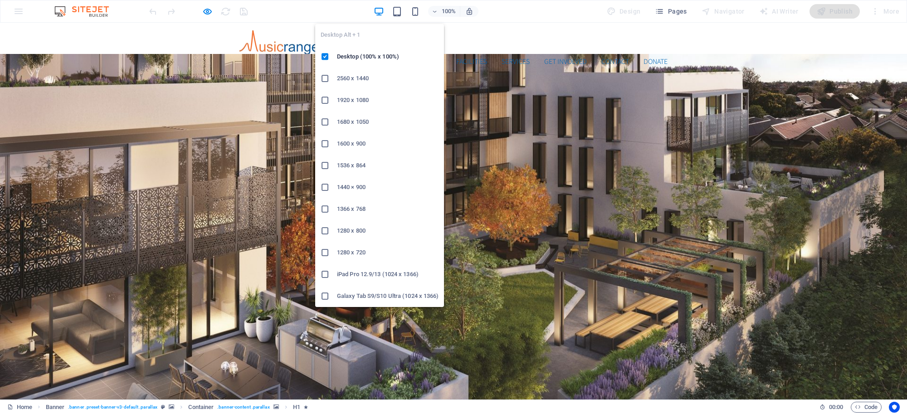
click at [382, 10] on icon "button" at bounding box center [379, 11] width 10 height 10
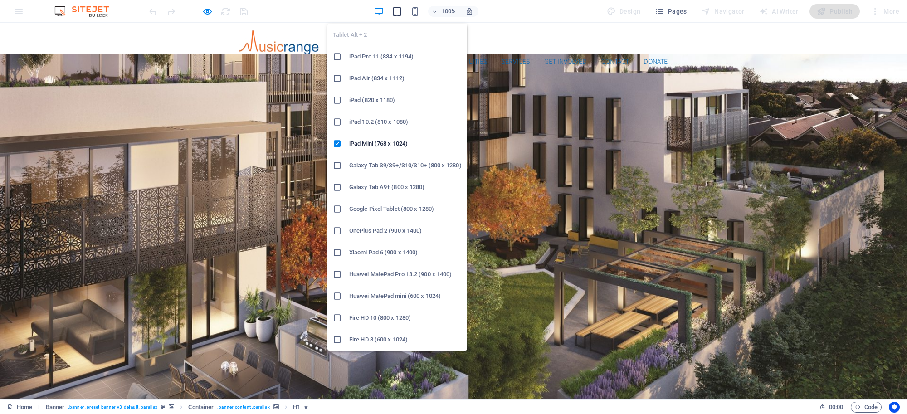
click at [395, 10] on icon "button" at bounding box center [397, 11] width 10 height 10
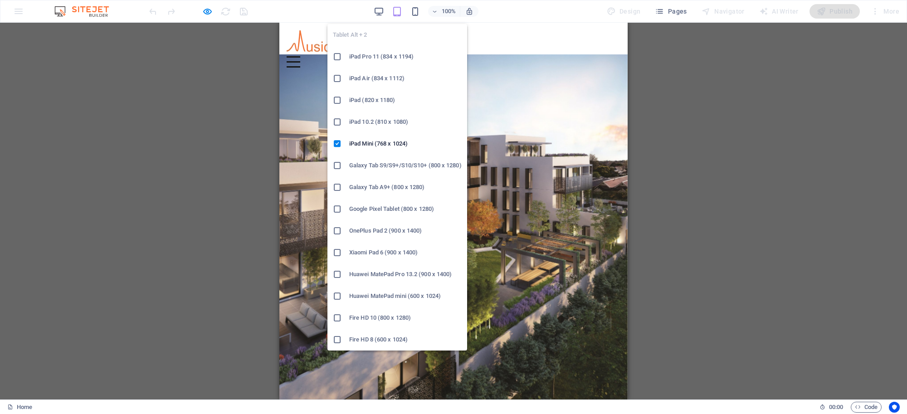
click at [398, 17] on div "Tablet Alt + 2 iPad Pro 11 (834 x 1194) iPad Air (834 x 1112) iPad (820 x 1180)…" at bounding box center [397, 184] width 140 height 334
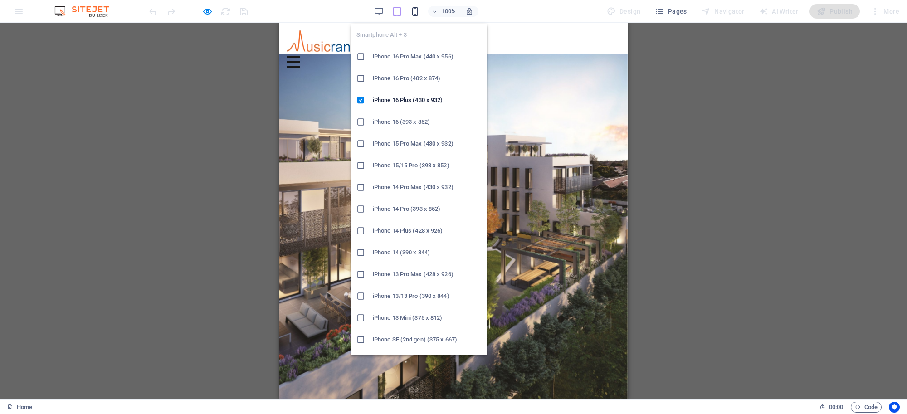
click at [414, 12] on icon "button" at bounding box center [415, 11] width 10 height 10
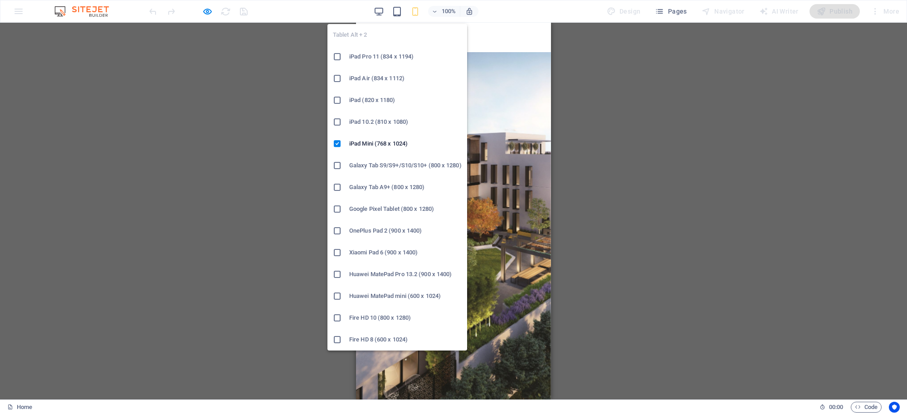
click at [399, 19] on div "Tablet Alt + 2 iPad Pro 11 (834 x 1194) iPad Air (834 x 1112) iPad (820 x 1180)…" at bounding box center [397, 184] width 140 height 334
click at [396, 10] on icon "button" at bounding box center [397, 11] width 10 height 10
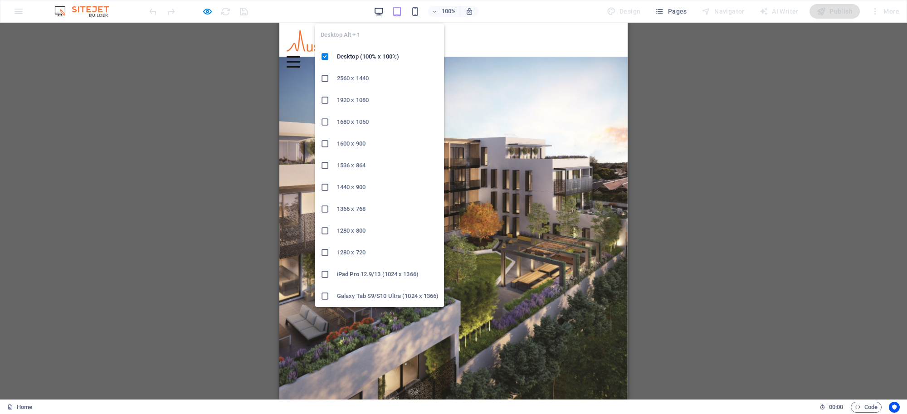
click at [377, 10] on icon "button" at bounding box center [379, 11] width 10 height 10
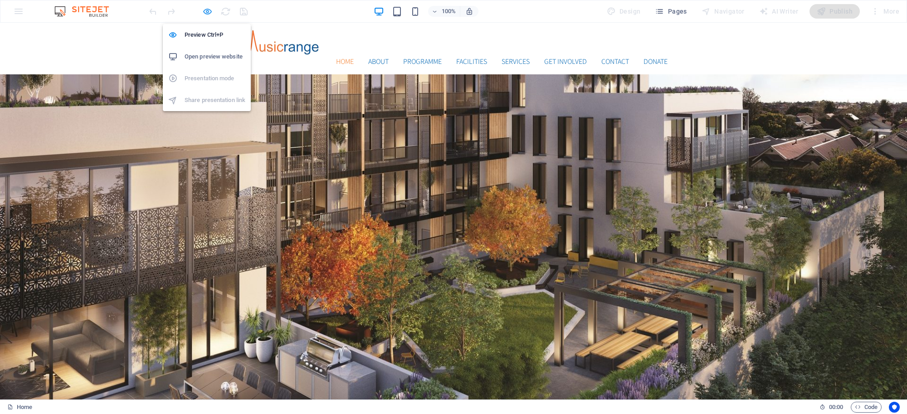
click at [207, 10] on icon "button" at bounding box center [207, 11] width 10 height 10
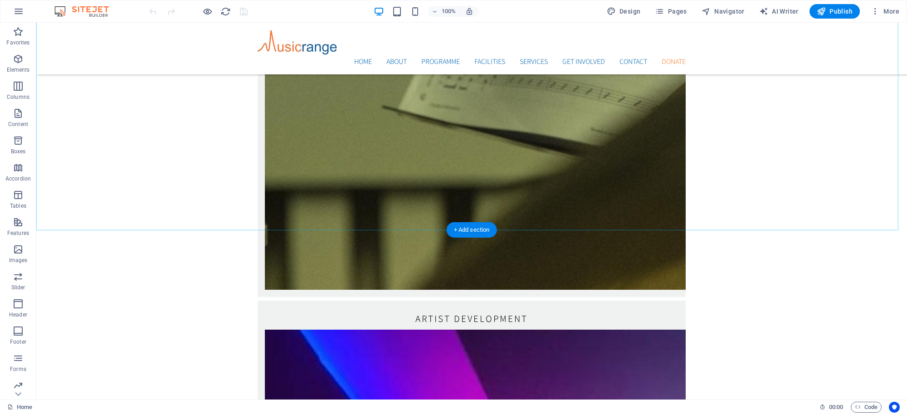
scroll to position [3149, 0]
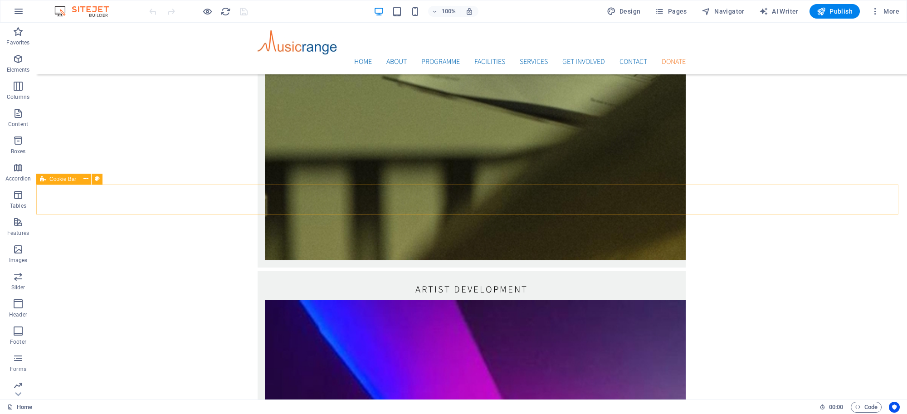
click at [68, 180] on span "Cookie Bar" at bounding box center [62, 178] width 27 height 5
click at [67, 180] on span "Cookie Bar" at bounding box center [62, 178] width 27 height 5
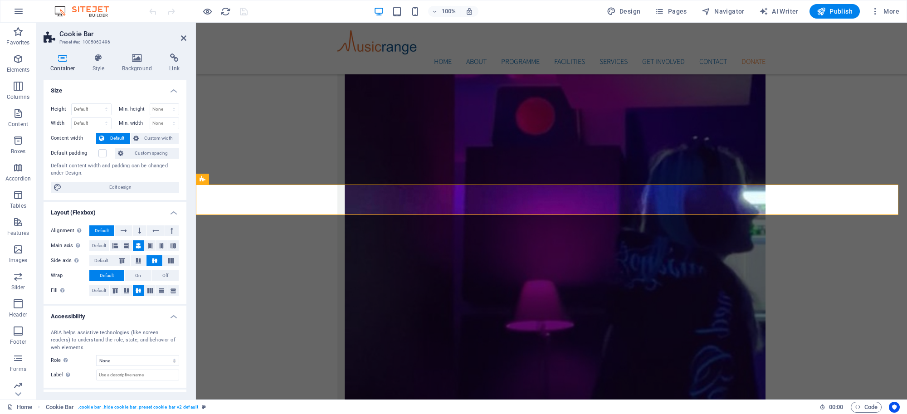
scroll to position [3117, 0]
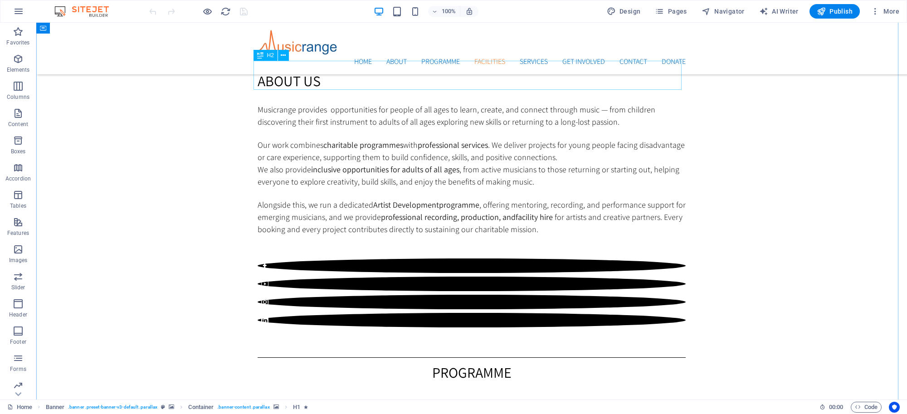
scroll to position [1051, 0]
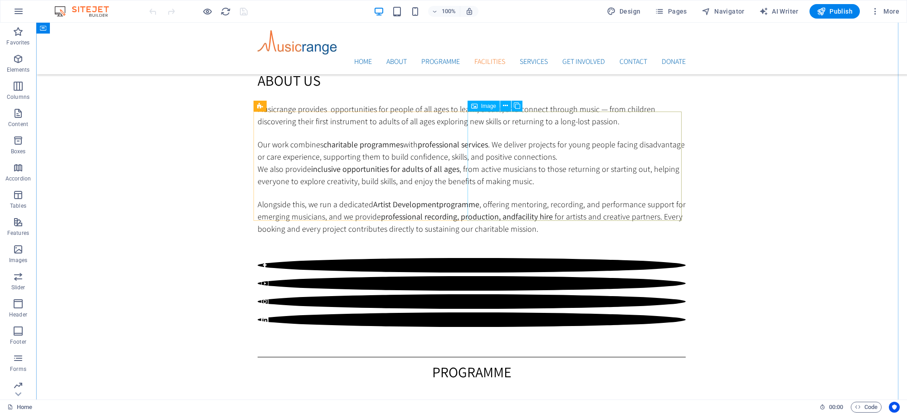
select select "%"
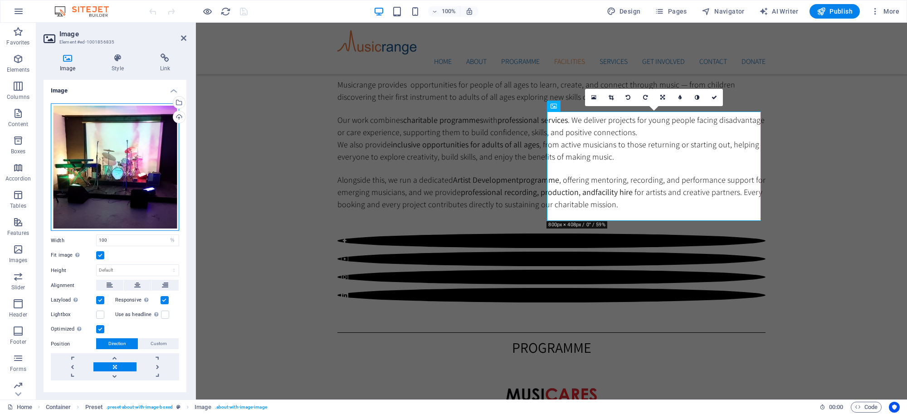
click at [121, 150] on div "Drag files here, click to choose files or select files from Files or our free s…" at bounding box center [115, 167] width 128 height 128
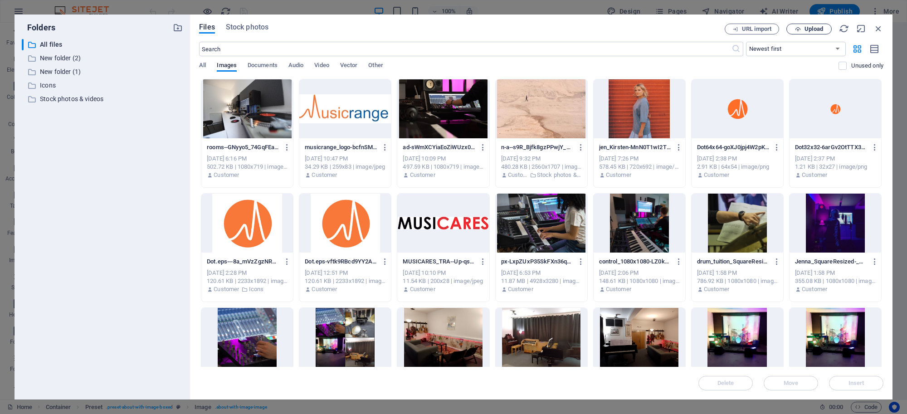
click at [809, 26] on span "Upload" at bounding box center [813, 28] width 19 height 5
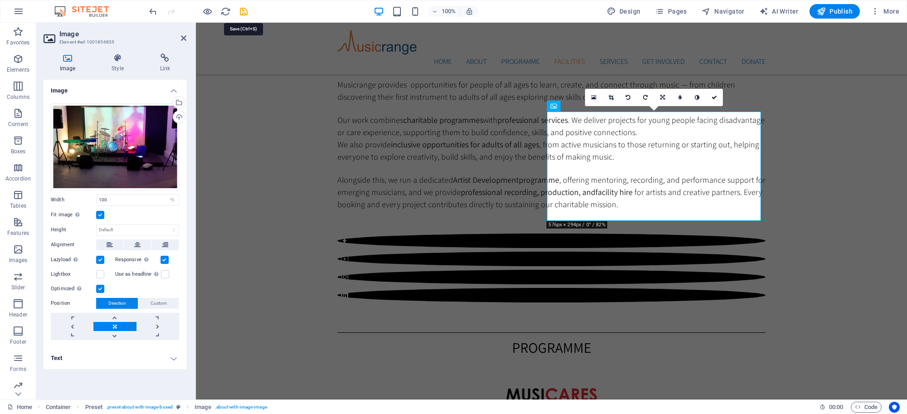
click at [243, 10] on icon "save" at bounding box center [243, 11] width 10 height 10
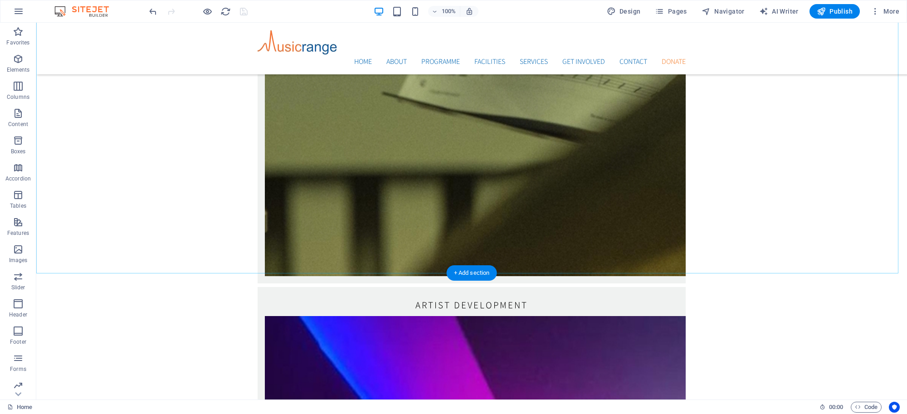
scroll to position [3149, 0]
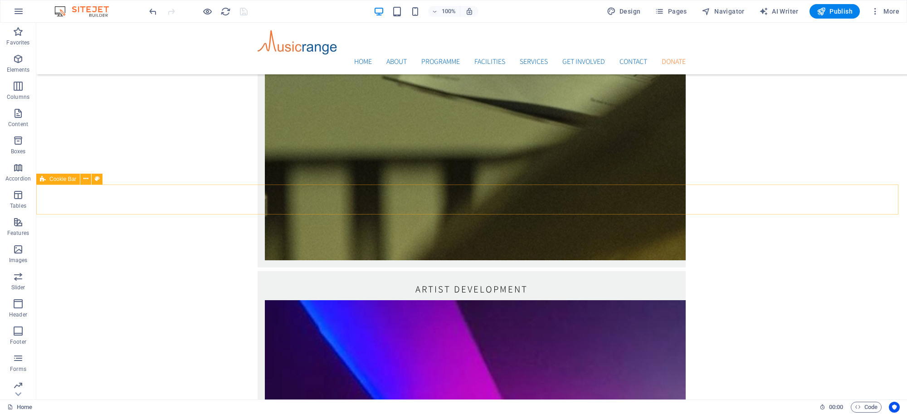
click at [57, 177] on span "Cookie Bar" at bounding box center [62, 178] width 27 height 5
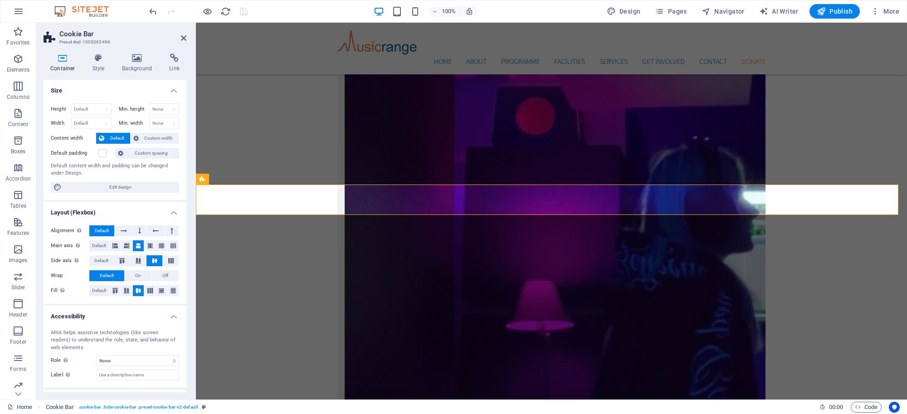
scroll to position [3117, 0]
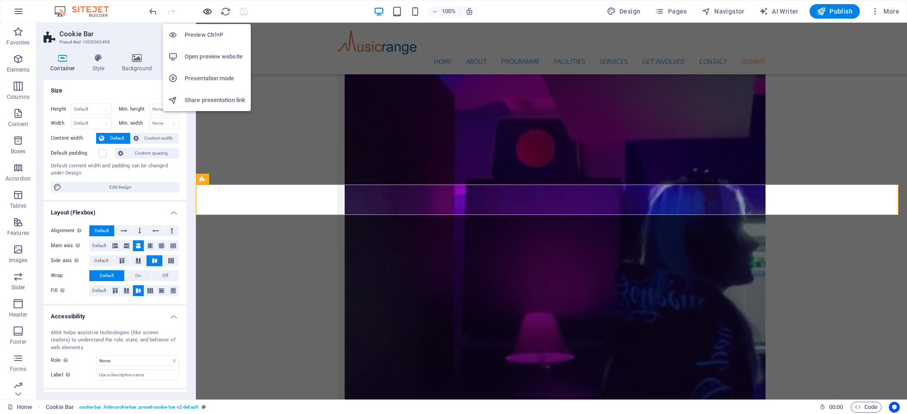
click at [204, 15] on icon "button" at bounding box center [207, 11] width 10 height 10
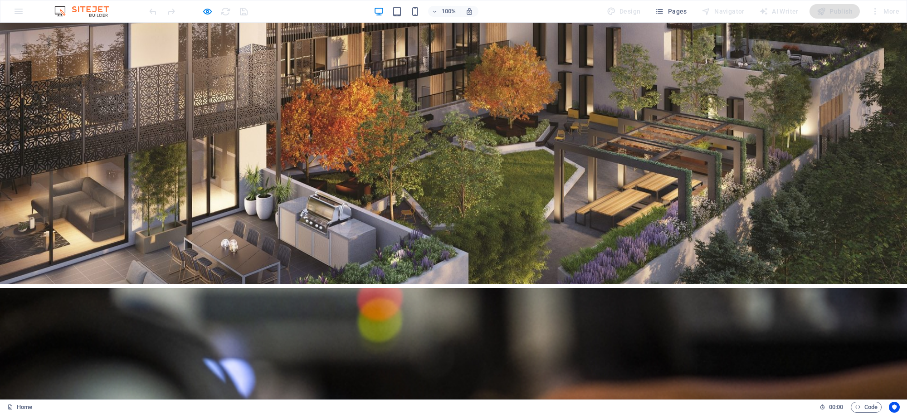
scroll to position [0, 0]
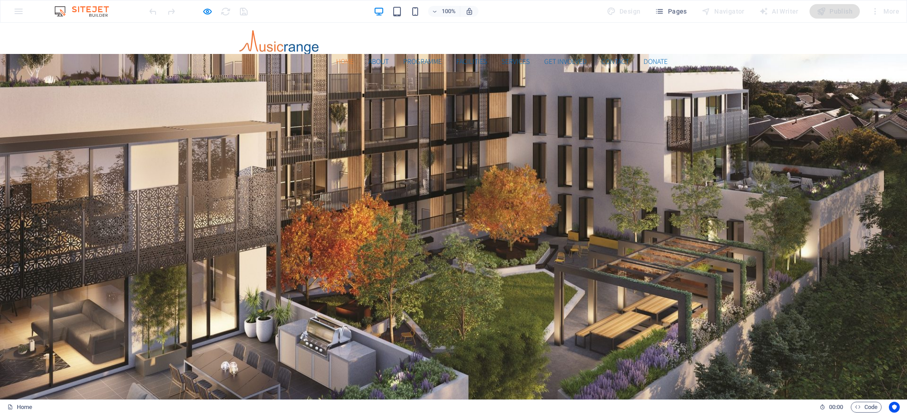
click at [239, 15] on div at bounding box center [198, 11] width 102 height 15
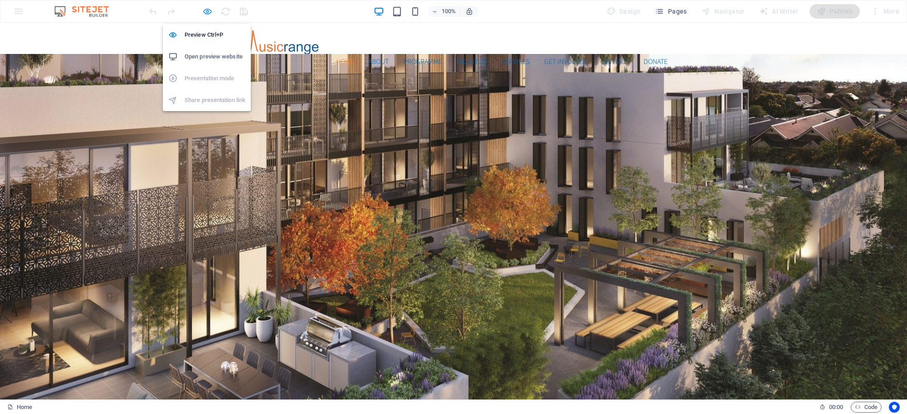
click at [206, 14] on icon "button" at bounding box center [207, 11] width 10 height 10
